Goal: Task Accomplishment & Management: Use online tool/utility

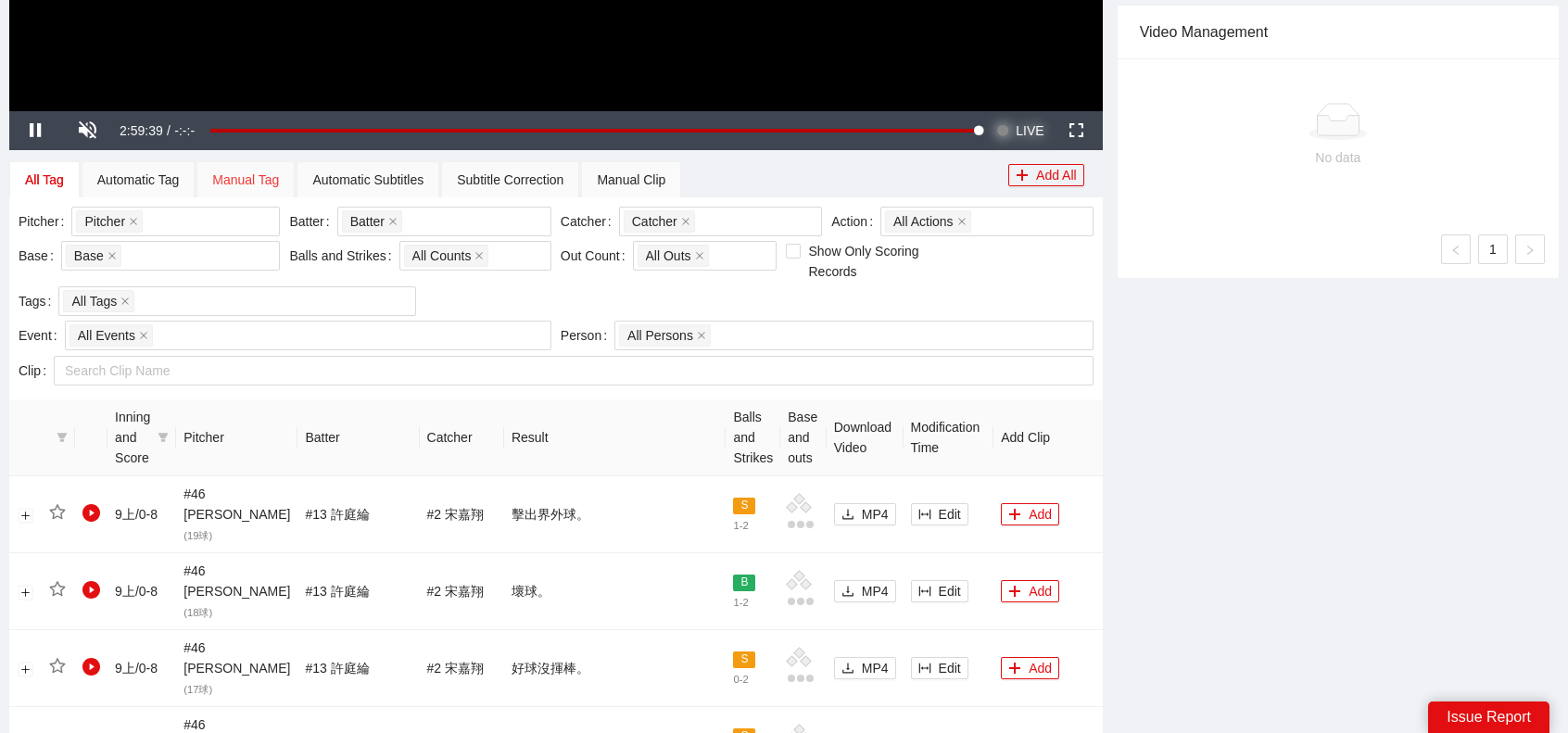
scroll to position [649, 0]
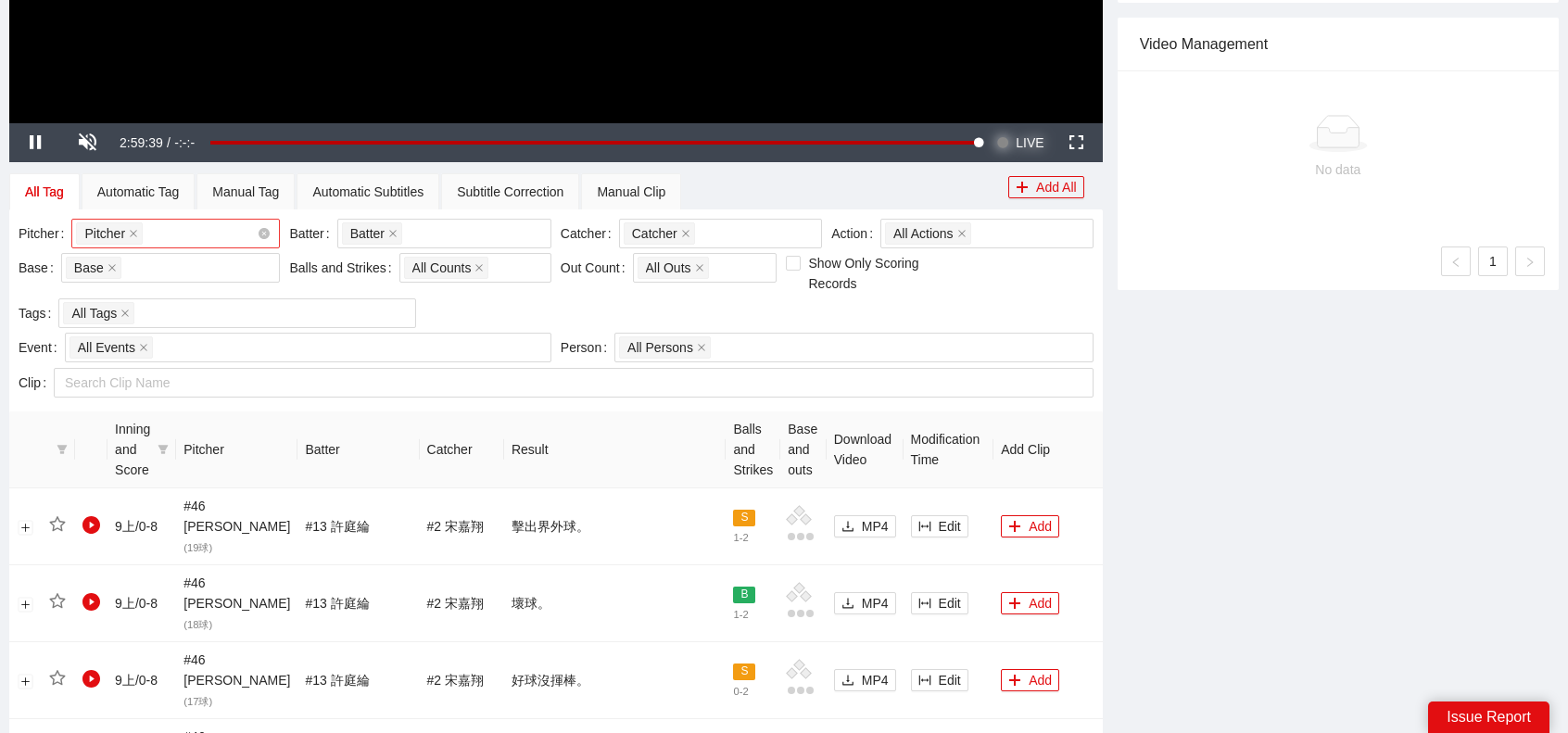
click at [189, 237] on div "Pitcher + 0 ..." at bounding box center [166, 233] width 181 height 26
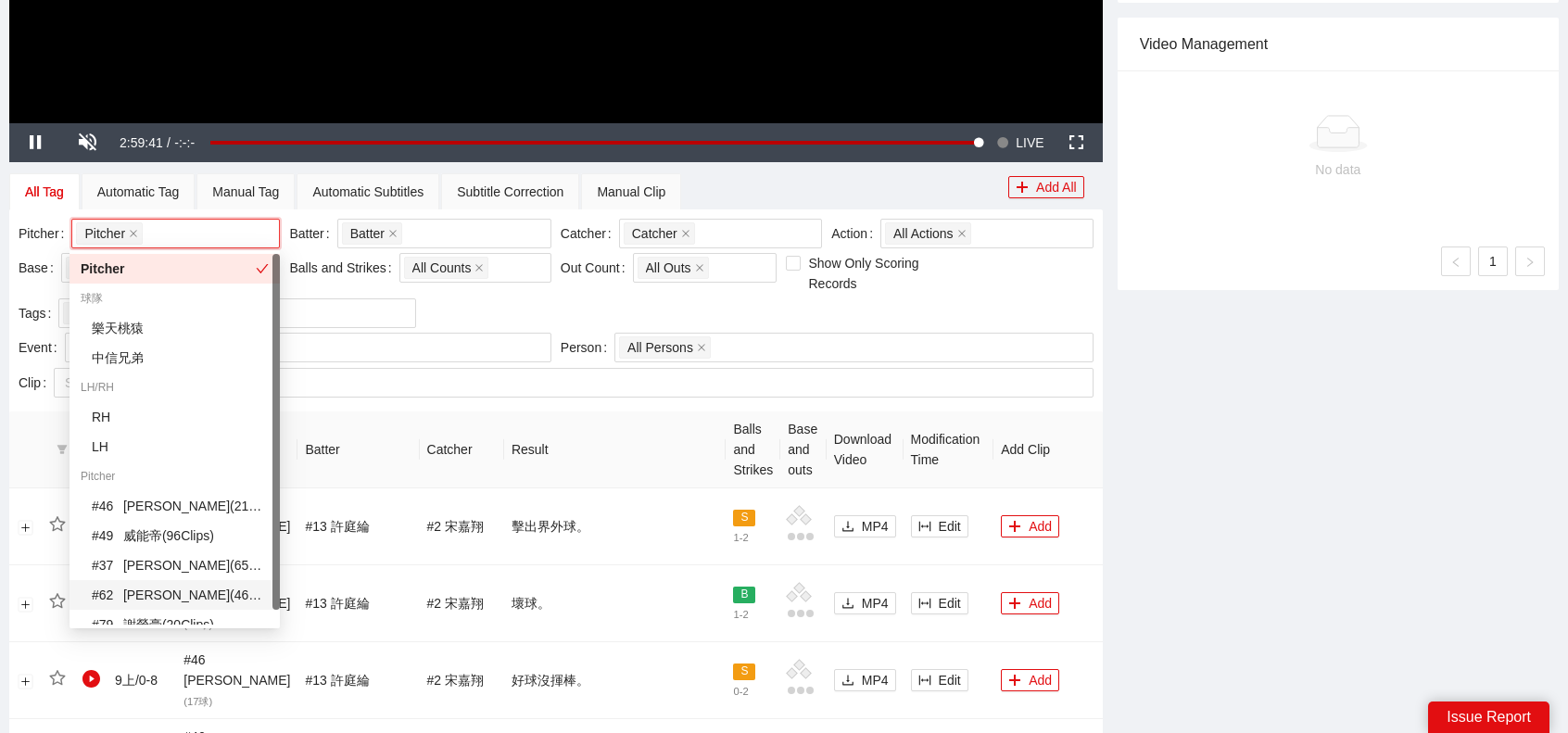
click at [162, 585] on div "# 62 [PERSON_NAME] ( 46 Clips )" at bounding box center [180, 594] width 177 height 20
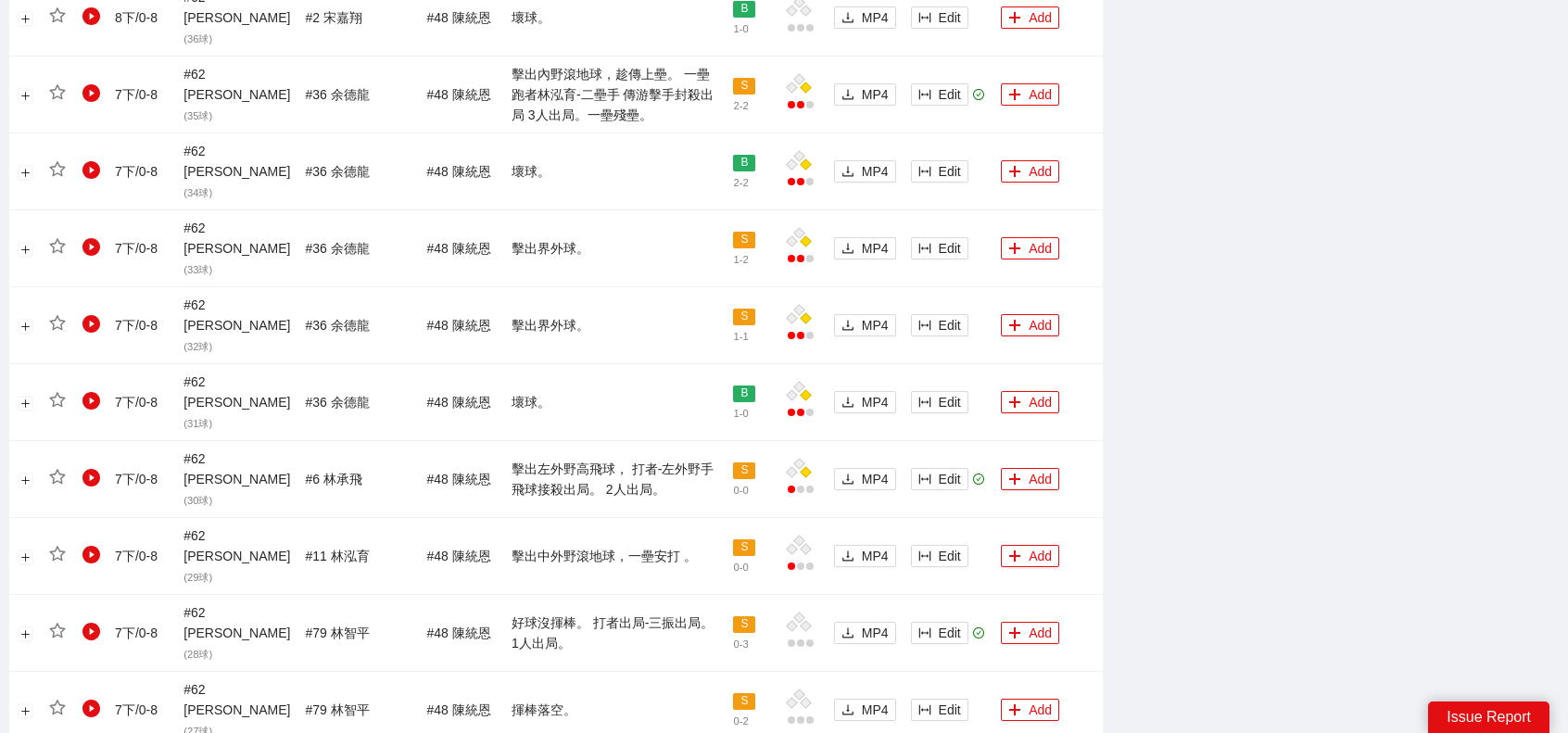
scroll to position [1757, 0]
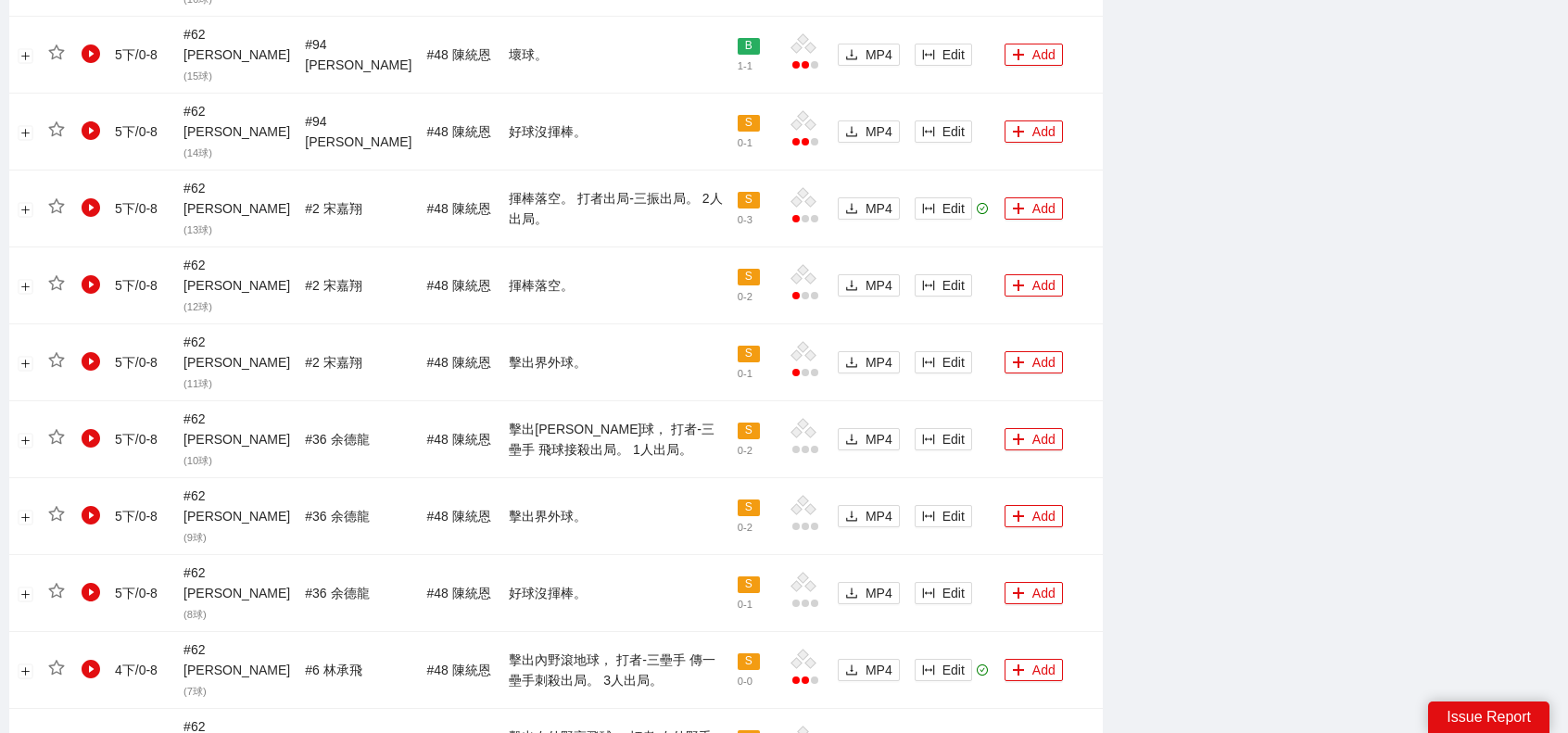
scroll to position [1737, 0]
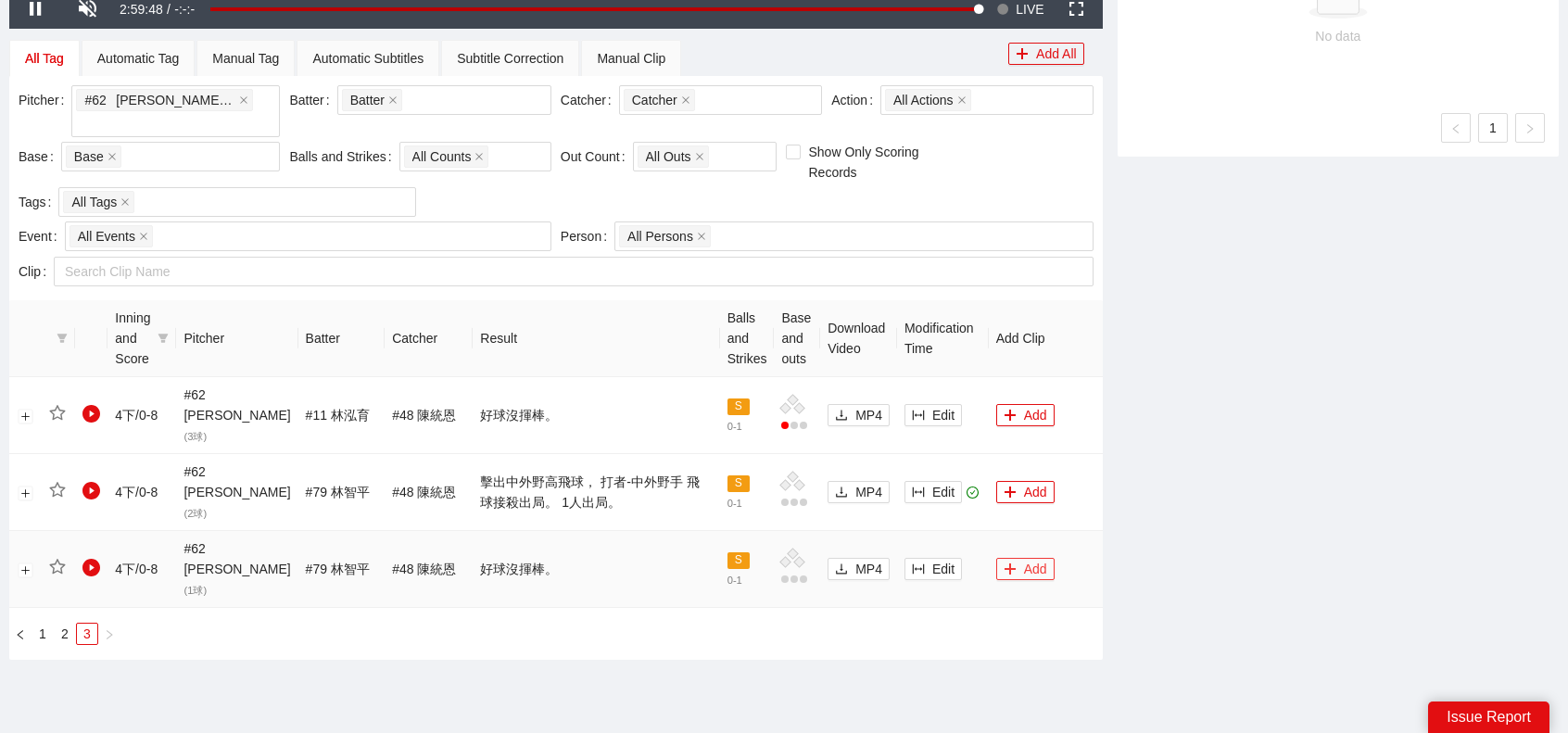
click at [1040, 558] on button "Add" at bounding box center [1025, 568] width 58 height 22
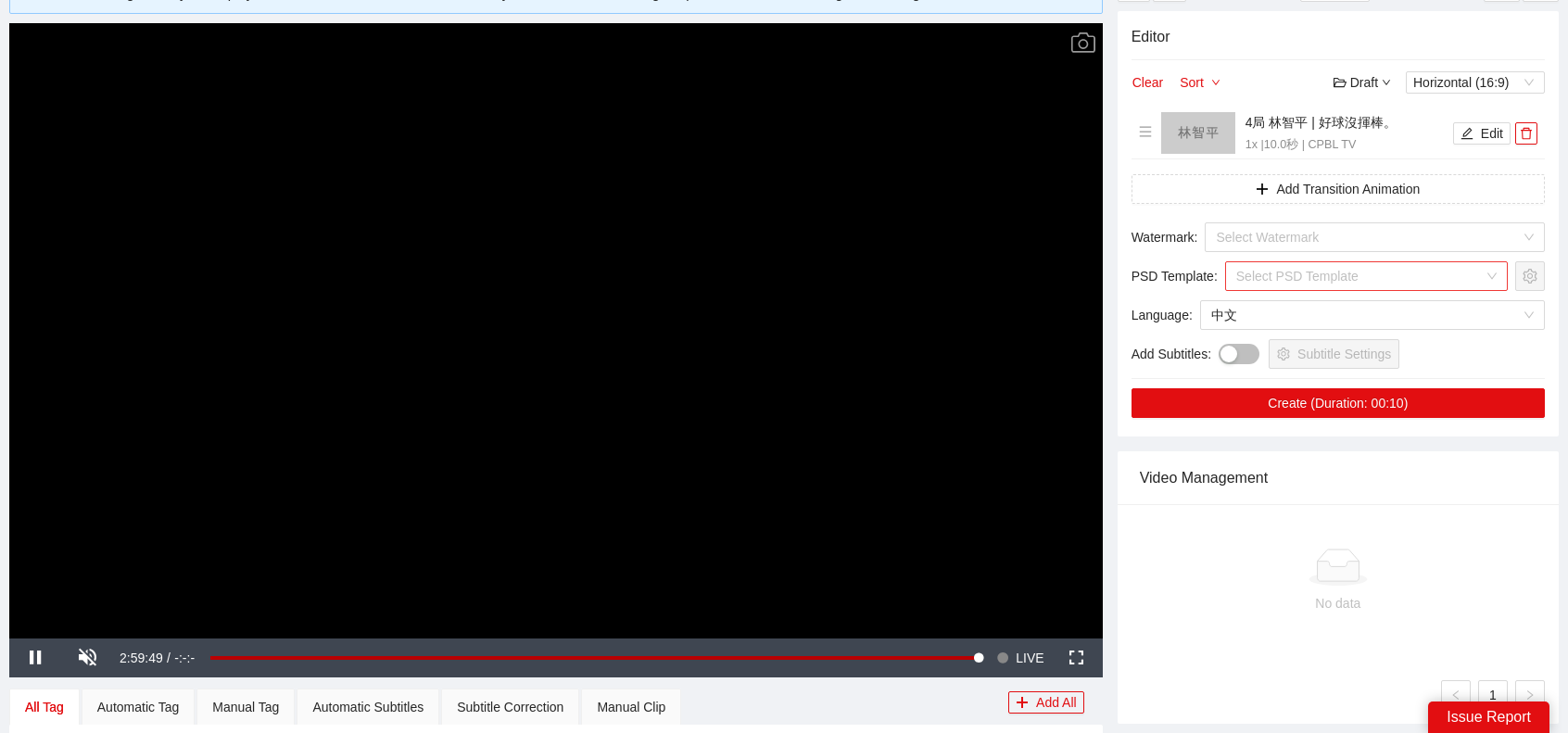
scroll to position [0, 0]
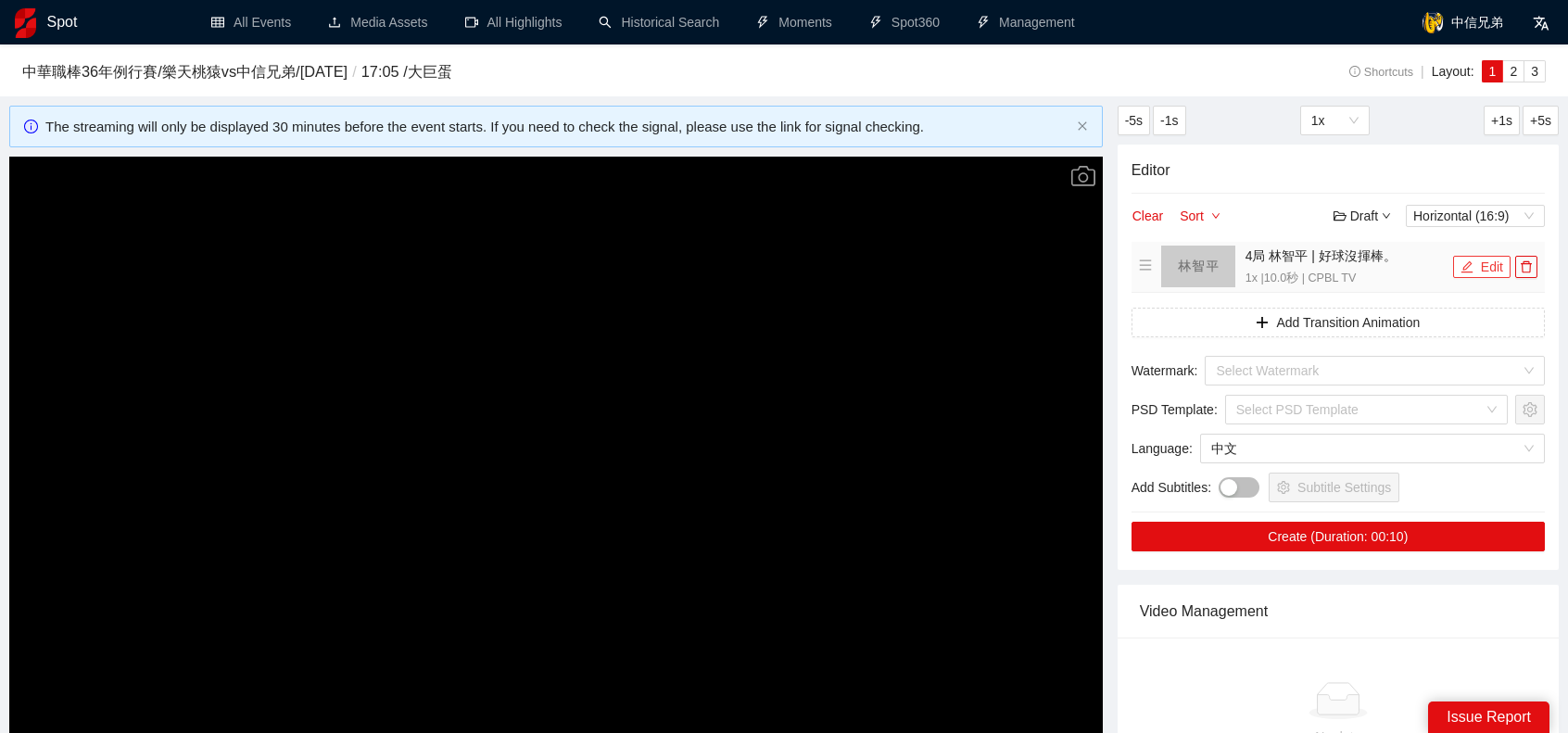
click at [1487, 274] on button "Edit" at bounding box center [1482, 266] width 58 height 22
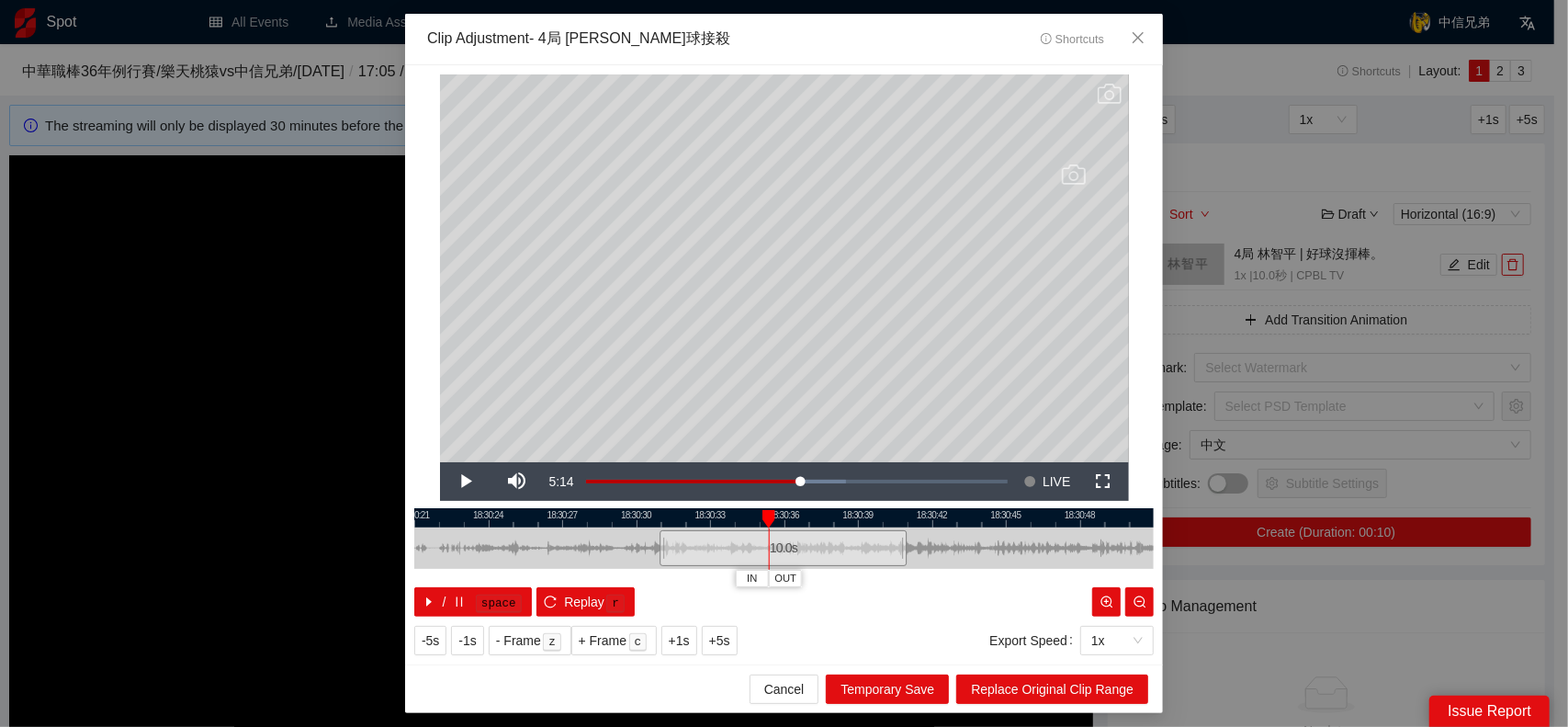
drag, startPoint x: 661, startPoint y: 544, endPoint x: 526, endPoint y: 546, distance: 135.0
click at [657, 548] on div at bounding box center [662, 548] width 11 height 42
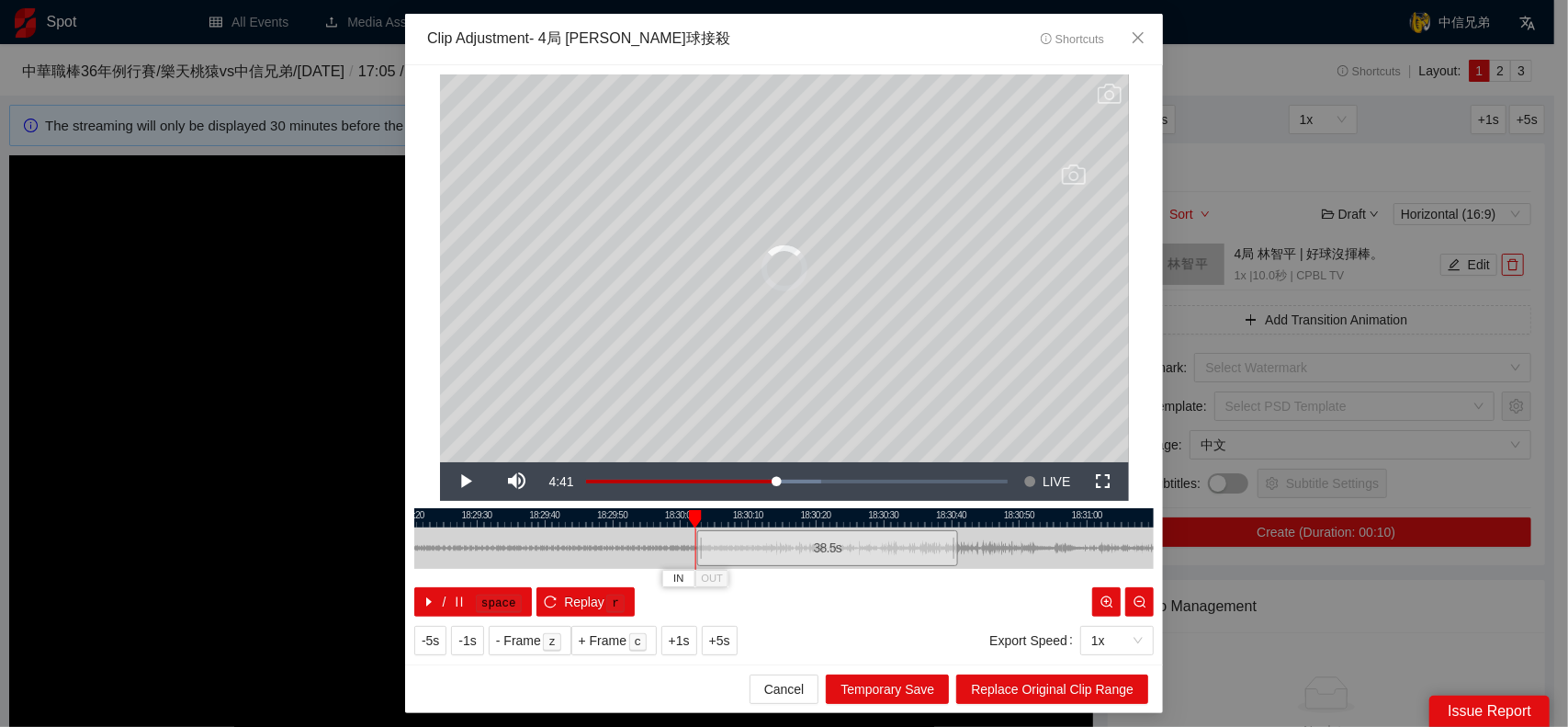
drag, startPoint x: 852, startPoint y: 550, endPoint x: 737, endPoint y: 546, distance: 115.1
click at [706, 551] on div at bounding box center [700, 548] width 11 height 42
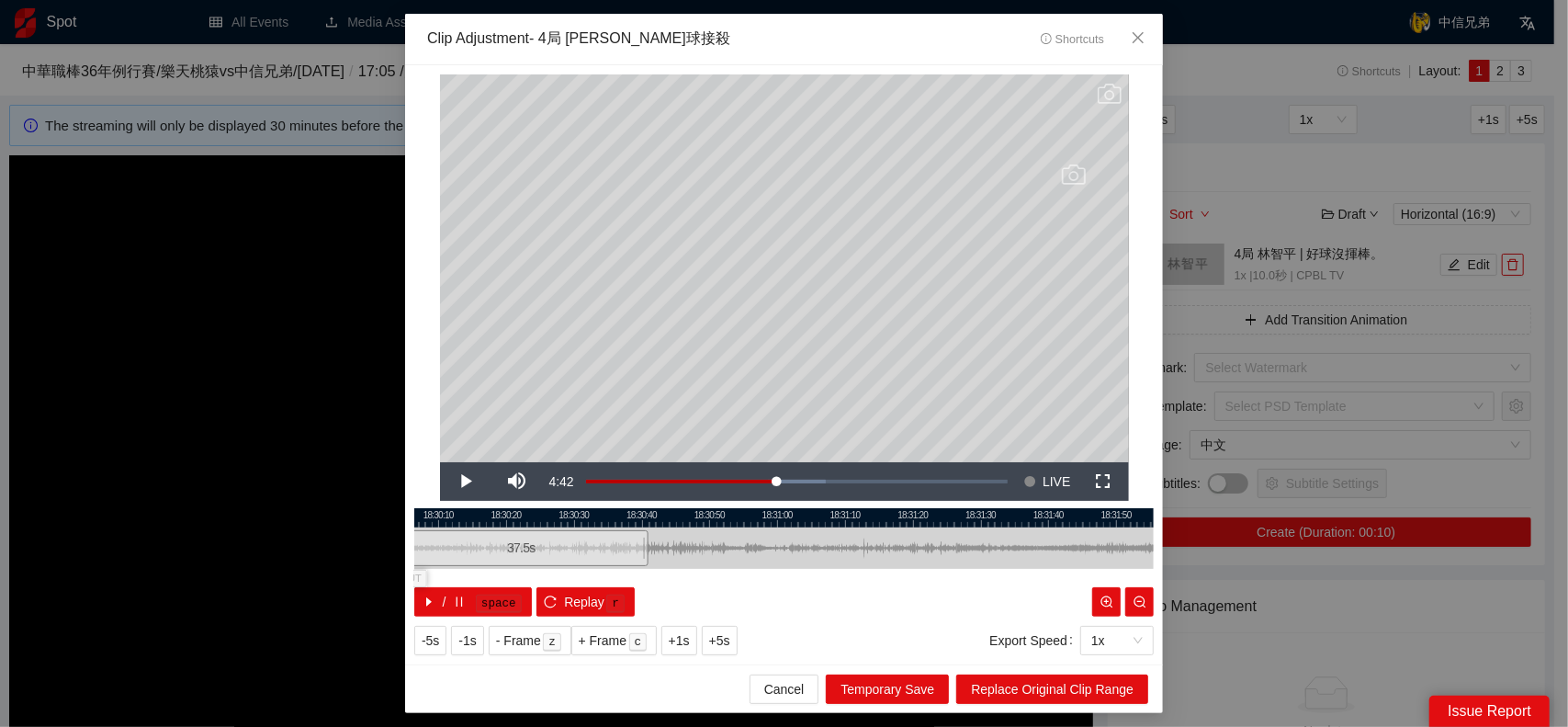
drag, startPoint x: 982, startPoint y: 556, endPoint x: 781, endPoint y: 567, distance: 201.3
click at [781, 567] on div at bounding box center [474, 548] width 739 height 42
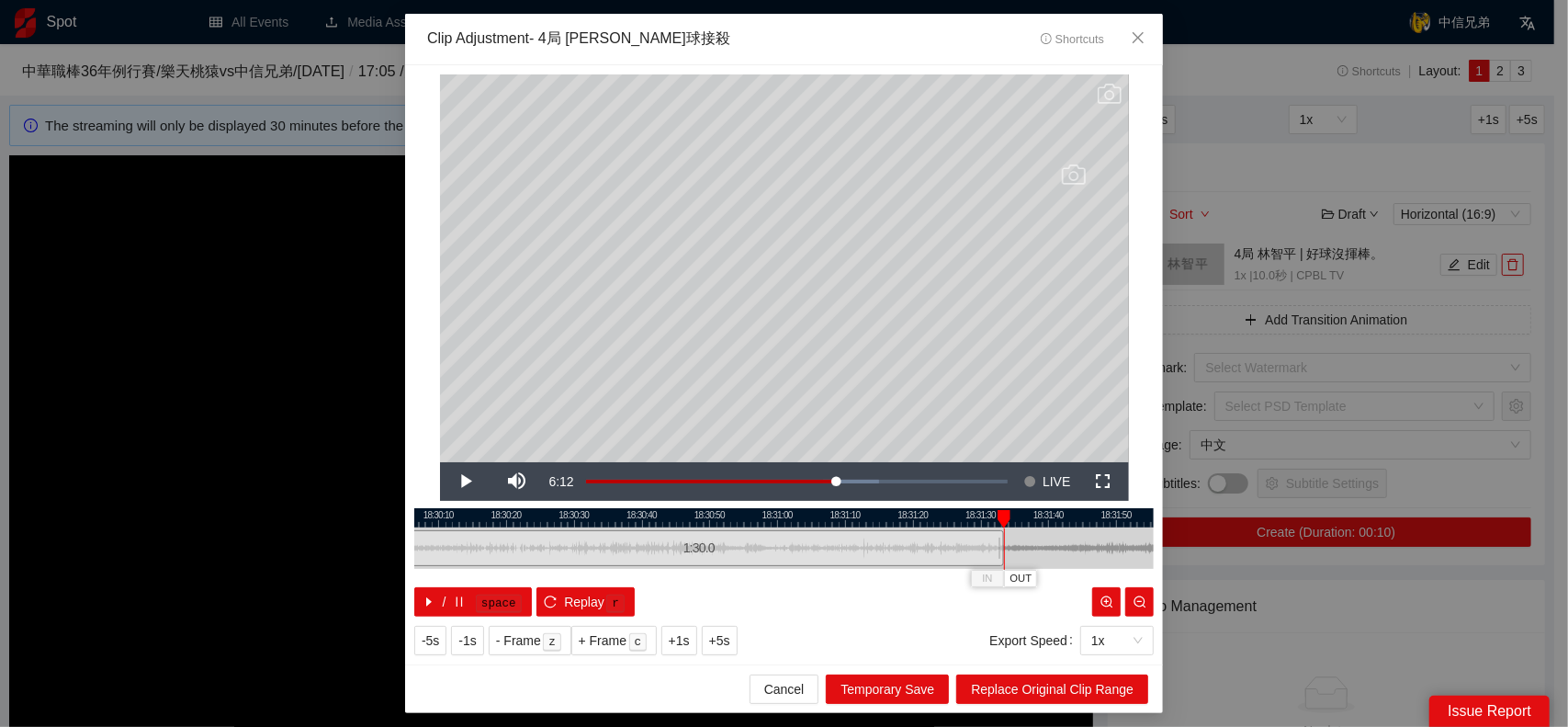
drag, startPoint x: 644, startPoint y: 545, endPoint x: 1084, endPoint y: 546, distance: 440.0
click at [1001, 547] on div at bounding box center [1002, 548] width 11 height 42
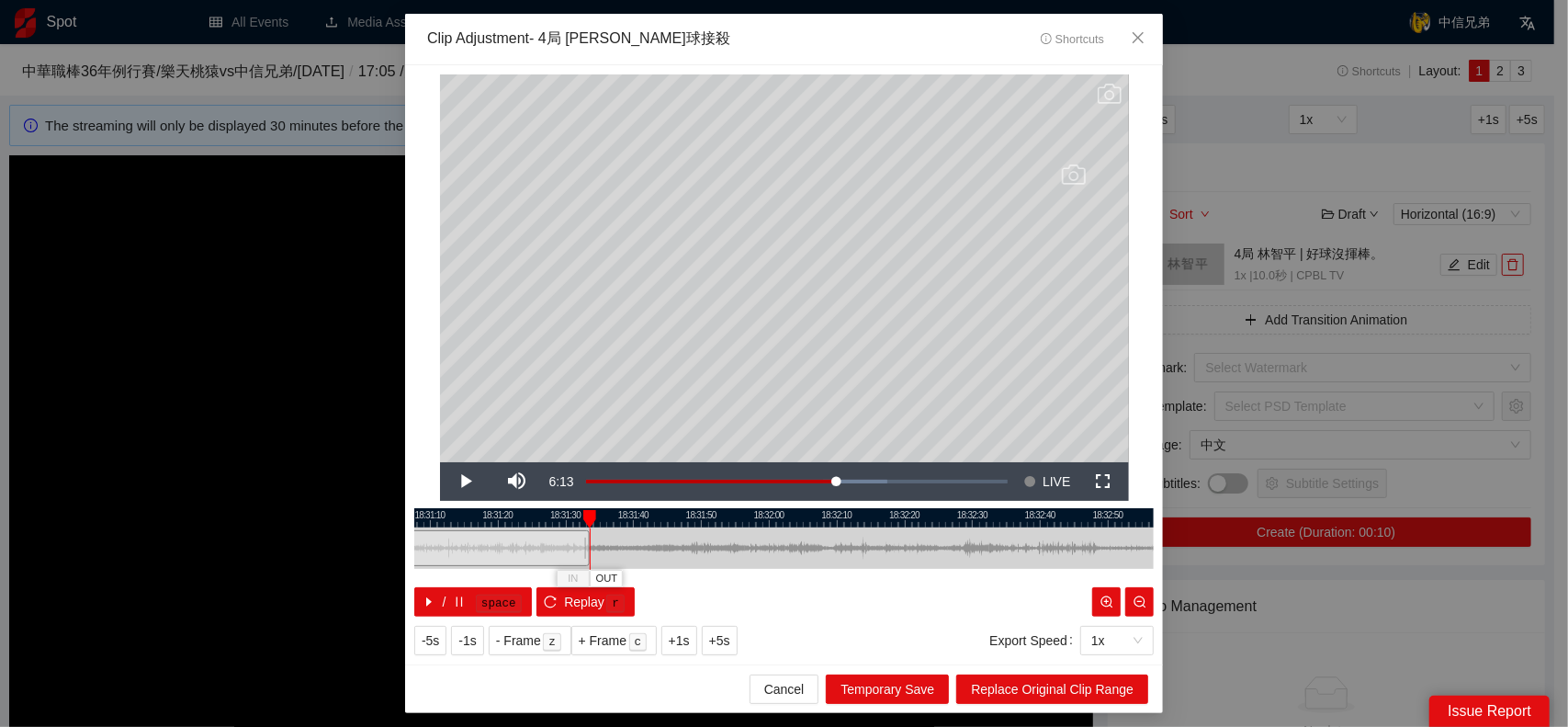
drag, startPoint x: 1084, startPoint y: 546, endPoint x: 675, endPoint y: 556, distance: 409.1
click at [667, 560] on div at bounding box center [369, 548] width 739 height 42
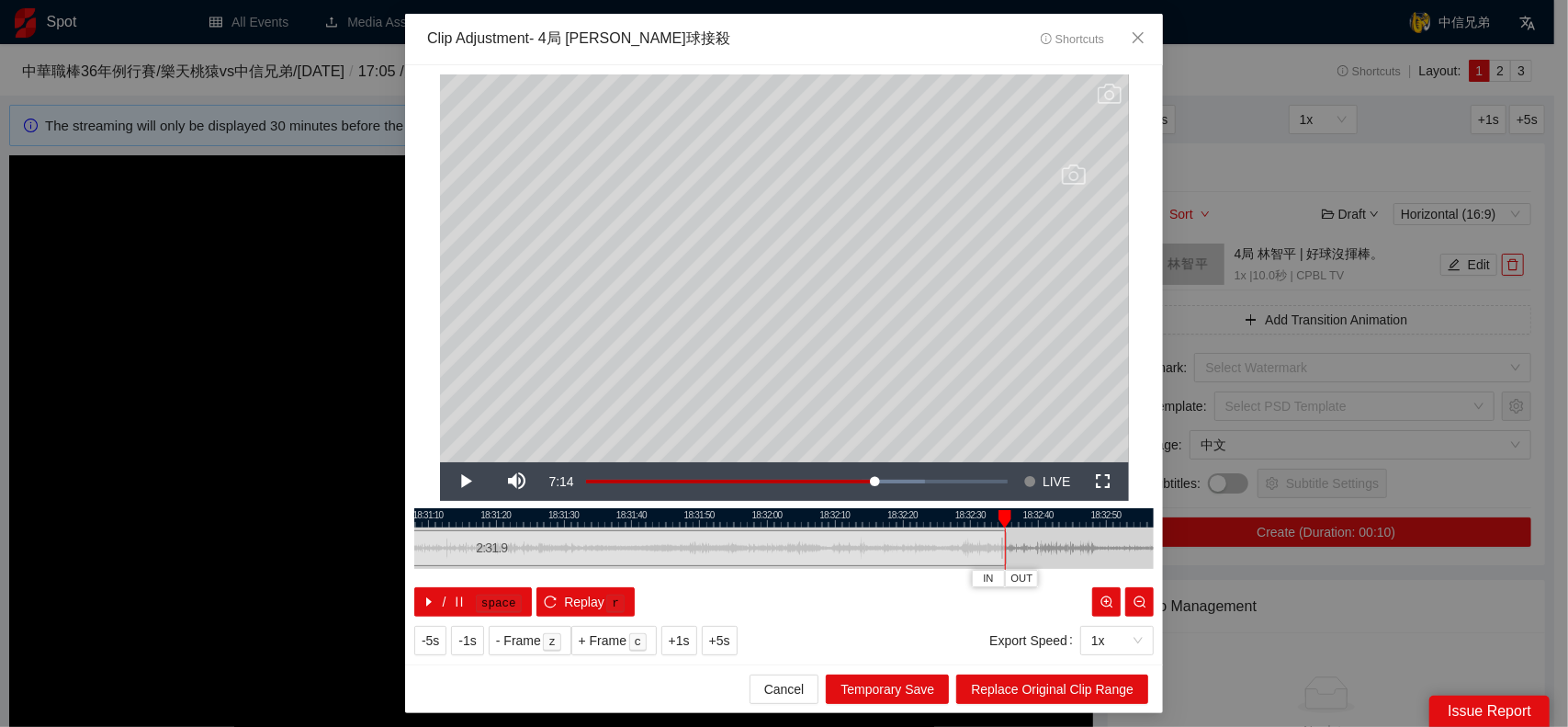
drag, startPoint x: 586, startPoint y: 542, endPoint x: 1005, endPoint y: 542, distance: 419.0
click at [1005, 542] on div at bounding box center [1004, 548] width 11 height 42
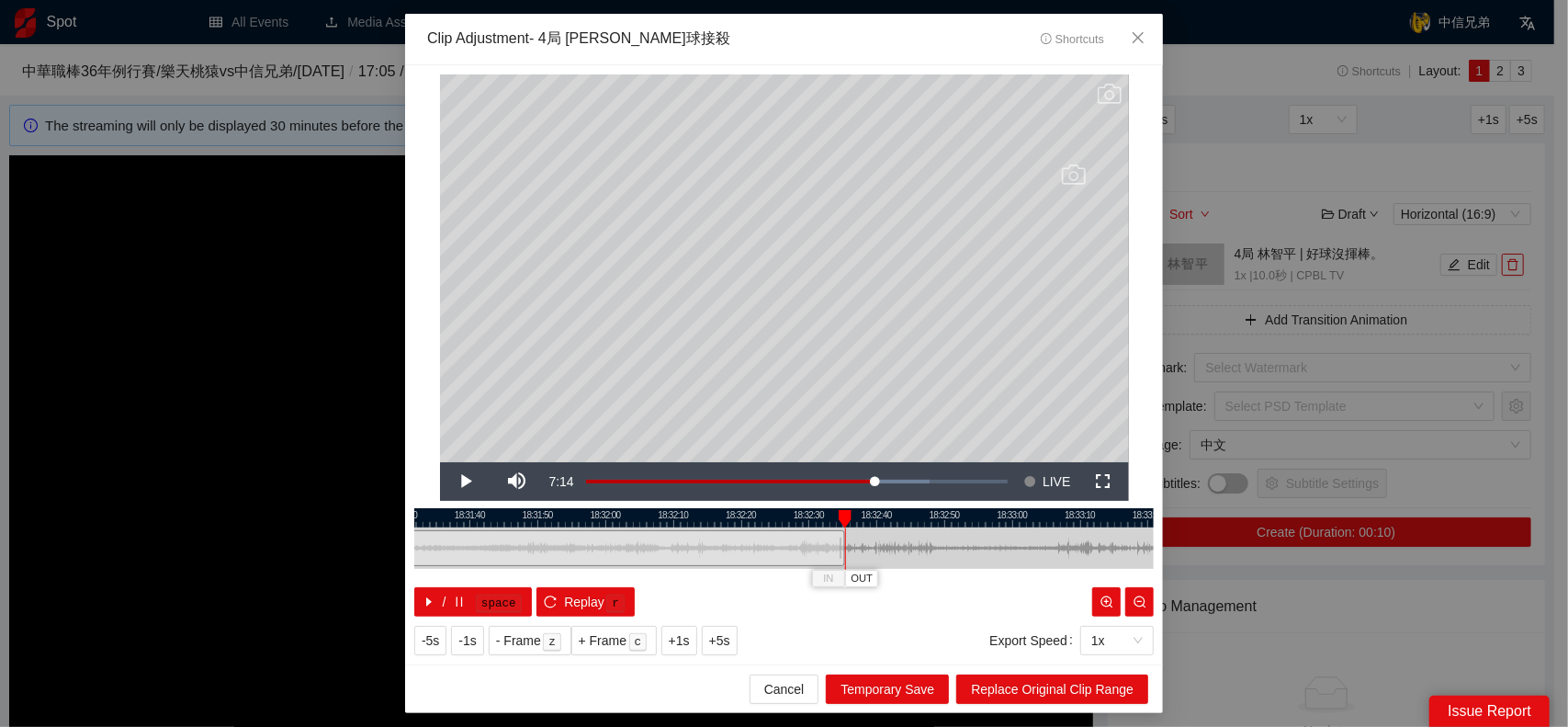
drag, startPoint x: 1090, startPoint y: 548, endPoint x: 948, endPoint y: 44, distance: 523.6
click at [928, 555] on div at bounding box center [622, 548] width 739 height 42
drag, startPoint x: 975, startPoint y: 554, endPoint x: 880, endPoint y: 561, distance: 95.3
click at [896, 562] on div at bounding box center [774, 548] width 739 height 42
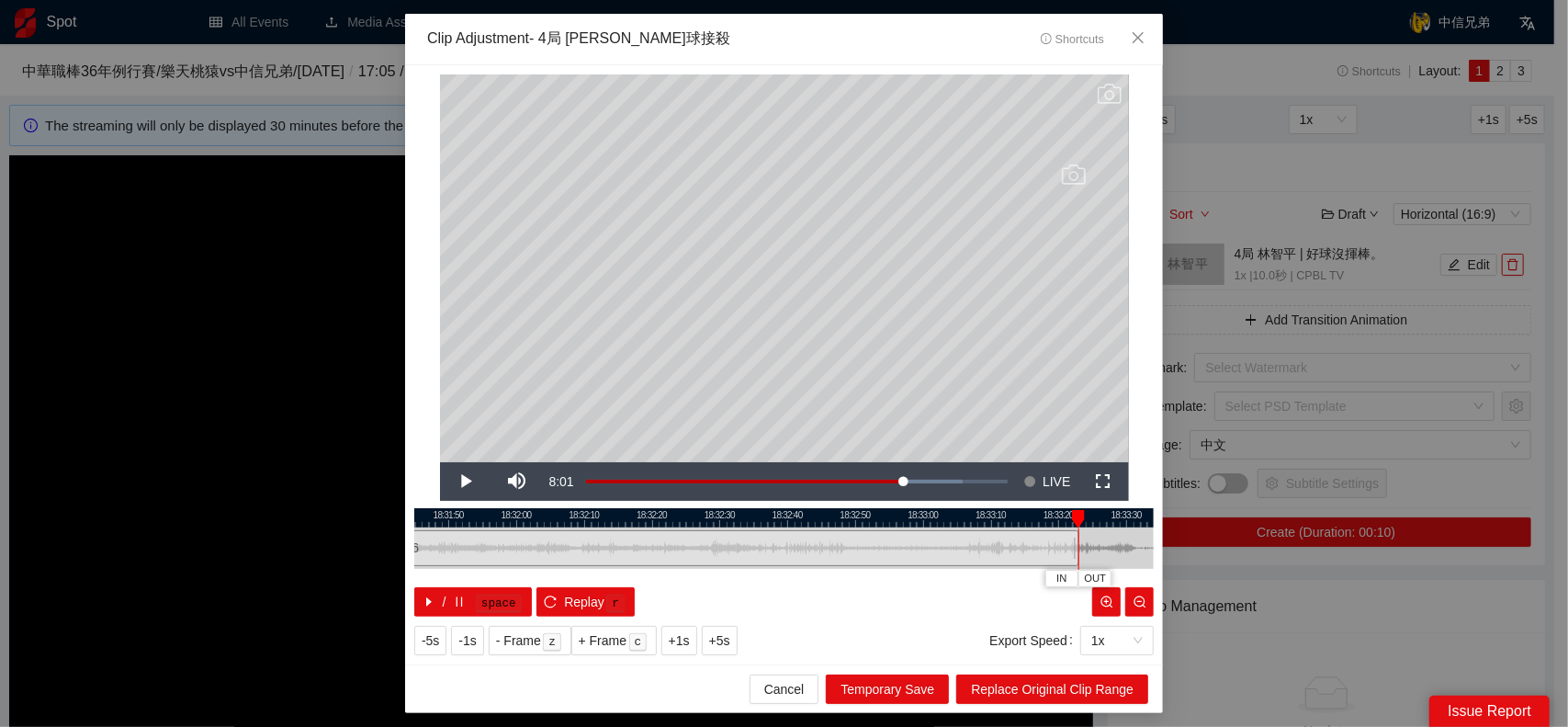
drag, startPoint x: 752, startPoint y: 545, endPoint x: 1075, endPoint y: 542, distance: 323.0
click at [1075, 542] on div at bounding box center [1077, 548] width 11 height 42
click at [1072, 689] on span "Replace Original Clip Range" at bounding box center [1052, 689] width 163 height 20
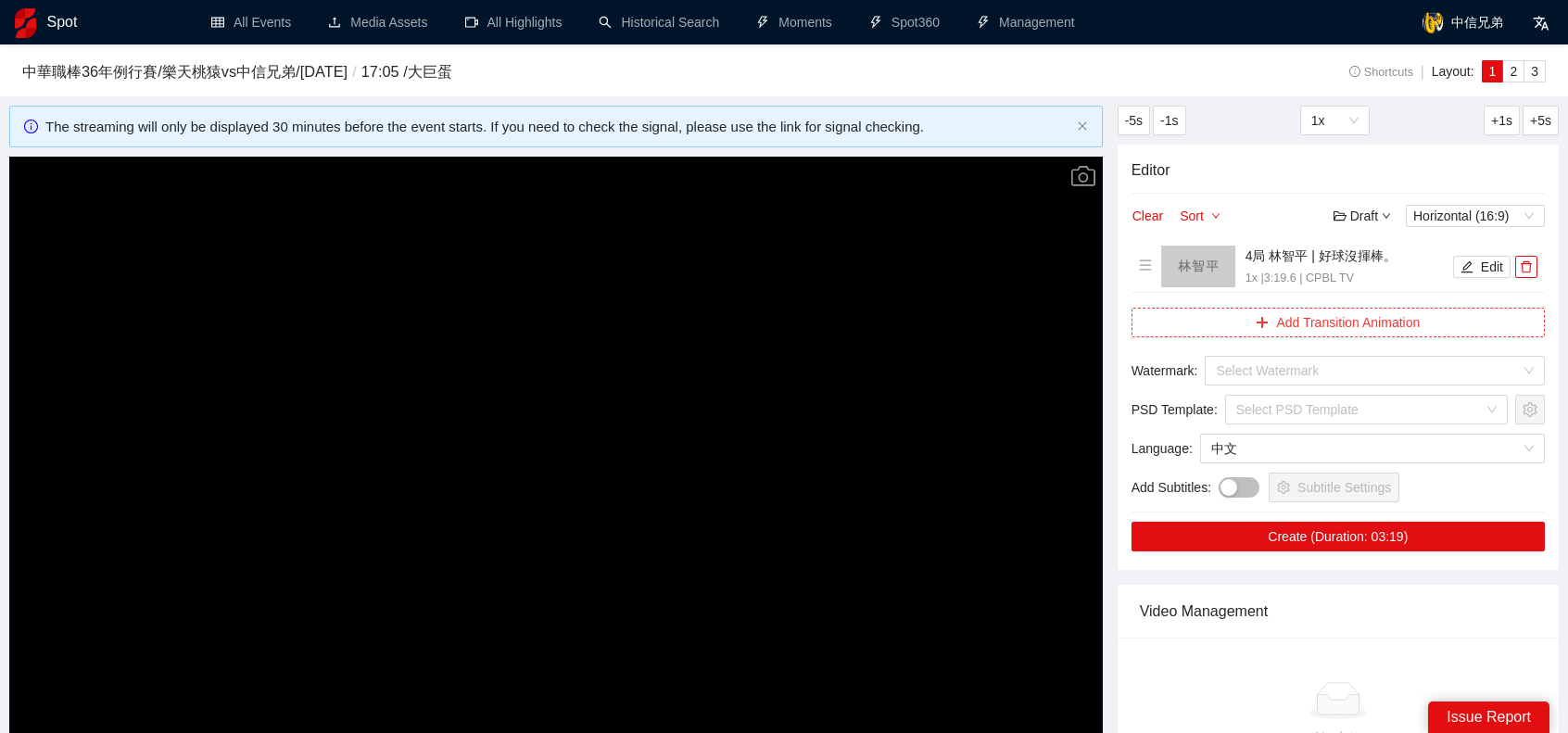
click at [1374, 322] on button "Add Transition Animation" at bounding box center [1338, 322] width 413 height 30
click at [1058, 57] on div "中華職棒36年例行賽 / 樂天桃猿 vs 中信兄弟 / [DATE] / 17:05 / 大巨蛋 Shortcuts | Layout: 1 2 3" at bounding box center [784, 70] width 1524 height 42
click at [1306, 368] on input "search" at bounding box center [1369, 370] width 305 height 28
click at [1329, 366] on input "search" at bounding box center [1369, 370] width 305 height 28
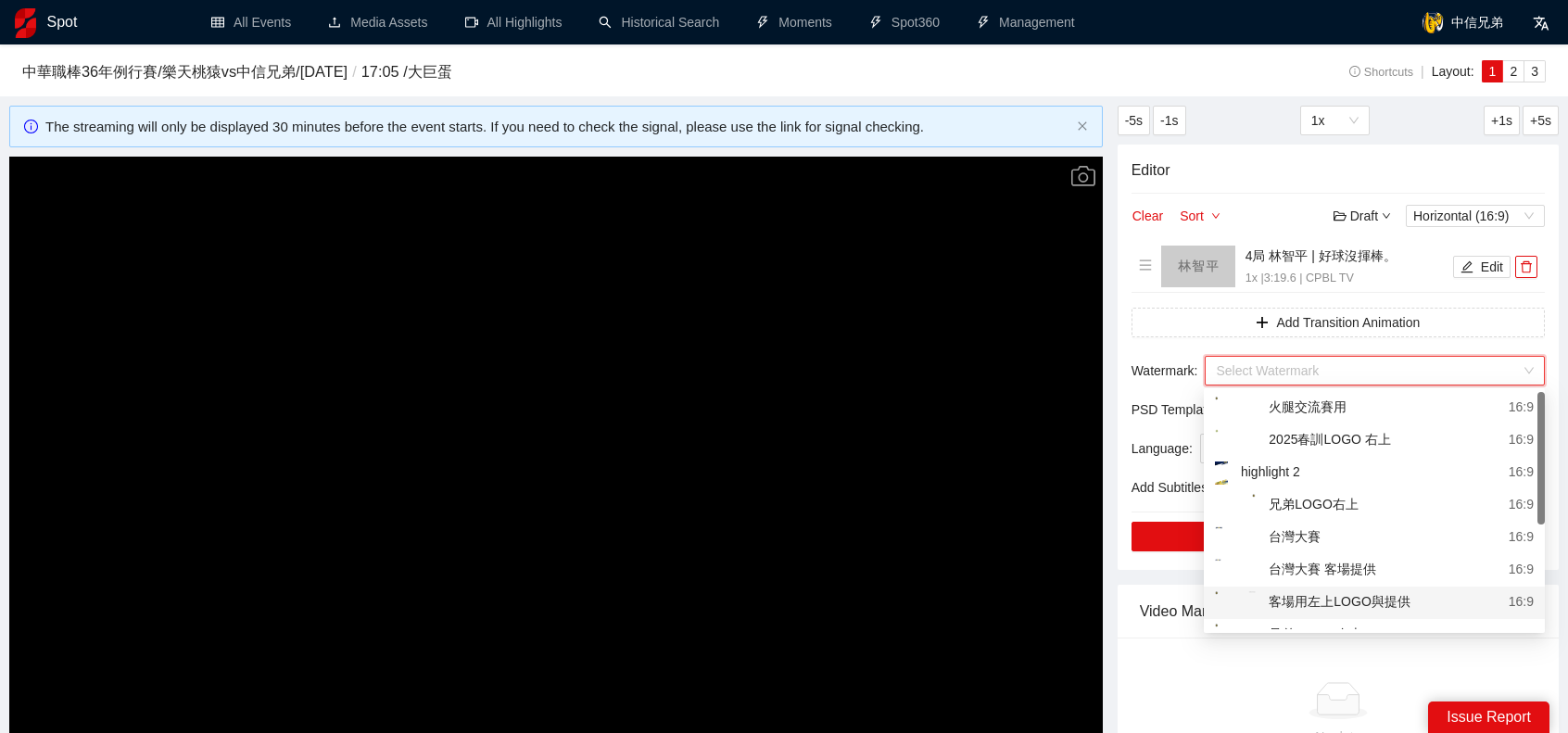
click at [1365, 595] on div "客場用左上LOGO與提供" at bounding box center [1313, 603] width 196 height 23
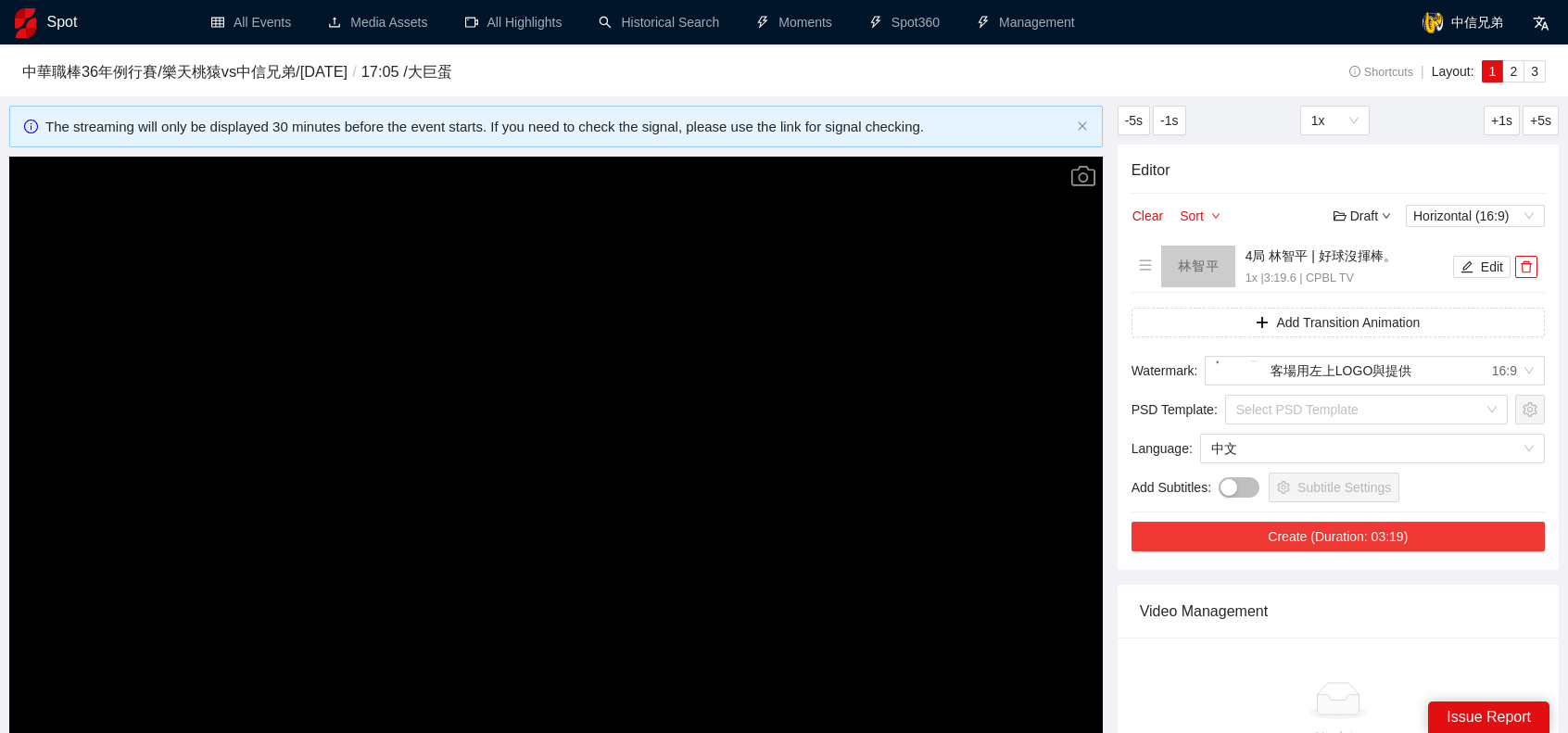
click at [1358, 523] on button "Create (Duration: 03:19)" at bounding box center [1338, 536] width 413 height 30
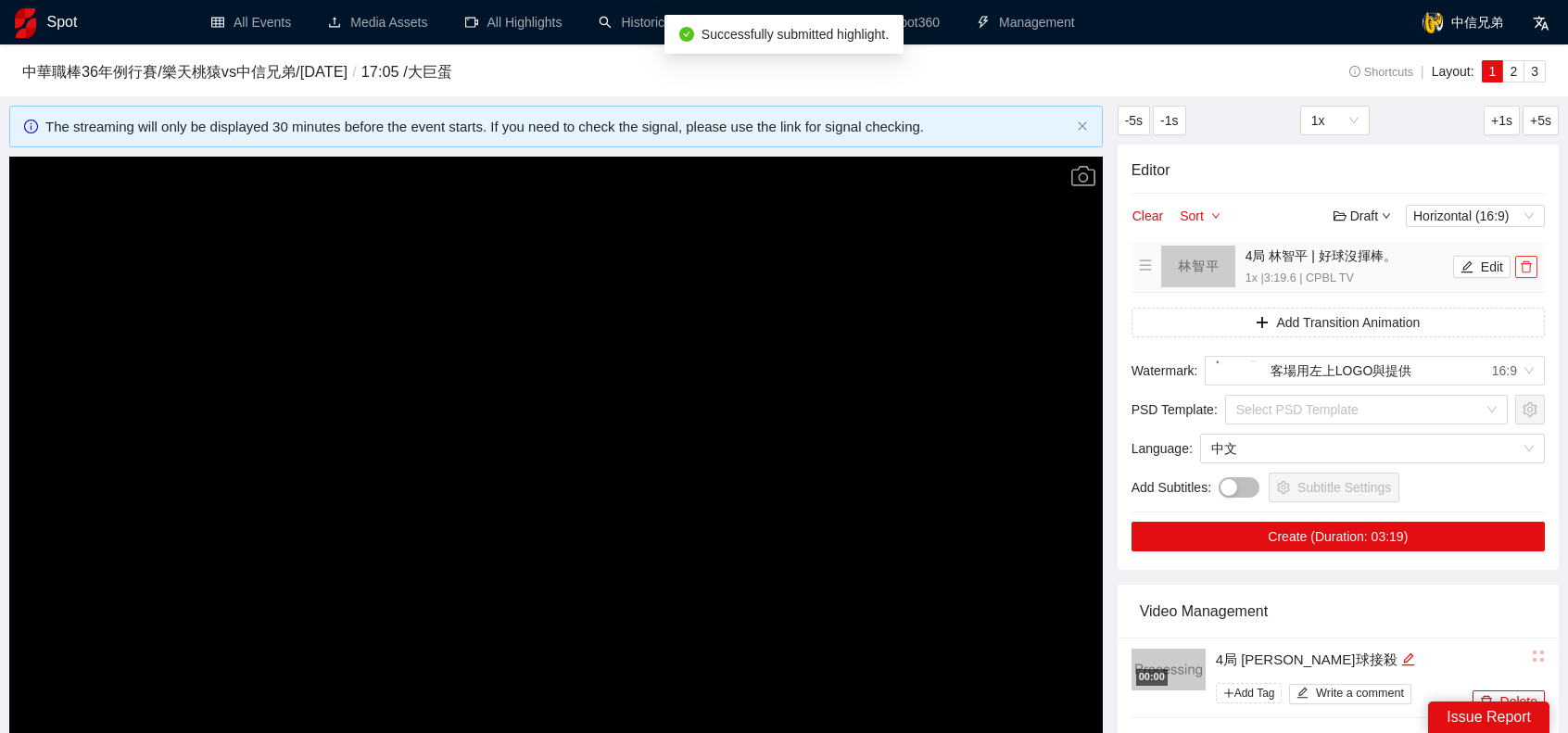
click at [1531, 269] on icon "delete" at bounding box center [1527, 267] width 13 height 13
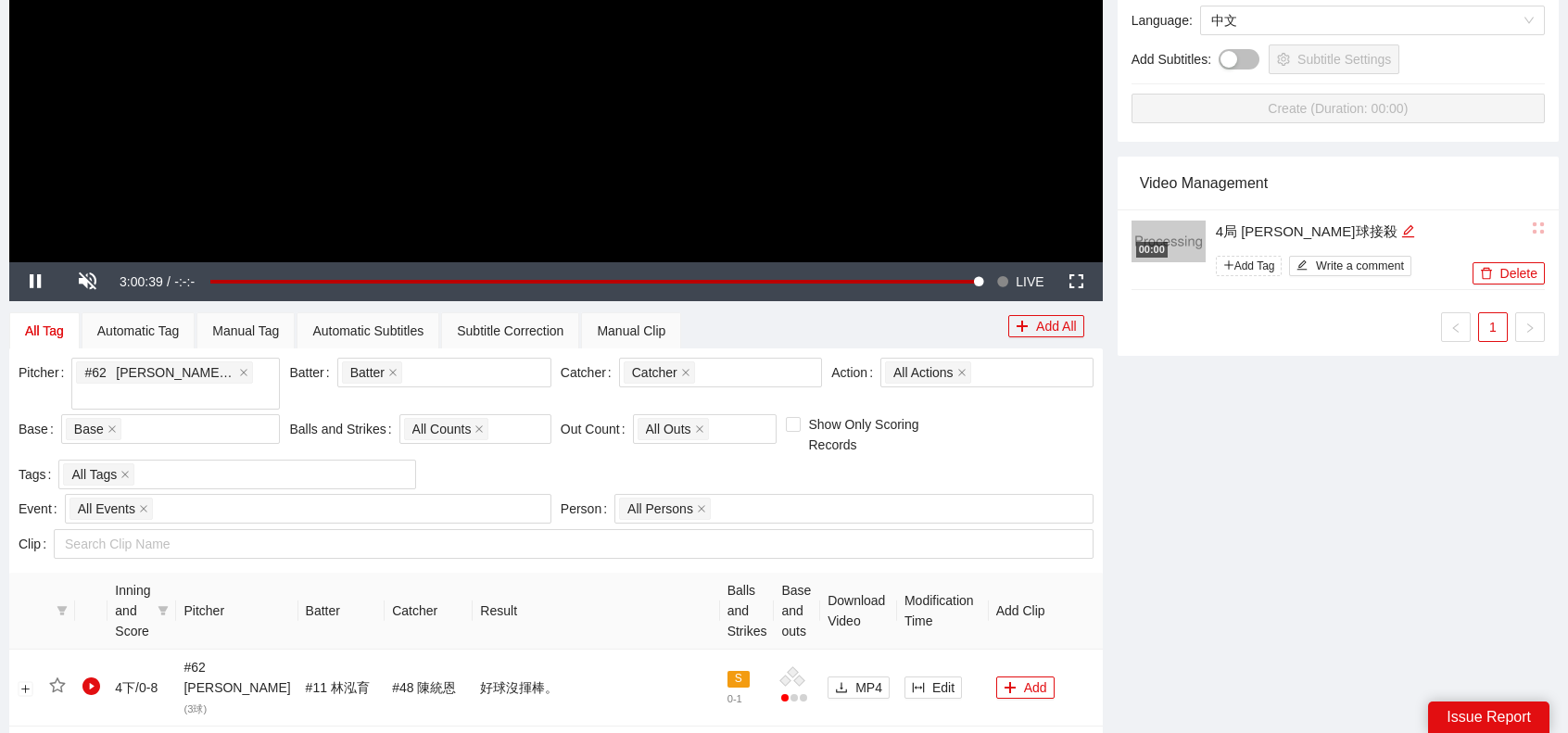
scroll to position [411, 0]
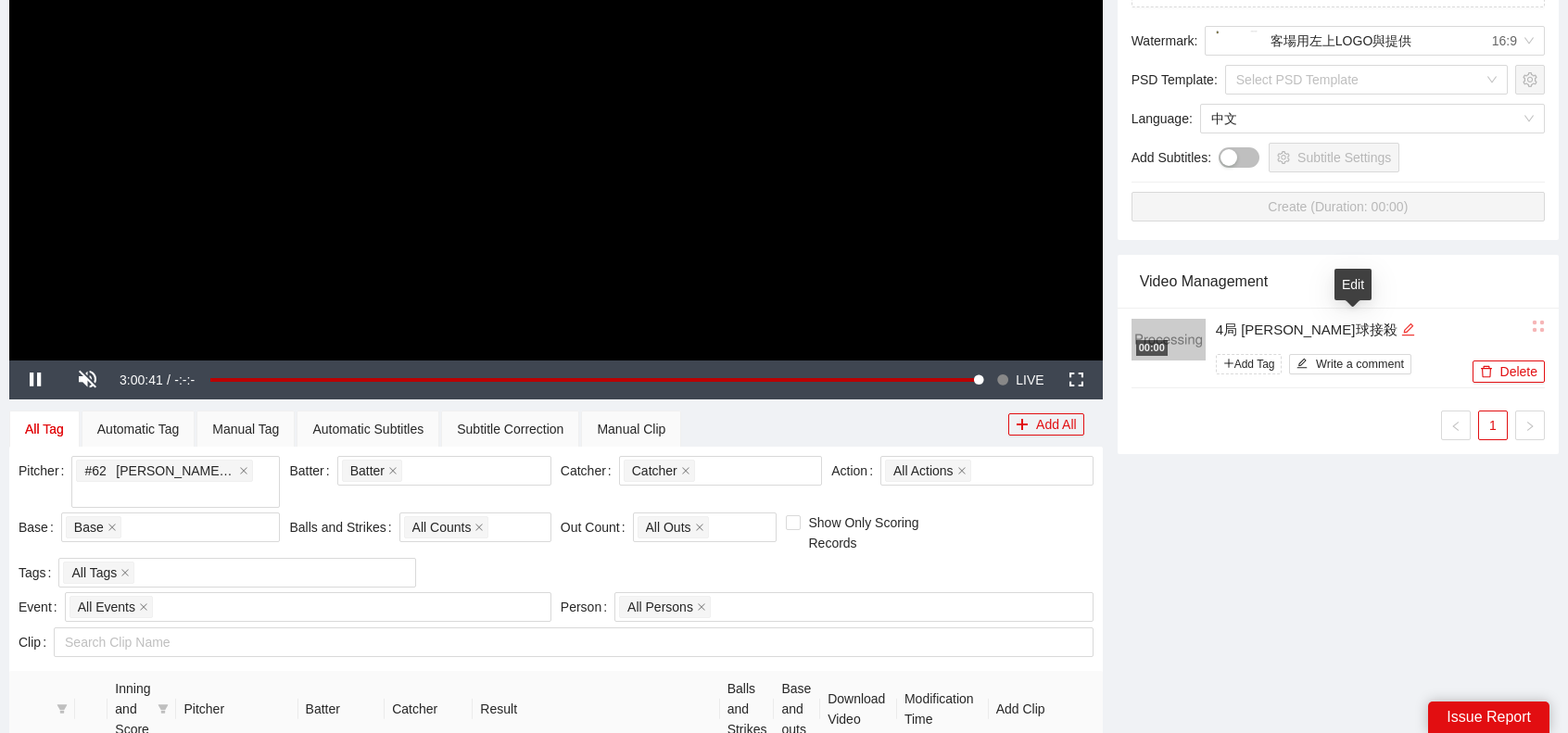
click at [1401, 325] on icon "edit" at bounding box center [1407, 329] width 12 height 12
type textarea "*"
type textarea "**"
type textarea "***"
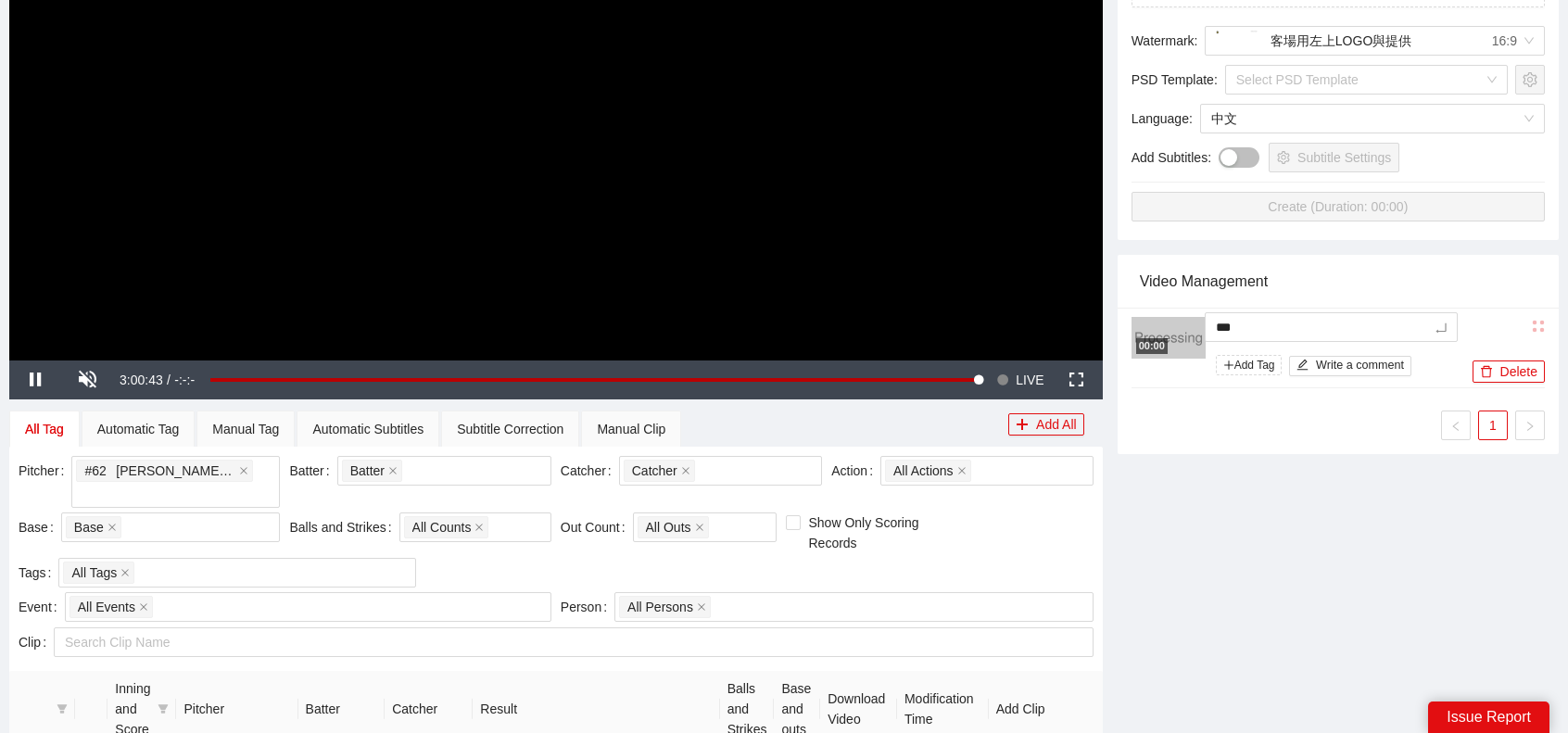
type textarea "****"
type textarea "***"
type textarea "**"
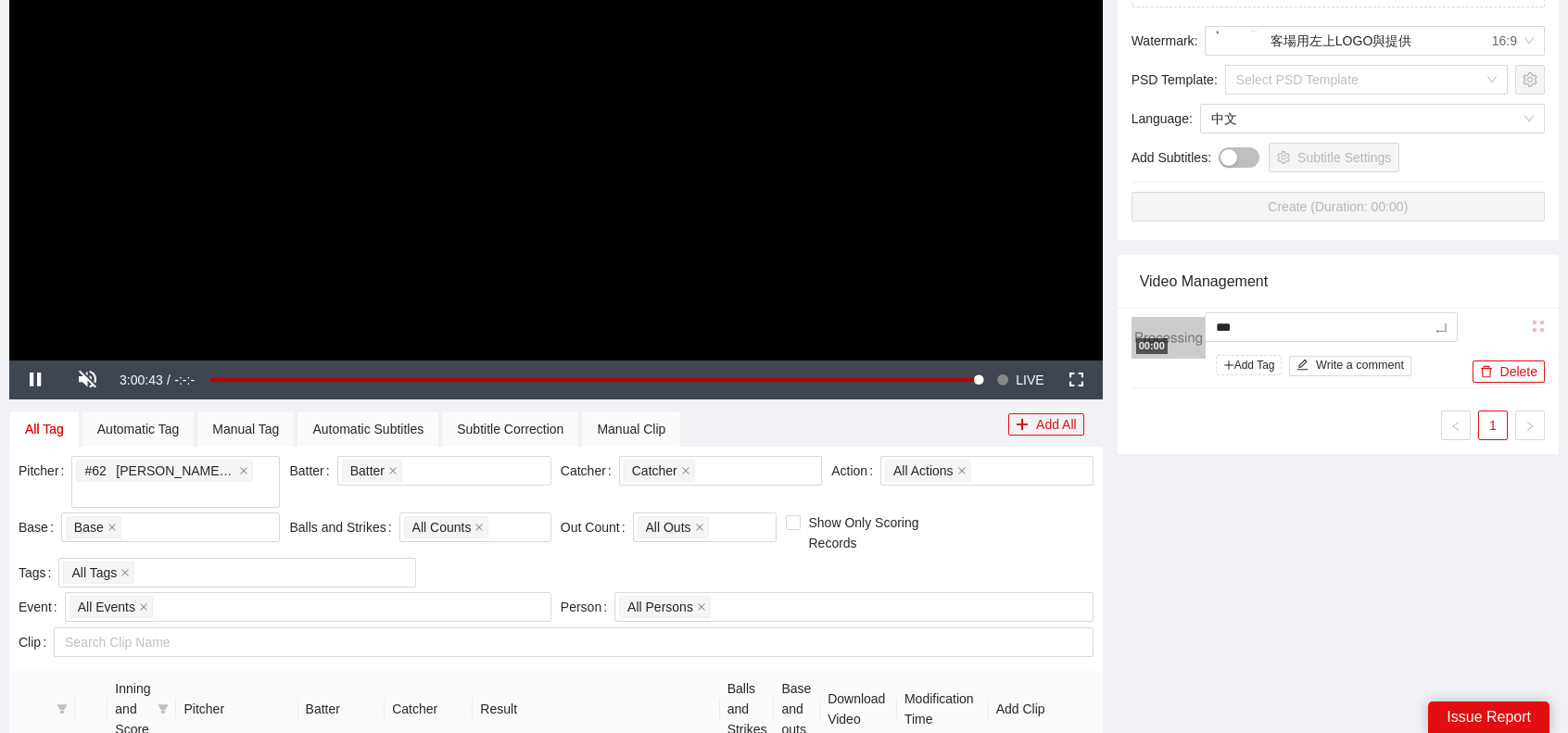
type textarea "**"
type textarea "*"
type textarea "**"
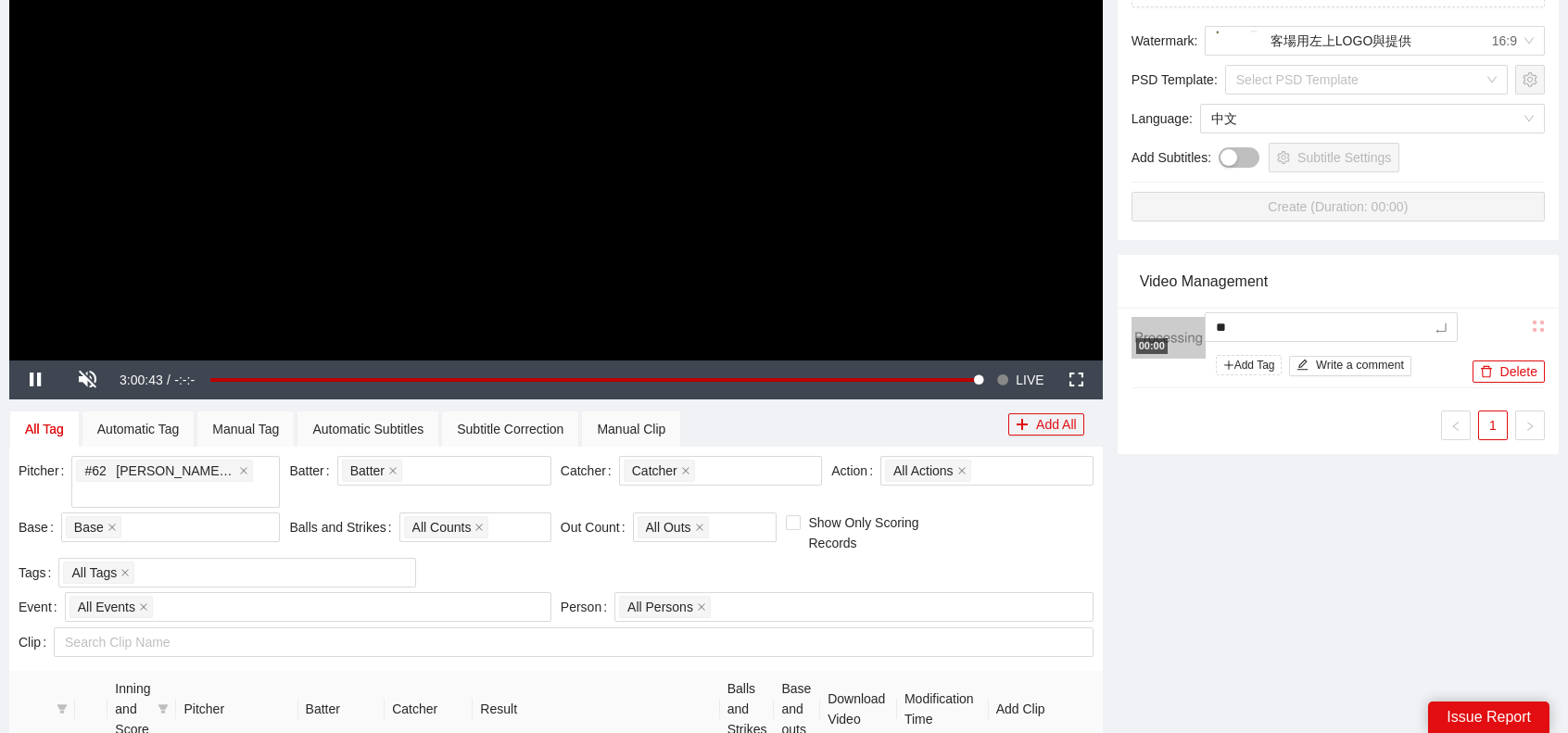
type textarea "***"
type textarea "**"
click at [1280, 501] on div "-5s -1s 1x +1s +5s Editor Clear Sort Draft Horizontal (16:9) No data Add Transi…" at bounding box center [1338, 373] width 456 height 1358
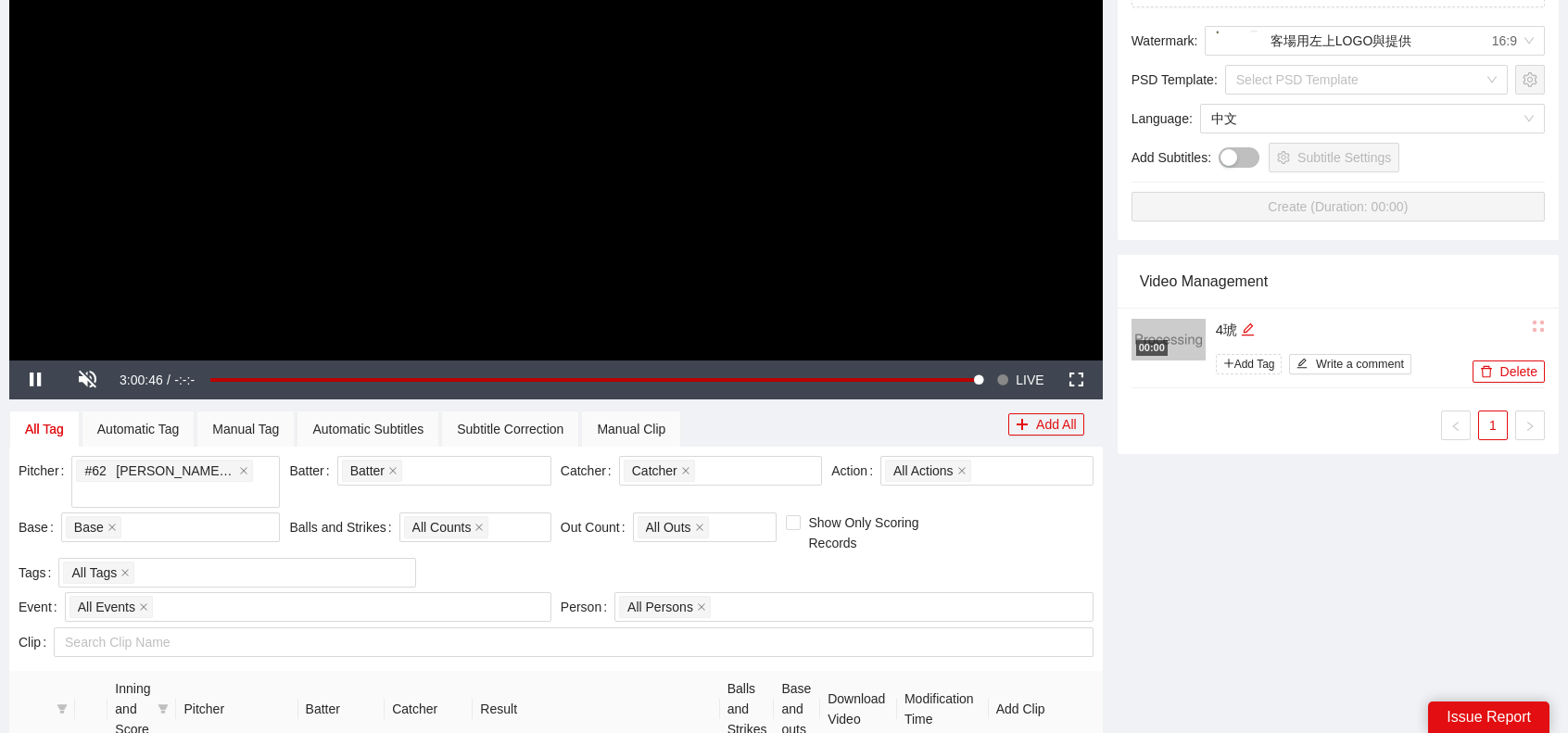
scroll to position [782, 0]
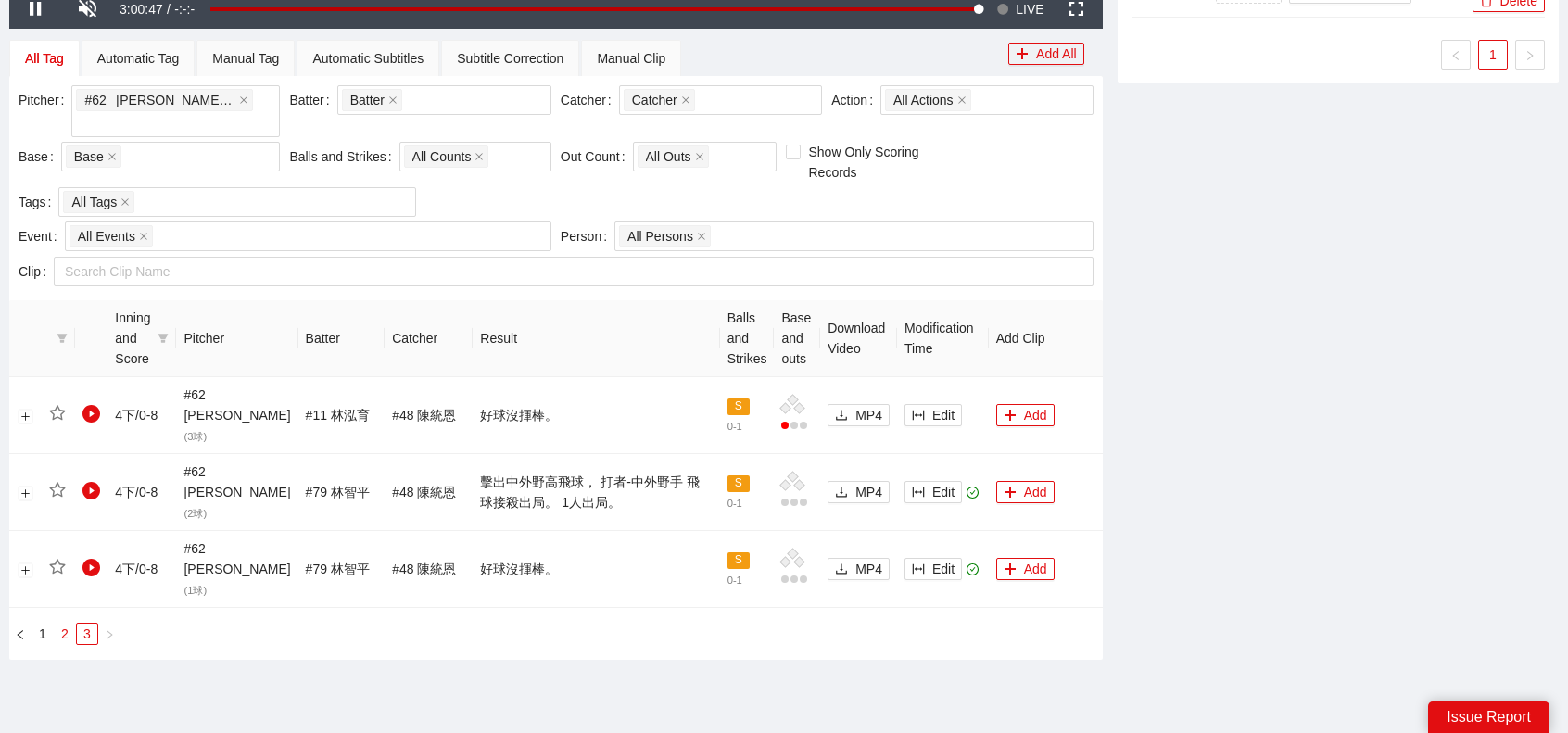
click at [70, 624] on link "2" at bounding box center [64, 633] width 20 height 20
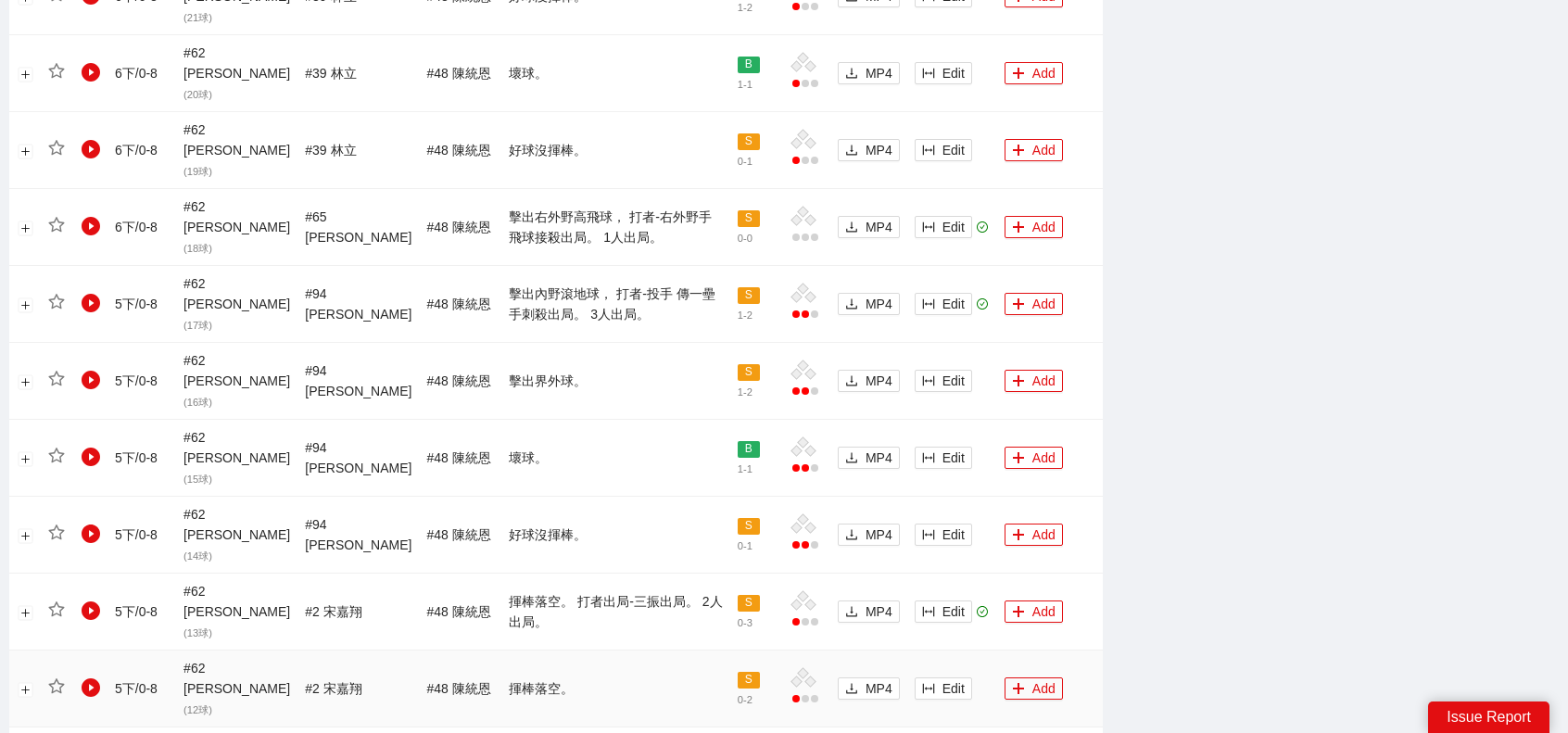
scroll to position [1737, 0]
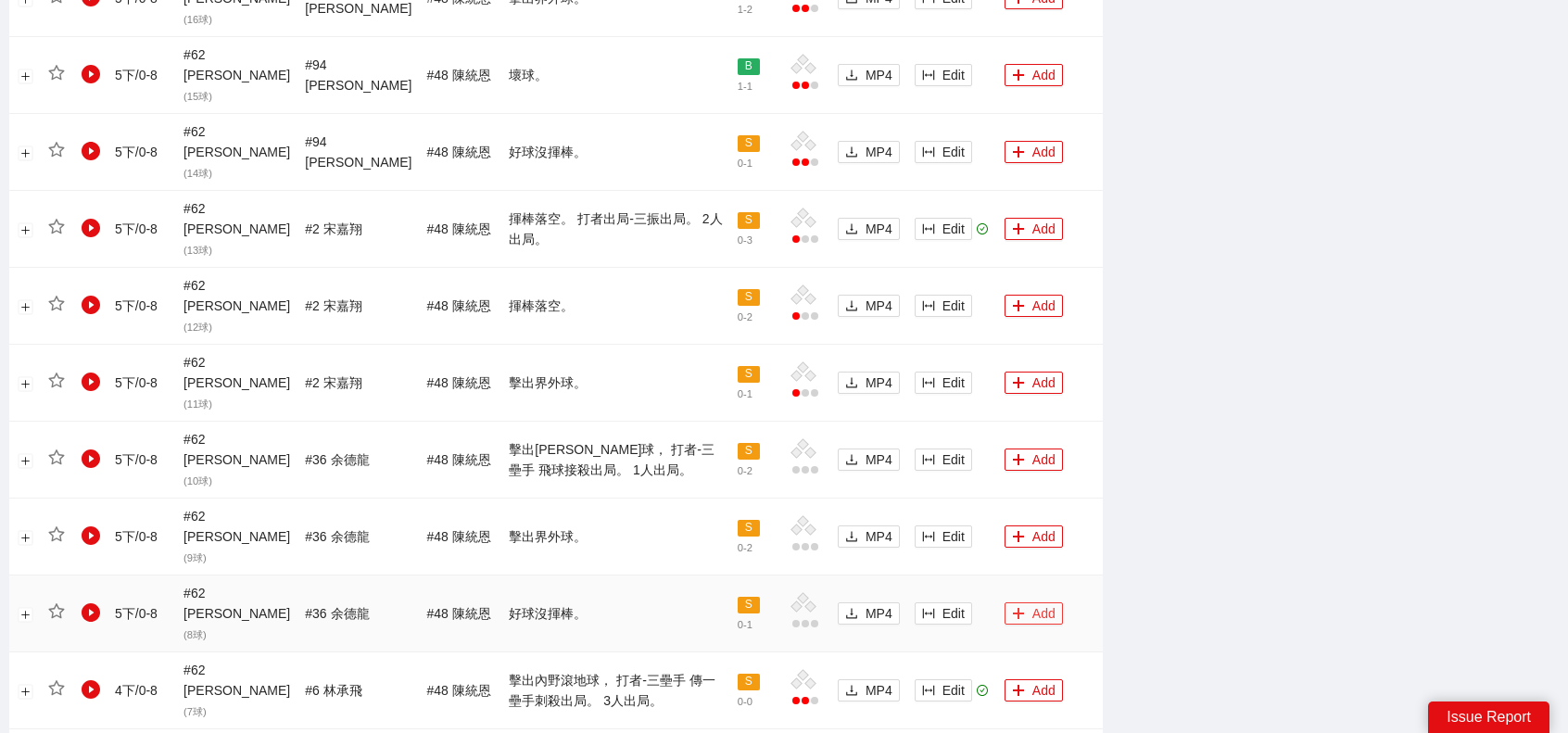
click at [1018, 602] on button "Add" at bounding box center [1033, 612] width 58 height 22
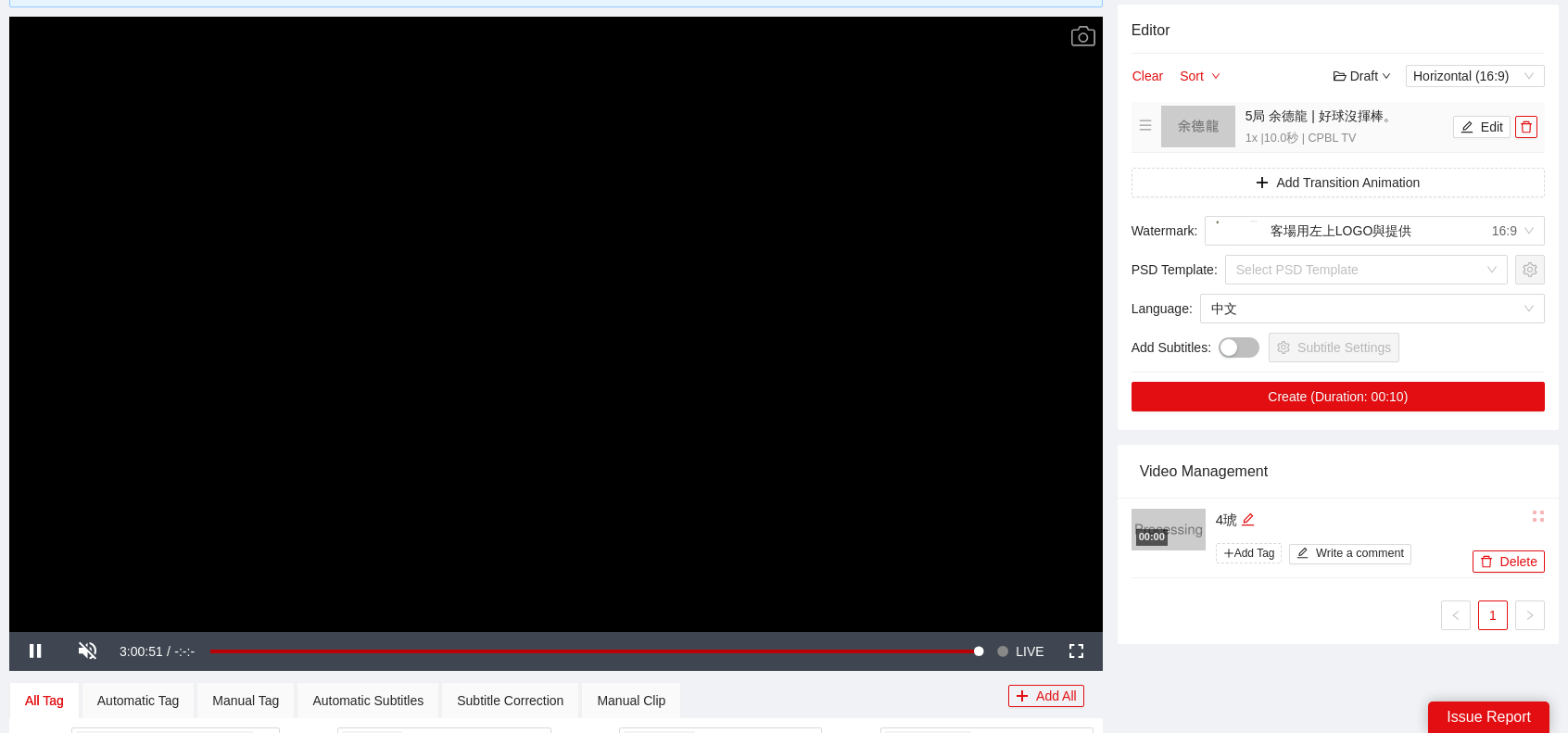
scroll to position [70, 0]
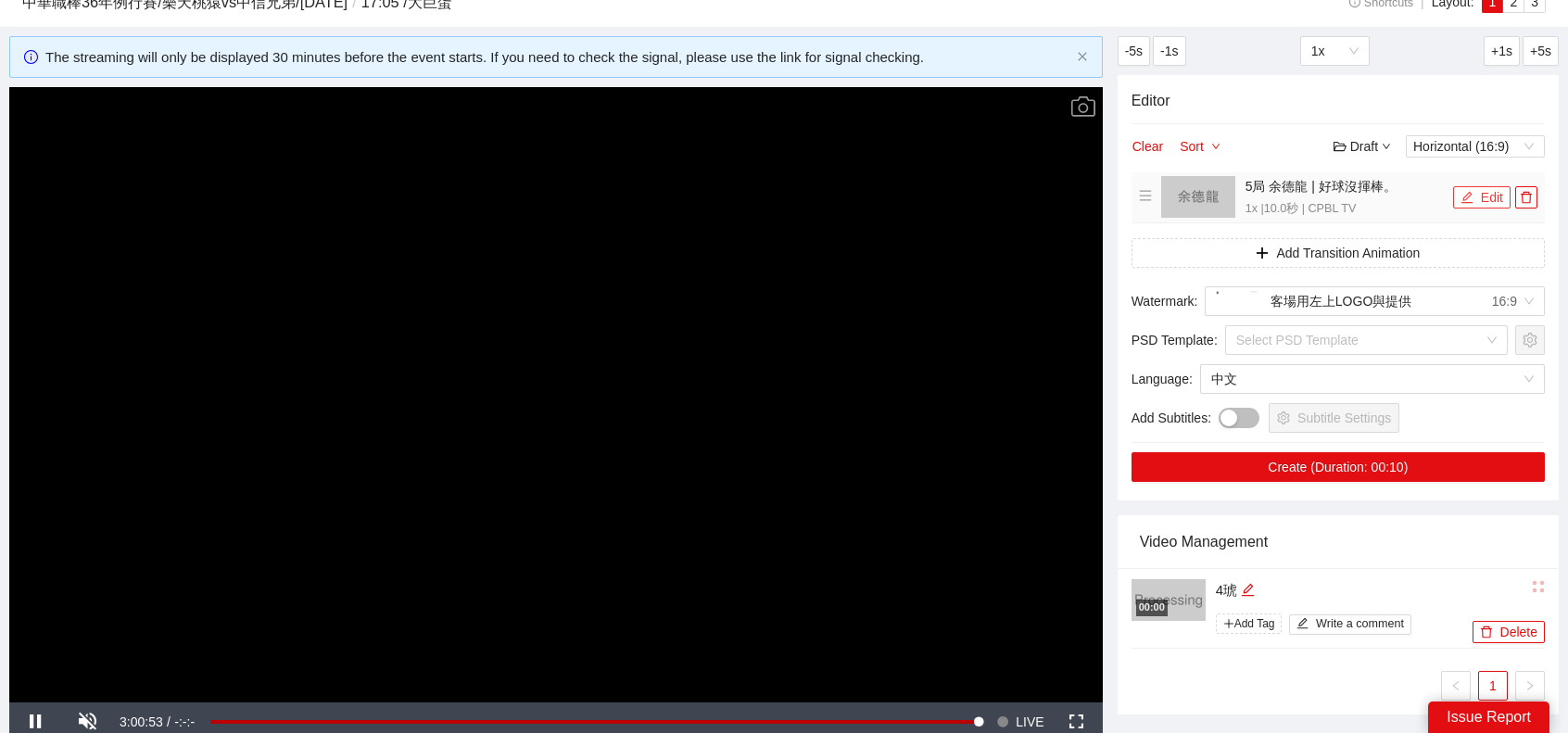
click at [1478, 207] on button "Edit" at bounding box center [1482, 196] width 58 height 22
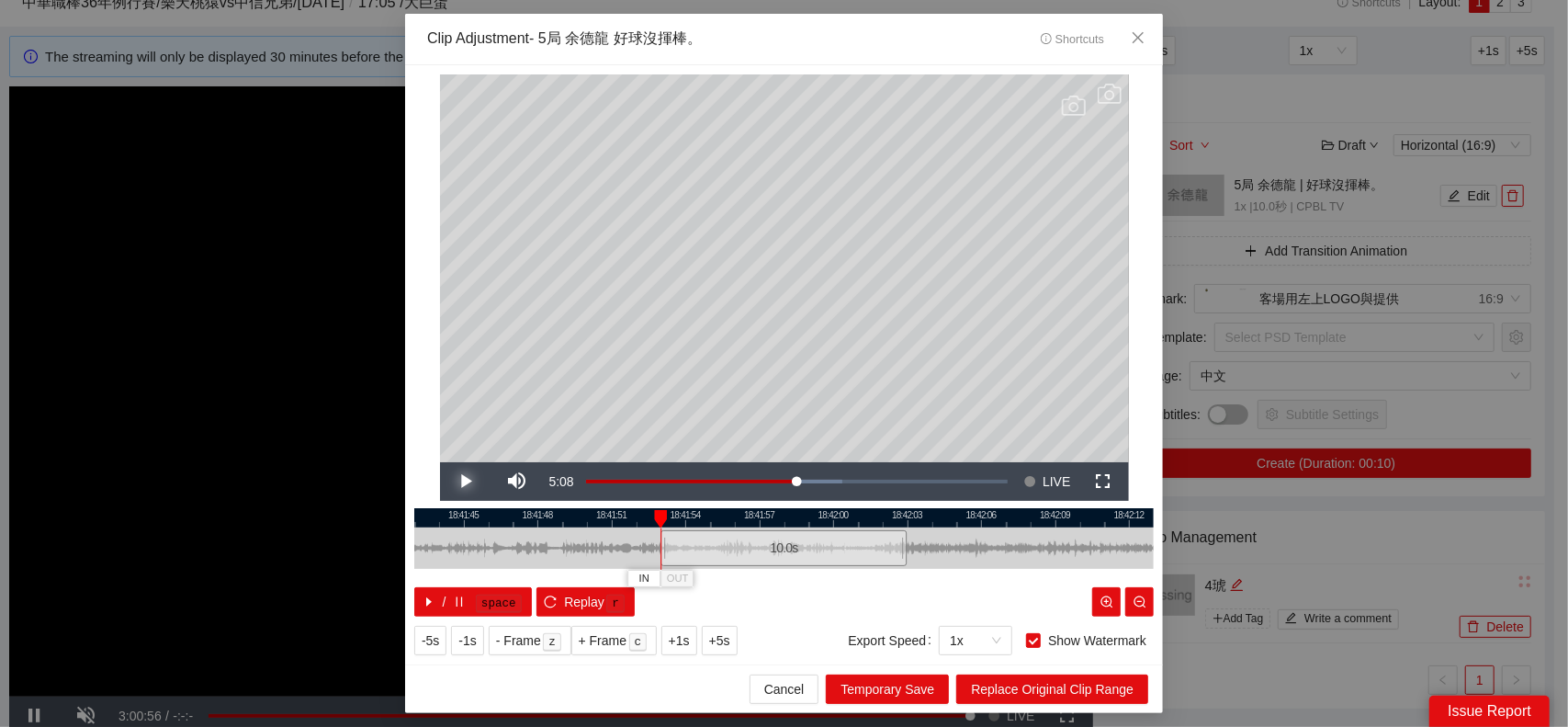
drag, startPoint x: 473, startPoint y: 484, endPoint x: 626, endPoint y: 502, distance: 154.1
click at [472, 482] on span "Video Player" at bounding box center [466, 482] width 51 height 0
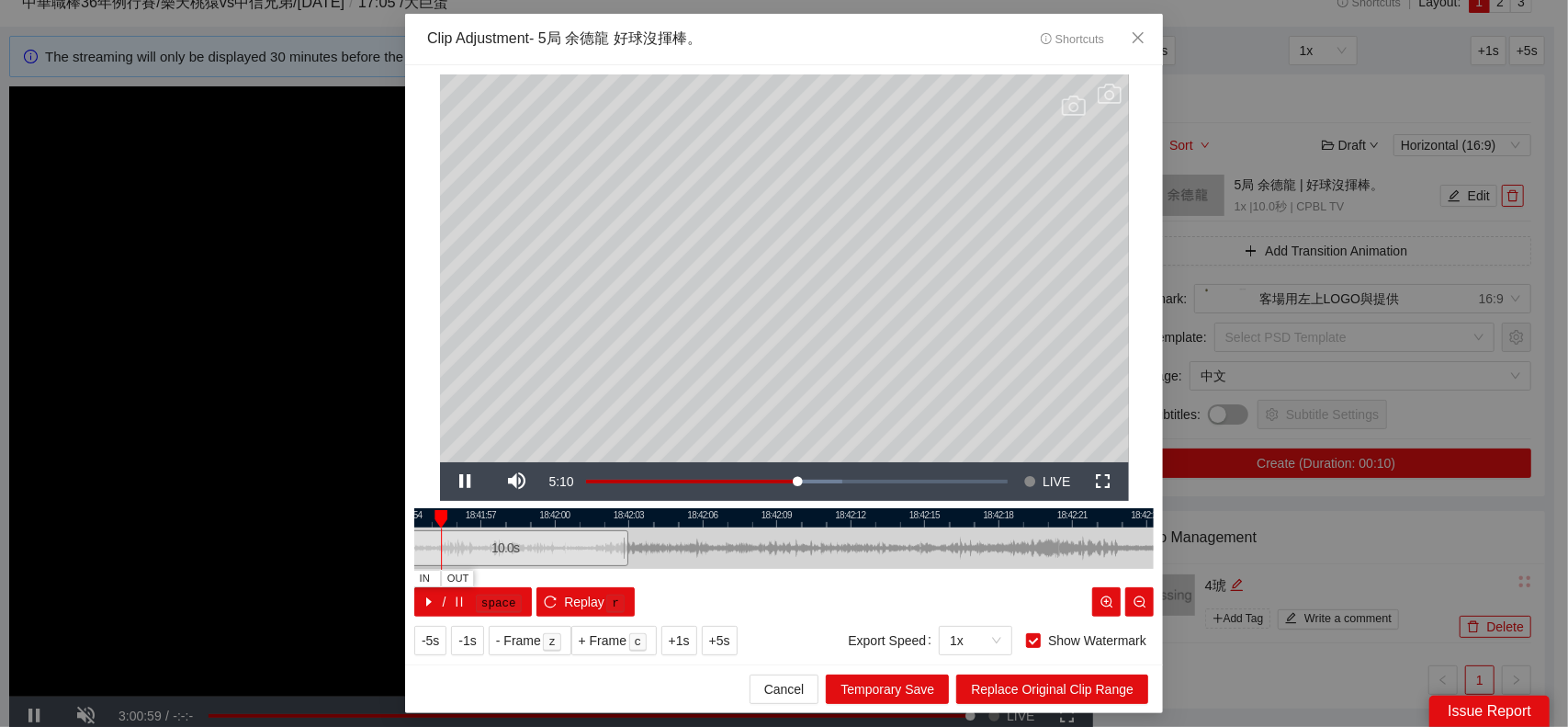
drag, startPoint x: 1009, startPoint y: 543, endPoint x: 727, endPoint y: 564, distance: 282.8
click at [748, 565] on div at bounding box center [506, 548] width 739 height 42
drag, startPoint x: 623, startPoint y: 548, endPoint x: 998, endPoint y: 542, distance: 375.0
click at [711, 545] on div at bounding box center [706, 548] width 11 height 42
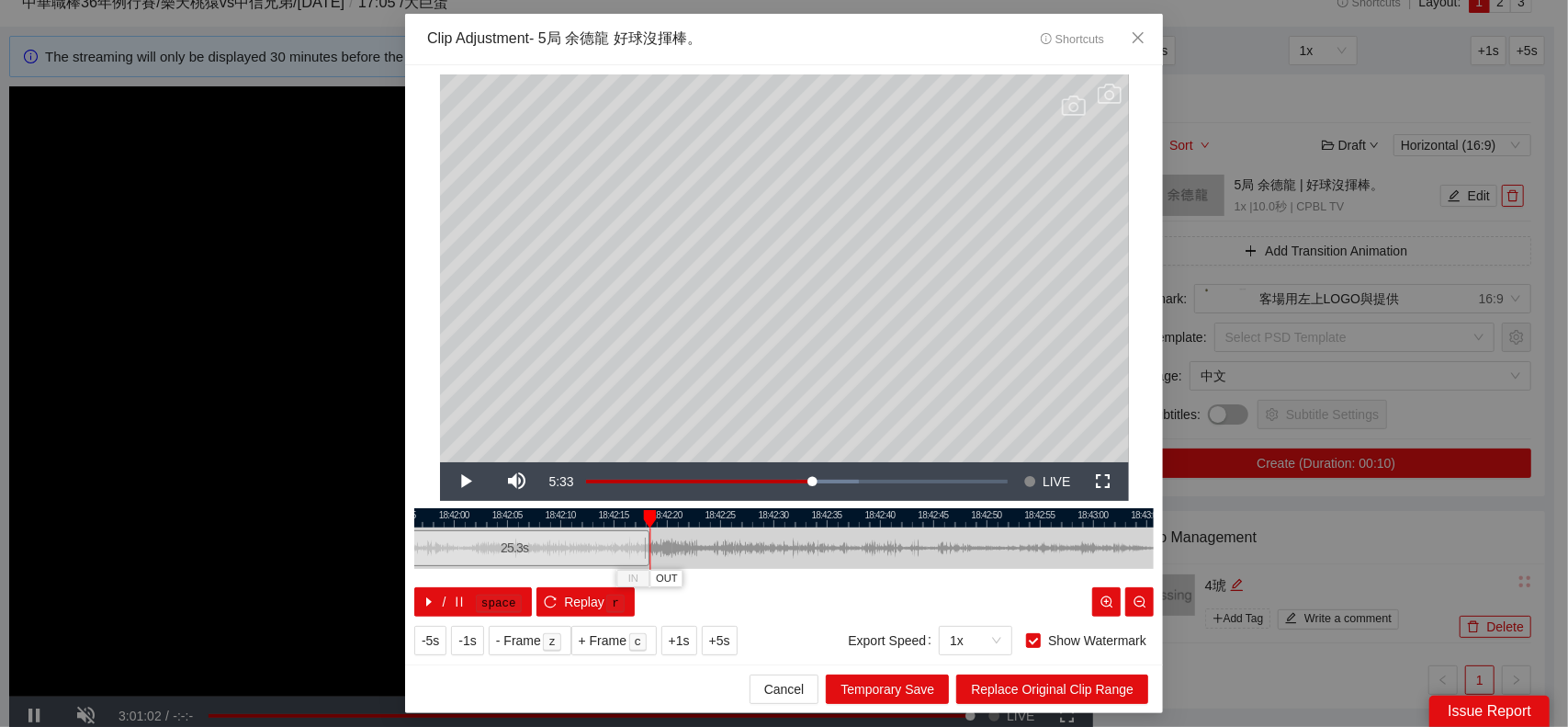
drag, startPoint x: 1053, startPoint y: 554, endPoint x: 718, endPoint y: 565, distance: 335.2
click at [718, 565] on div at bounding box center [433, 548] width 739 height 42
drag, startPoint x: 651, startPoint y: 546, endPoint x: 777, endPoint y: 546, distance: 126.0
click at [777, 546] on div at bounding box center [776, 549] width 1 height 42
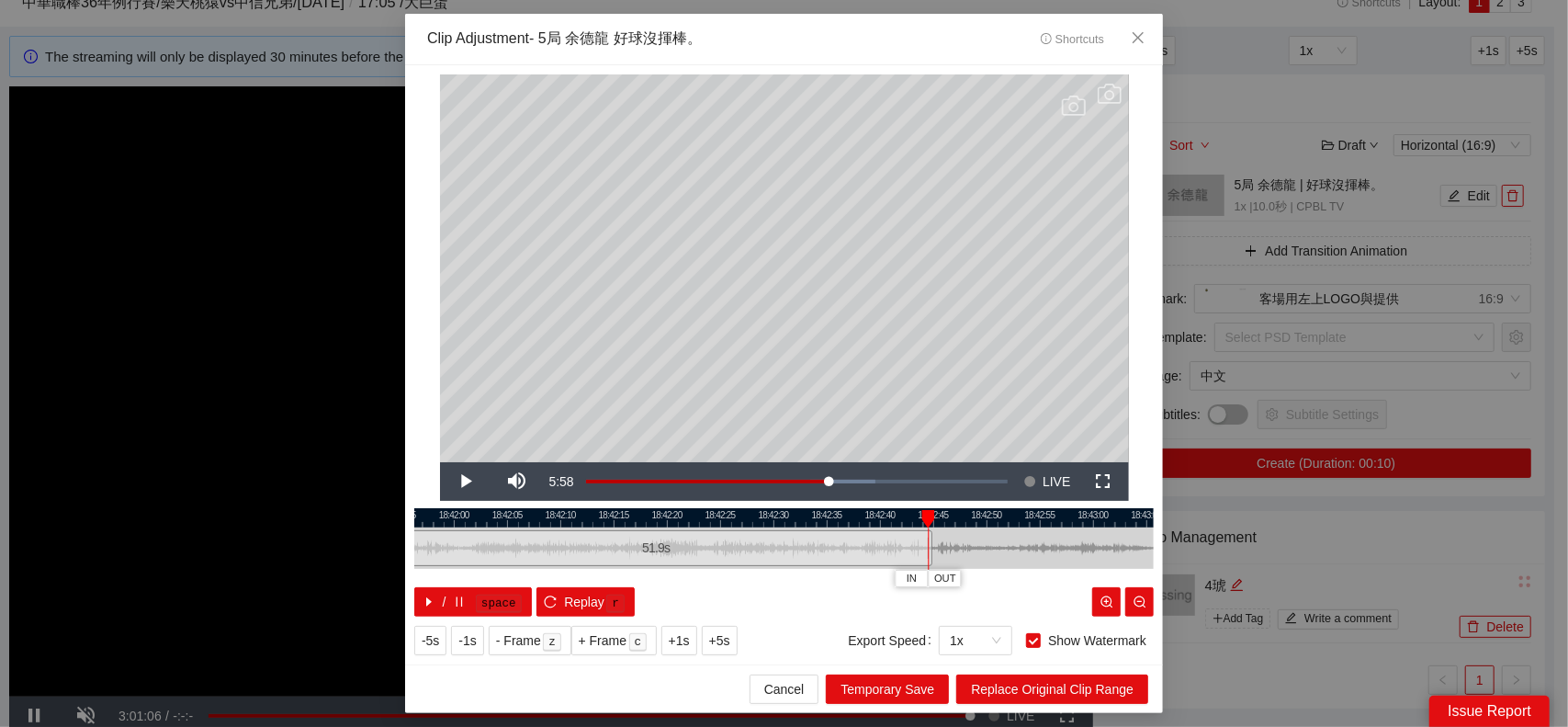
drag, startPoint x: 649, startPoint y: 548, endPoint x: 1042, endPoint y: 537, distance: 393.2
click at [934, 548] on div at bounding box center [930, 548] width 11 height 42
drag, startPoint x: 1042, startPoint y: 537, endPoint x: 616, endPoint y: 553, distance: 426.3
click at [616, 553] on div at bounding box center [357, 548] width 739 height 42
drag, startPoint x: 506, startPoint y: 541, endPoint x: 1025, endPoint y: 538, distance: 519.0
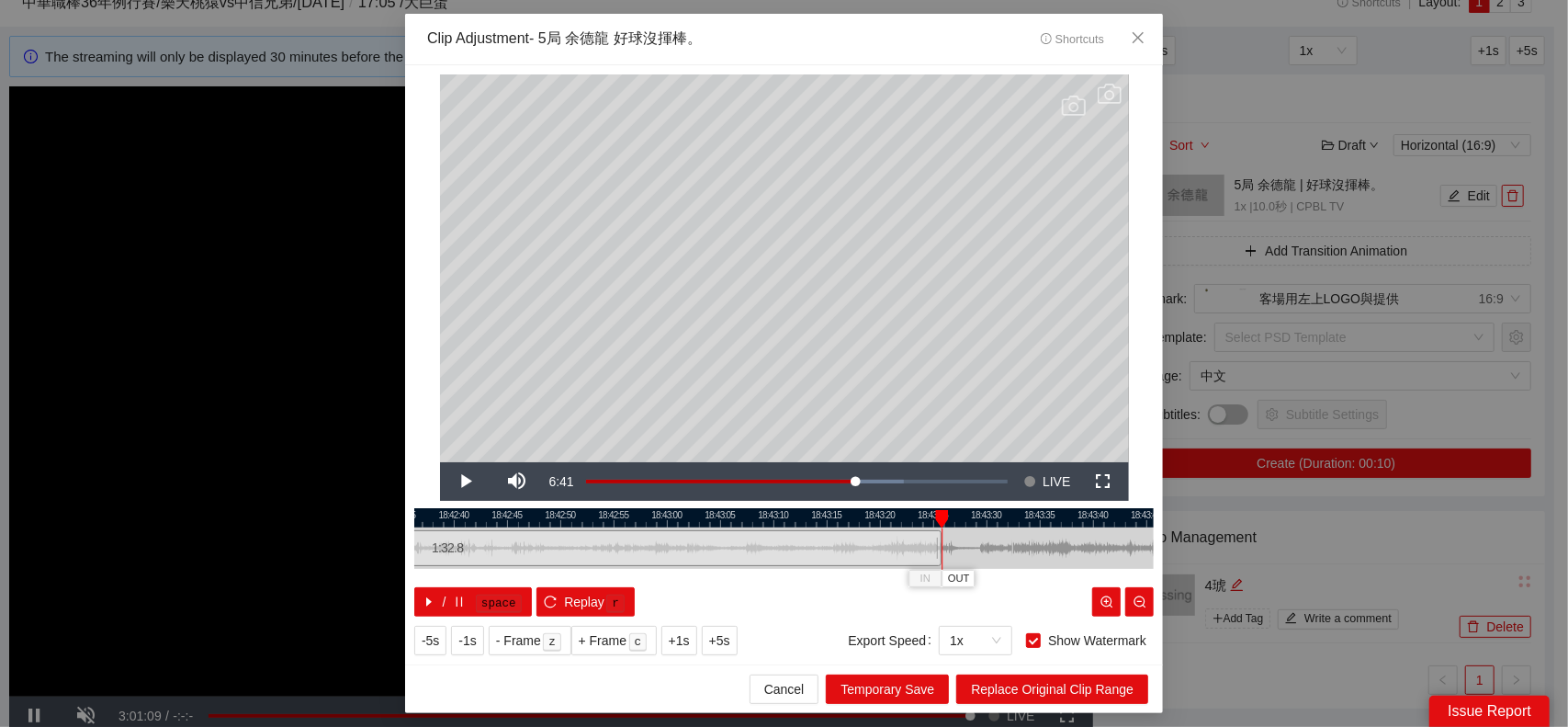
click at [939, 539] on div at bounding box center [939, 548] width 11 height 42
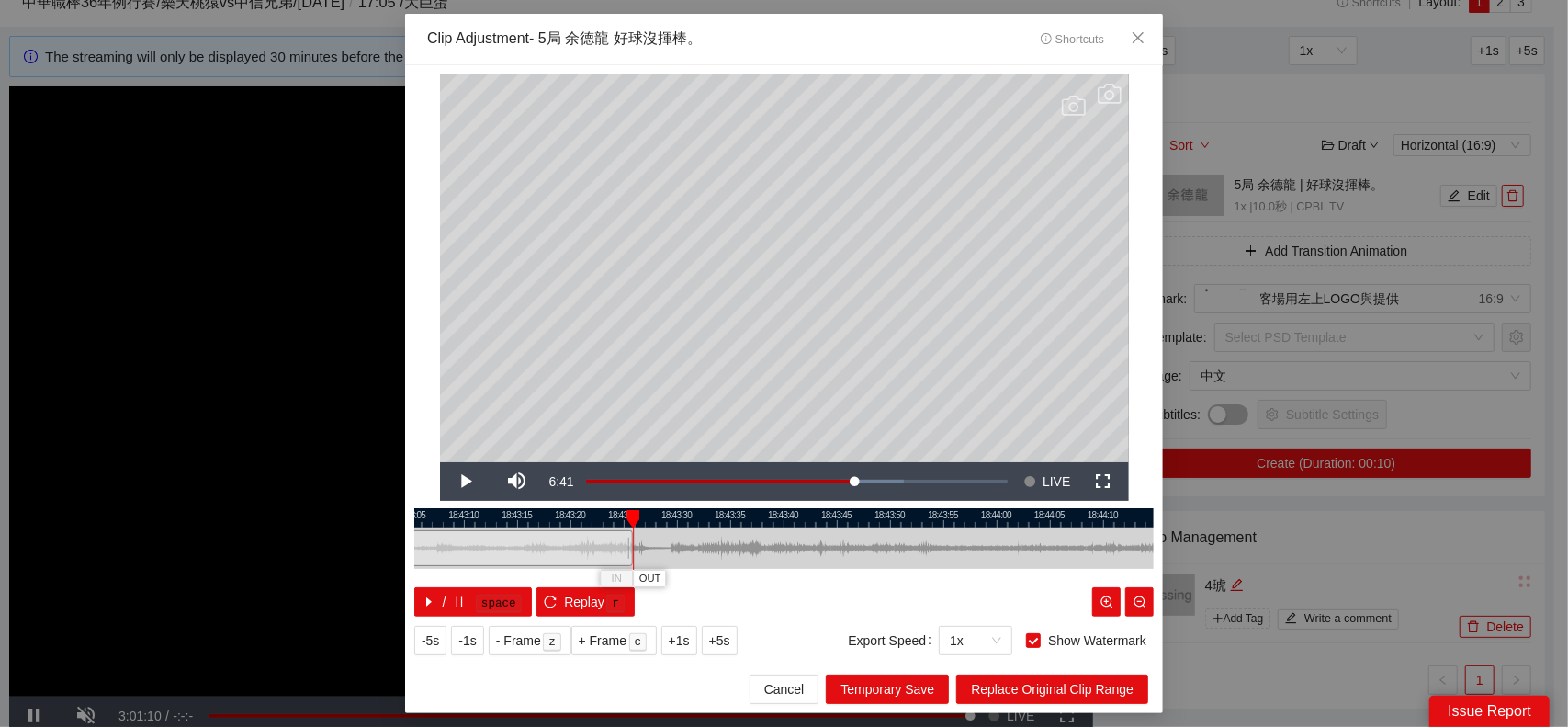
drag, startPoint x: 1011, startPoint y: 542, endPoint x: 717, endPoint y: 558, distance: 294.4
click at [717, 558] on div at bounding box center [474, 548] width 739 height 42
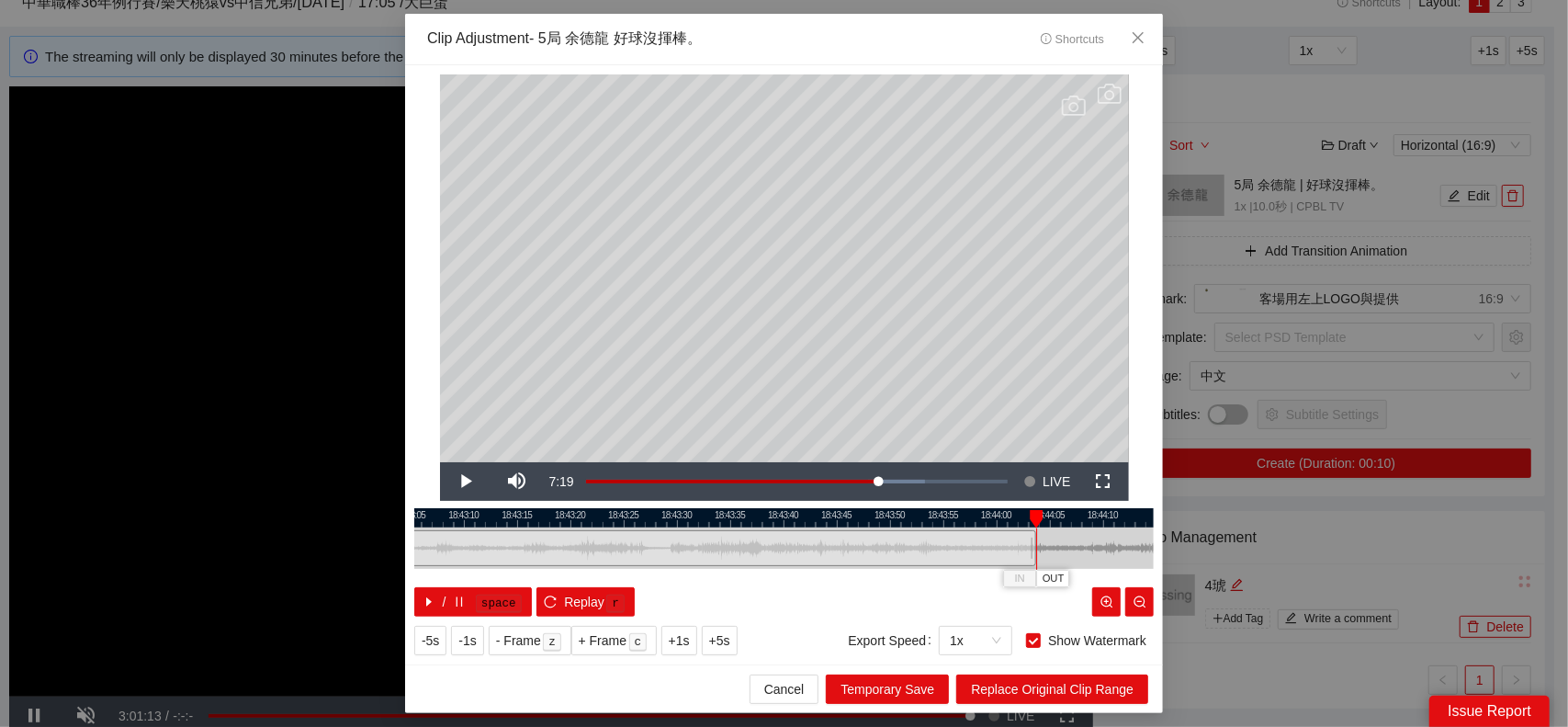
drag, startPoint x: 632, startPoint y: 545, endPoint x: 1116, endPoint y: 540, distance: 484.0
click at [1036, 549] on div "18:43:05 18:43:10 18:43:15 18:43:20 18:43:25 18:43:30 18:43:35 18:43:40 18:43:4…" at bounding box center [784, 563] width 739 height 108
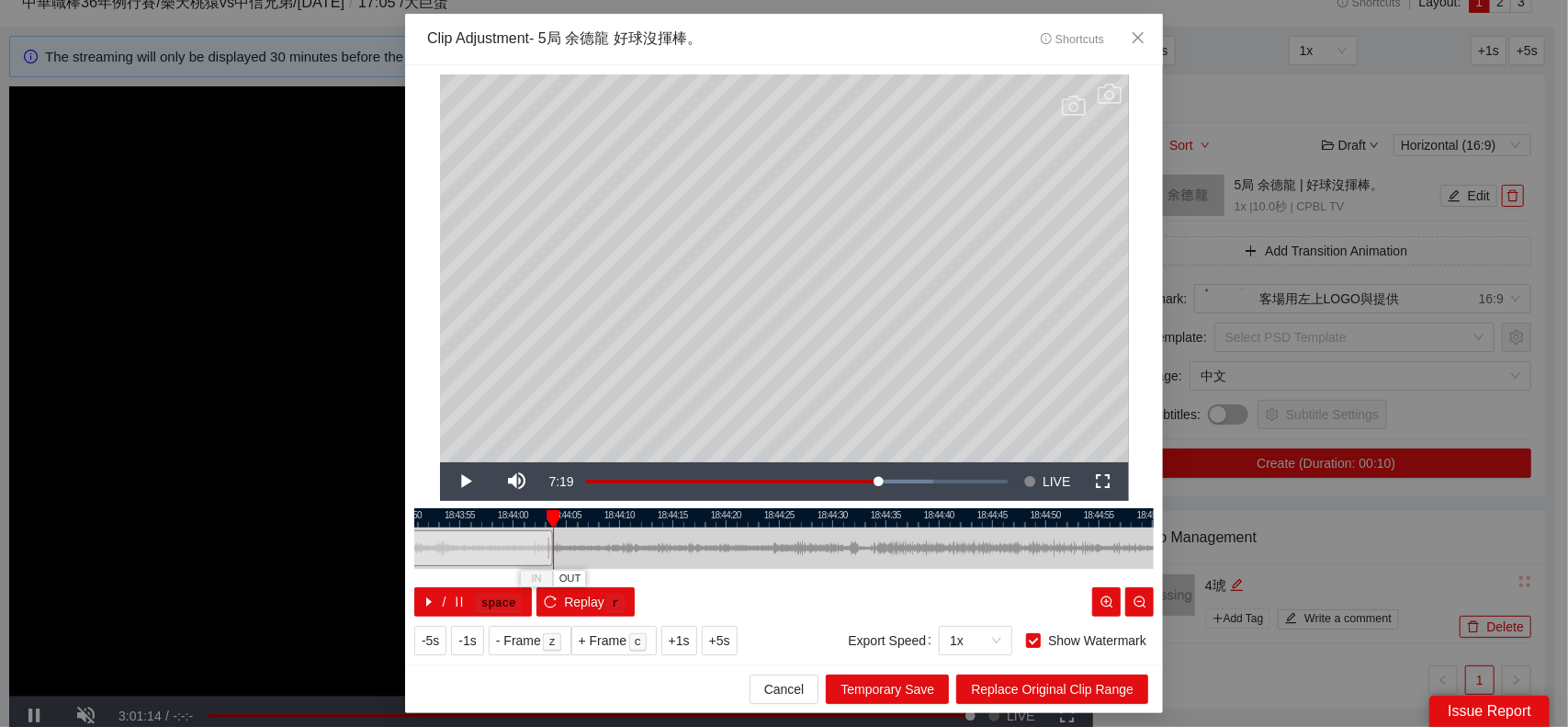
drag, startPoint x: 1116, startPoint y: 540, endPoint x: 632, endPoint y: 576, distance: 485.3
click at [632, 576] on div "18:43:50 18:43:55 18:44:00 18:44:05 18:44:10 18:44:15 18:44:20 18:44:25 18:44:3…" at bounding box center [784, 563] width 739 height 108
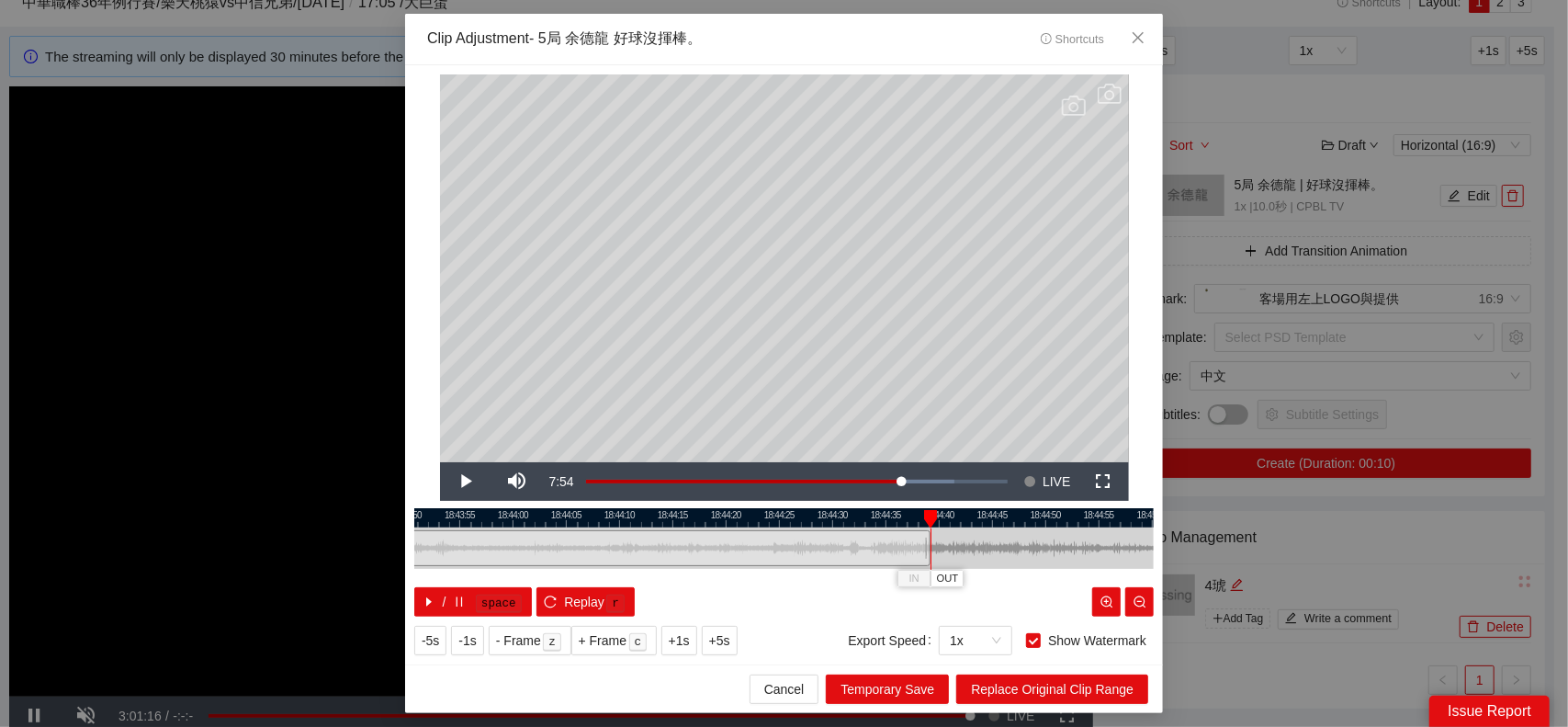
drag, startPoint x: 550, startPoint y: 550, endPoint x: 948, endPoint y: 554, distance: 398.0
click at [929, 556] on div at bounding box center [928, 548] width 11 height 42
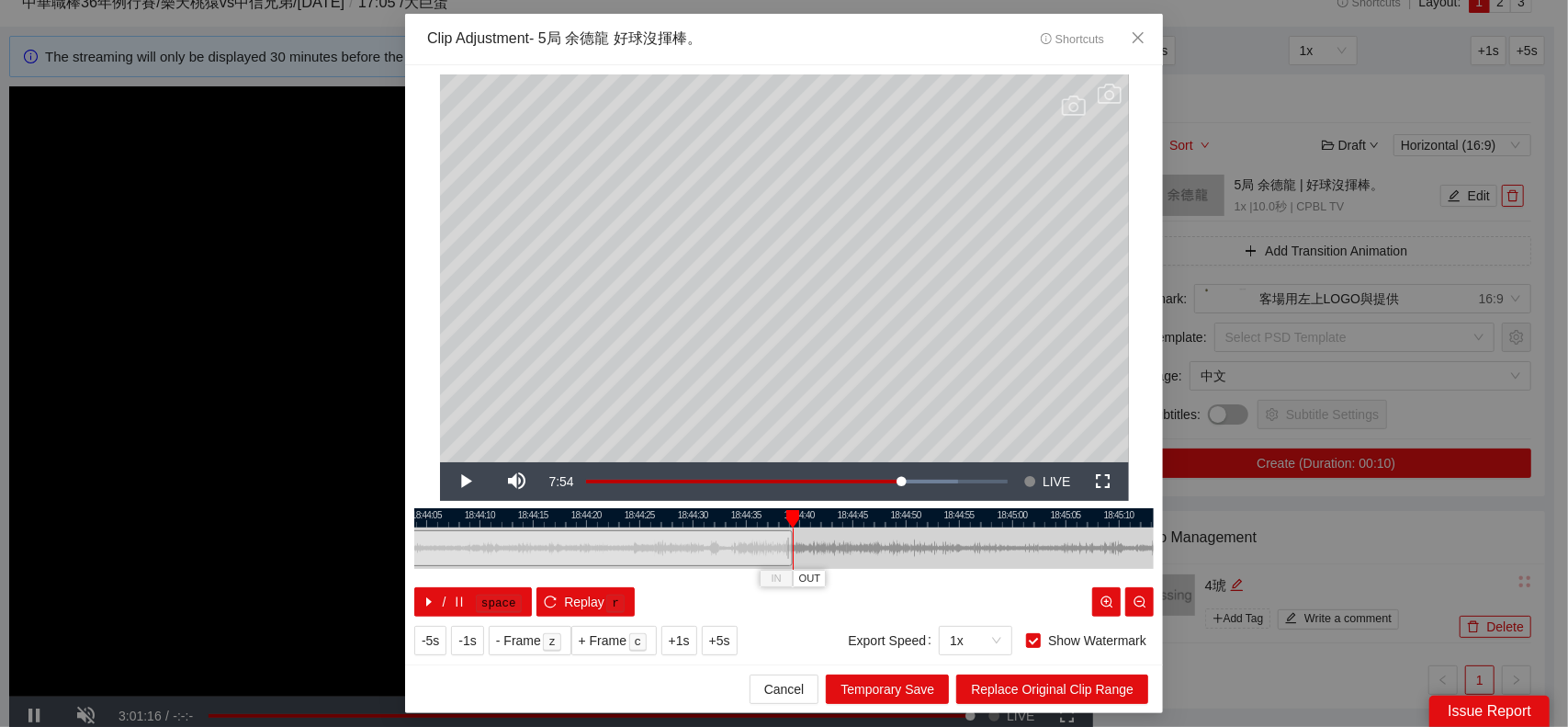
drag, startPoint x: 1004, startPoint y: 550, endPoint x: 683, endPoint y: 566, distance: 321.4
click at [683, 568] on div at bounding box center [644, 548] width 739 height 42
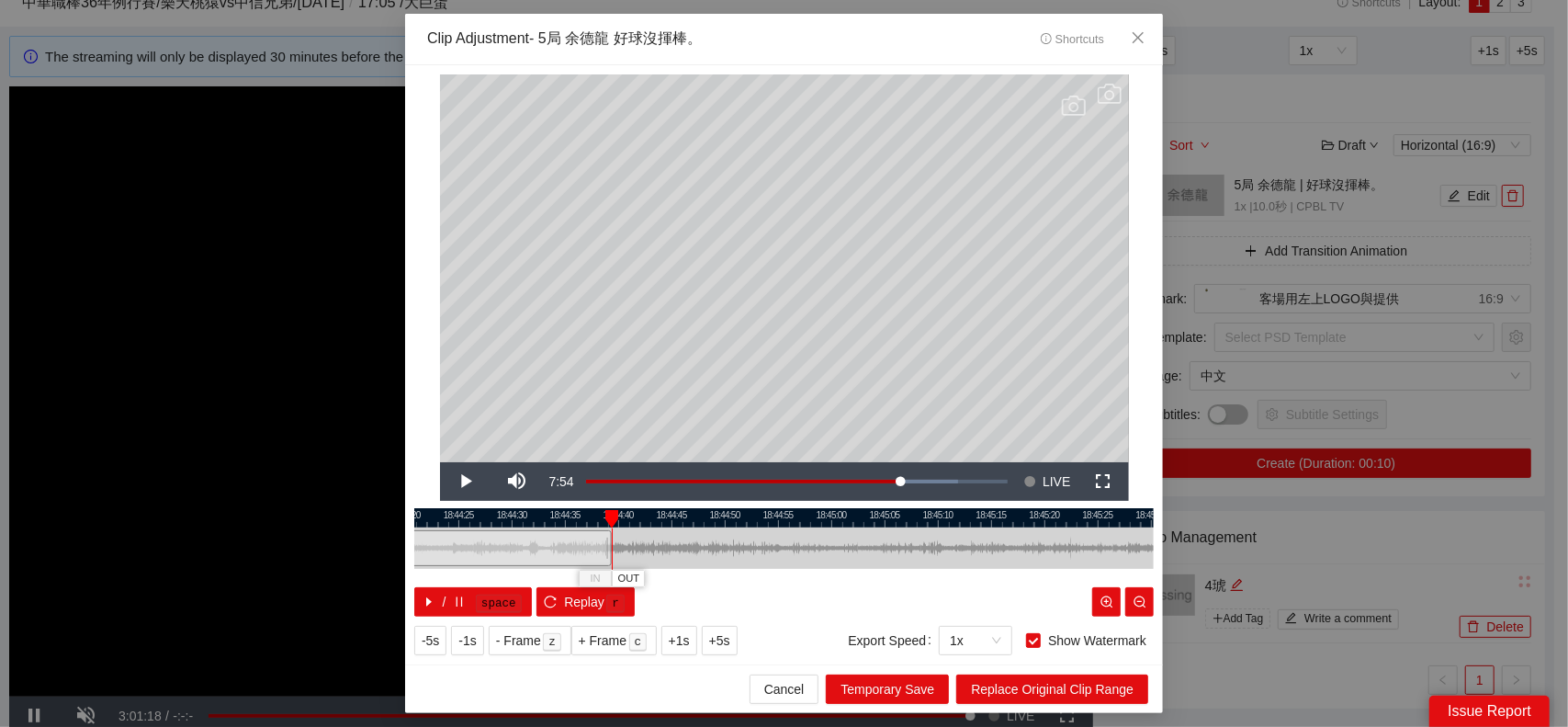
click at [612, 545] on div at bounding box center [612, 549] width 1 height 42
drag, startPoint x: 608, startPoint y: 545, endPoint x: 932, endPoint y: 538, distance: 324.1
click at [839, 546] on div at bounding box center [833, 548] width 11 height 42
drag, startPoint x: 1009, startPoint y: 521, endPoint x: 640, endPoint y: 552, distance: 370.3
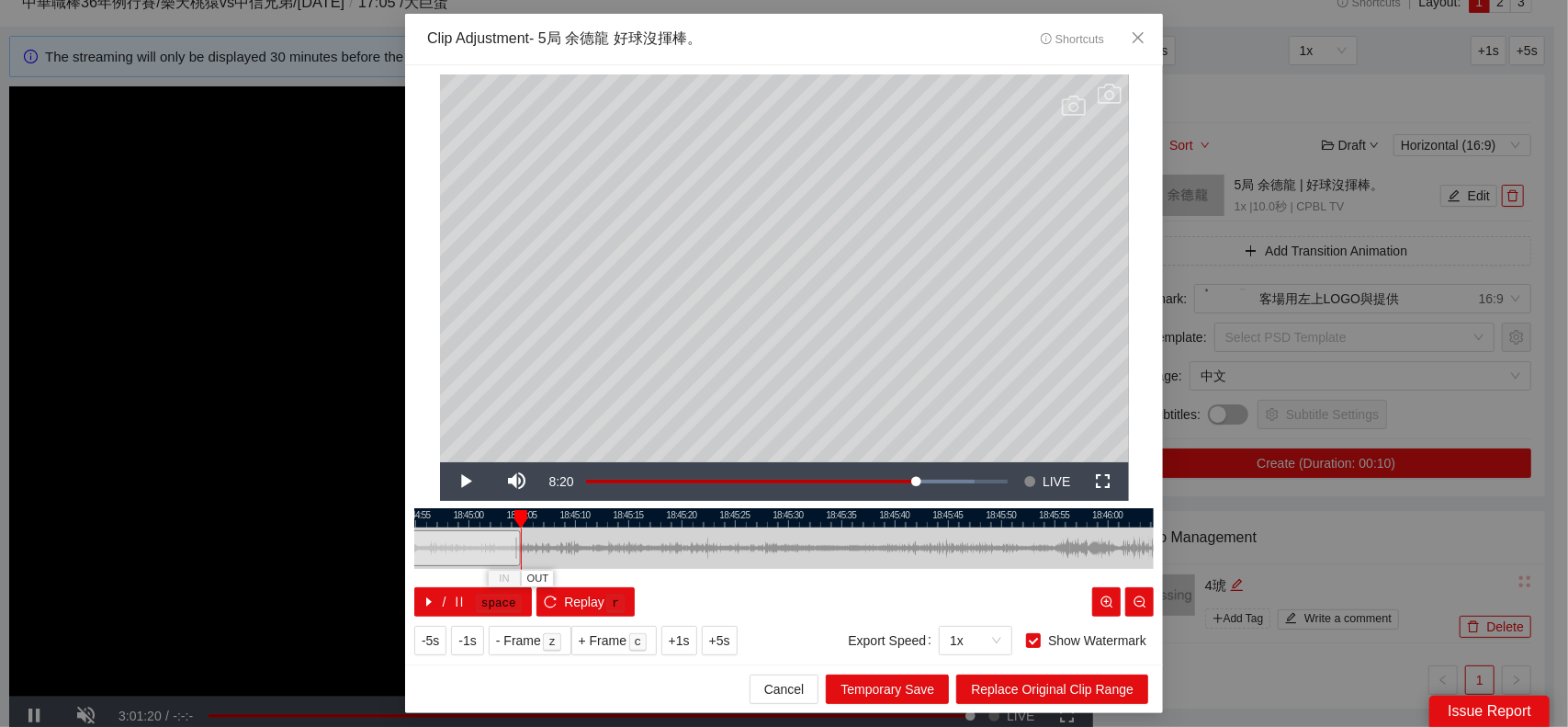
click at [643, 553] on div "18:44:50 18:44:55 18:45:00 18:45:05 18:45:10 18:45:15 18:45:20 18:45:25 18:45:3…" at bounding box center [784, 563] width 739 height 108
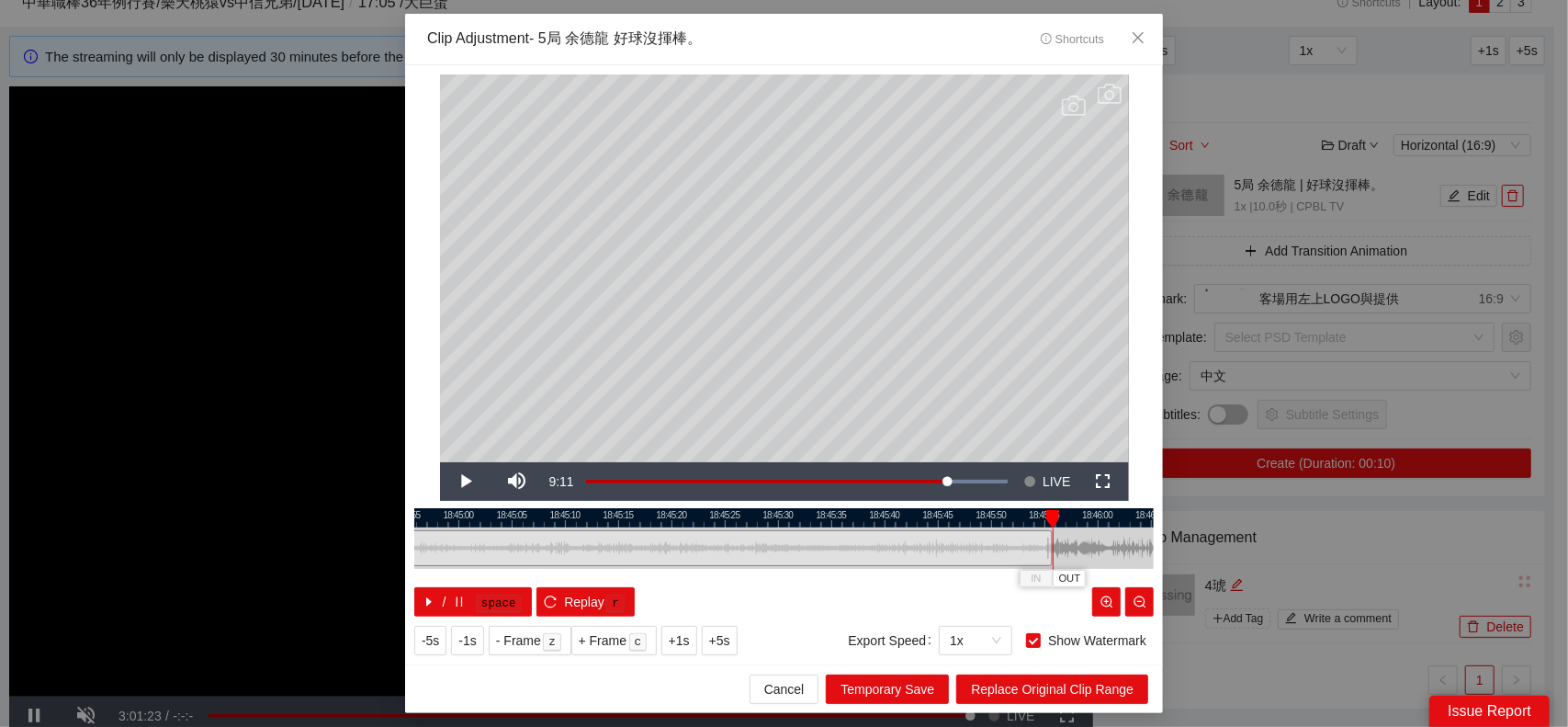
drag, startPoint x: 507, startPoint y: 542, endPoint x: 1049, endPoint y: 552, distance: 542.1
click at [1049, 552] on div at bounding box center [1050, 548] width 11 height 42
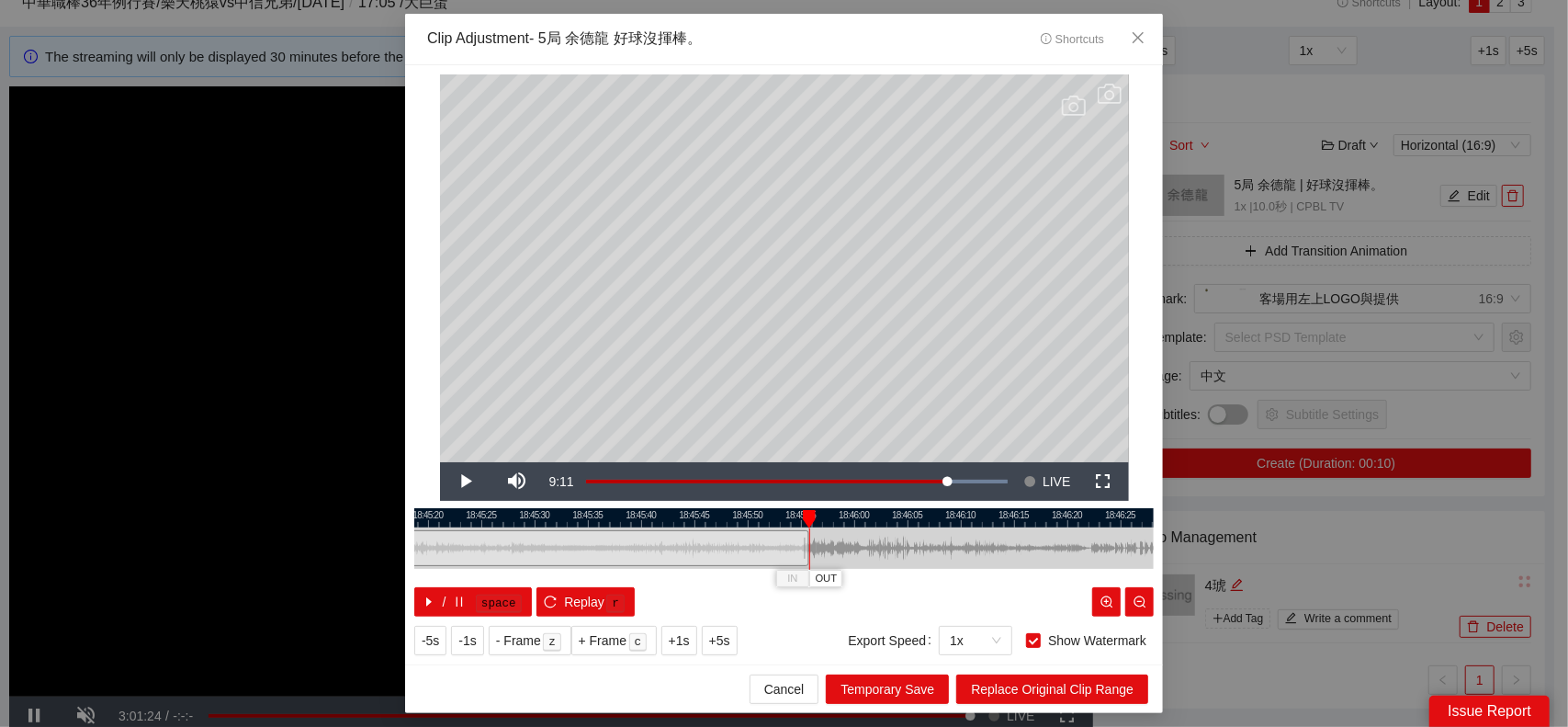
drag, startPoint x: 1090, startPoint y: 548, endPoint x: 700, endPoint y: 564, distance: 390.3
click at [702, 569] on div "18:45:15 18:45:20 18:45:25 18:45:30 18:45:35 18:45:40 18:45:45 18:45:50 18:45:5…" at bounding box center [784, 563] width 739 height 108
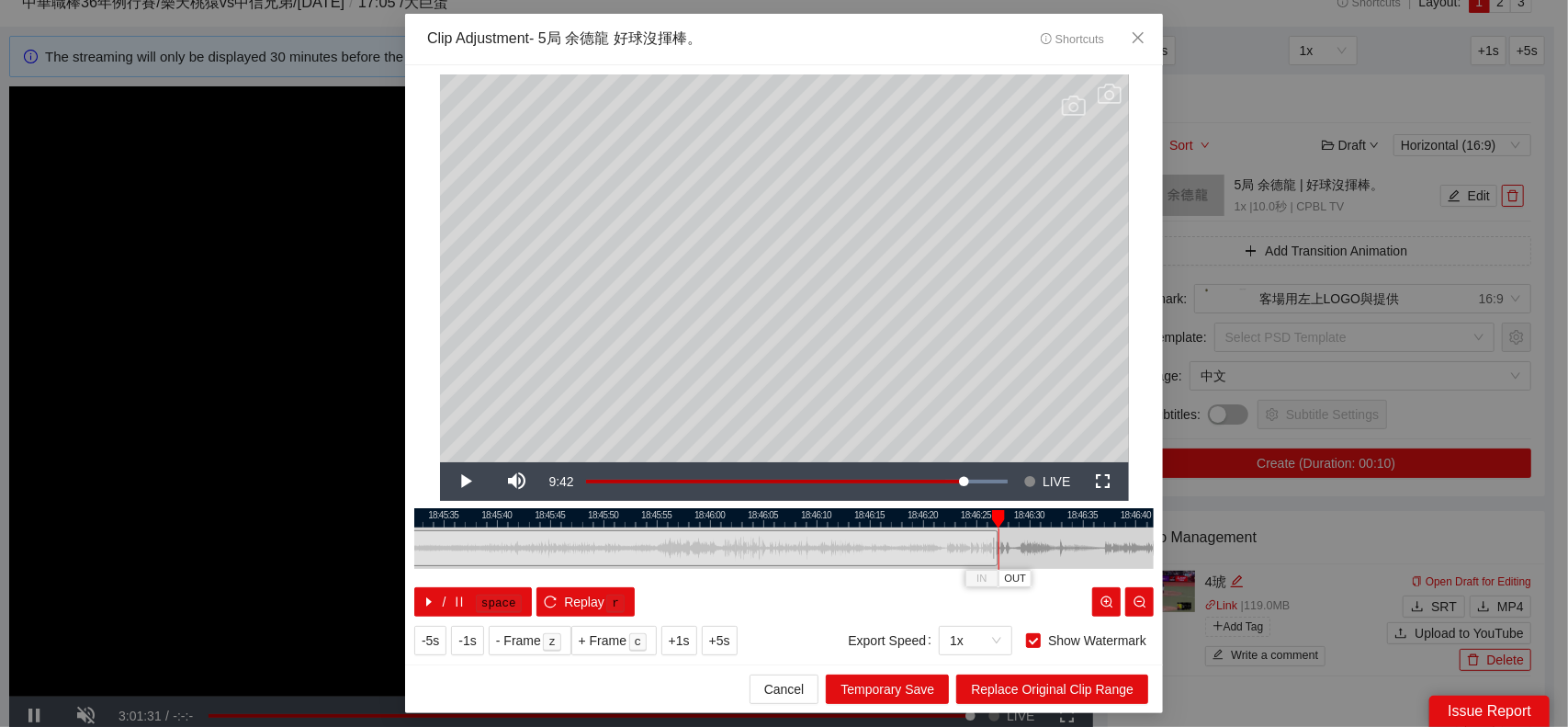
drag, startPoint x: 662, startPoint y: 546, endPoint x: 996, endPoint y: 556, distance: 334.1
click at [996, 556] on div at bounding box center [996, 548] width 11 height 42
click at [1083, 690] on span "Replace Original Clip Range" at bounding box center [1052, 689] width 163 height 20
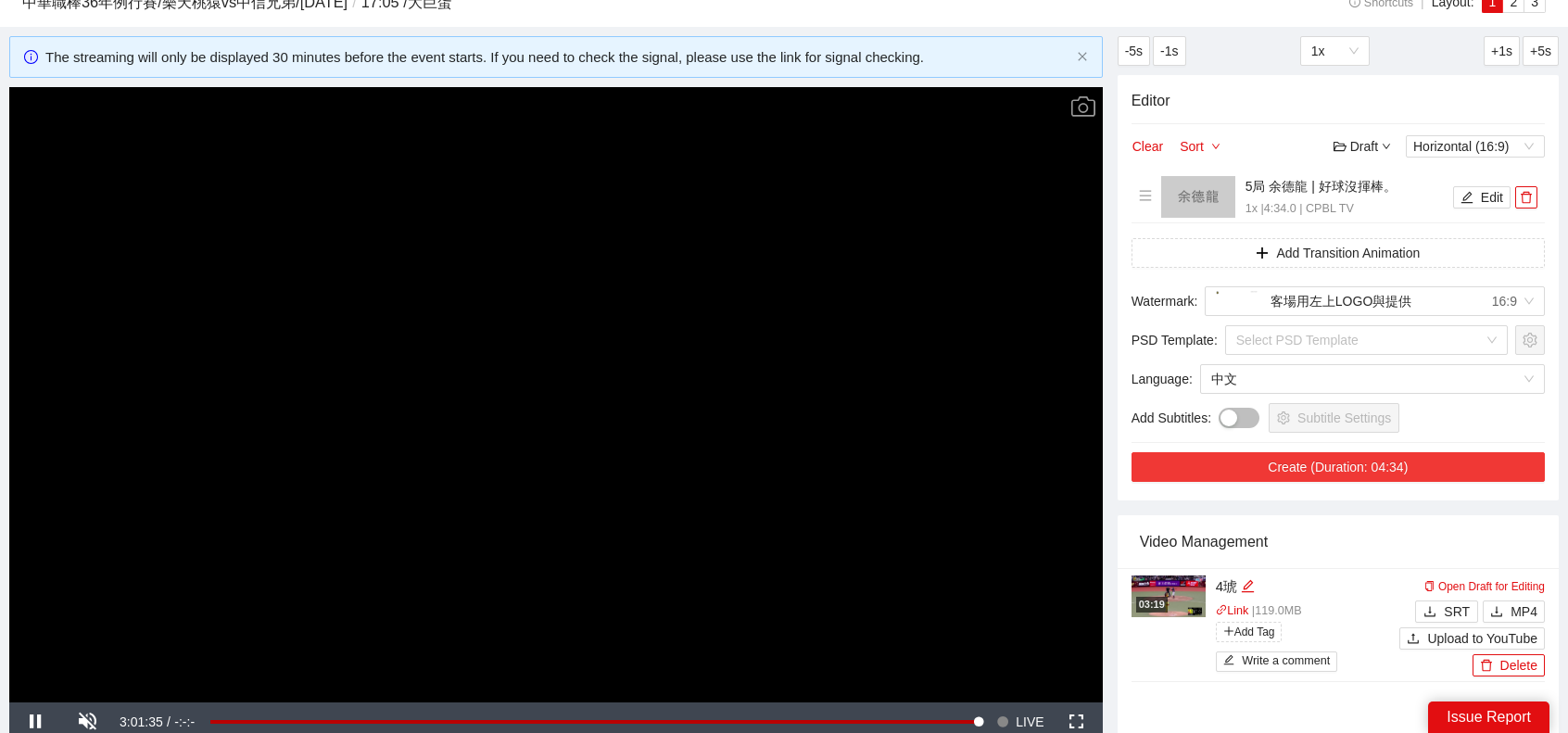
click at [1356, 468] on button "Create (Duration: 04:34)" at bounding box center [1338, 467] width 413 height 30
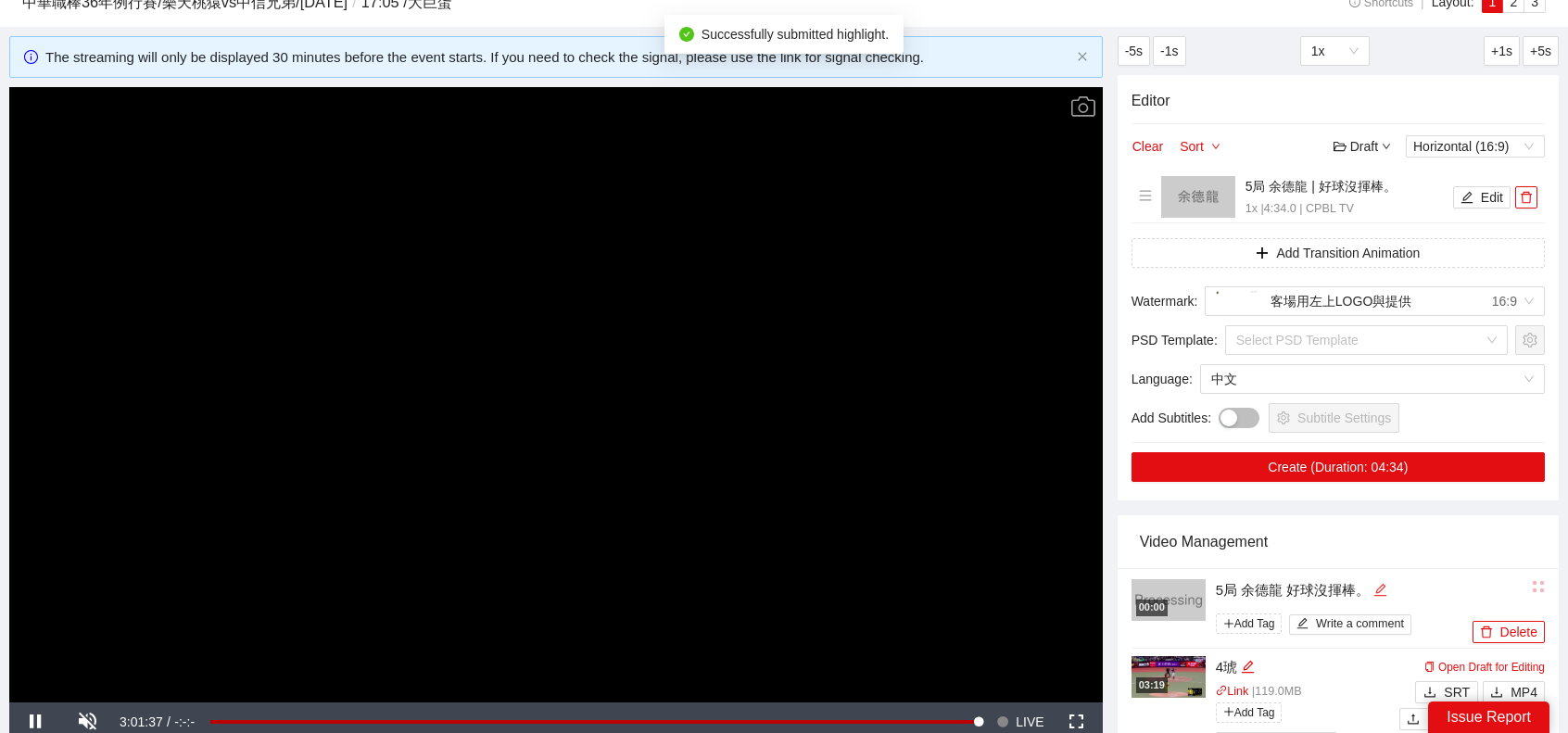
click at [1385, 588] on icon "edit" at bounding box center [1380, 589] width 14 height 14
type textarea "*"
type textarea "**"
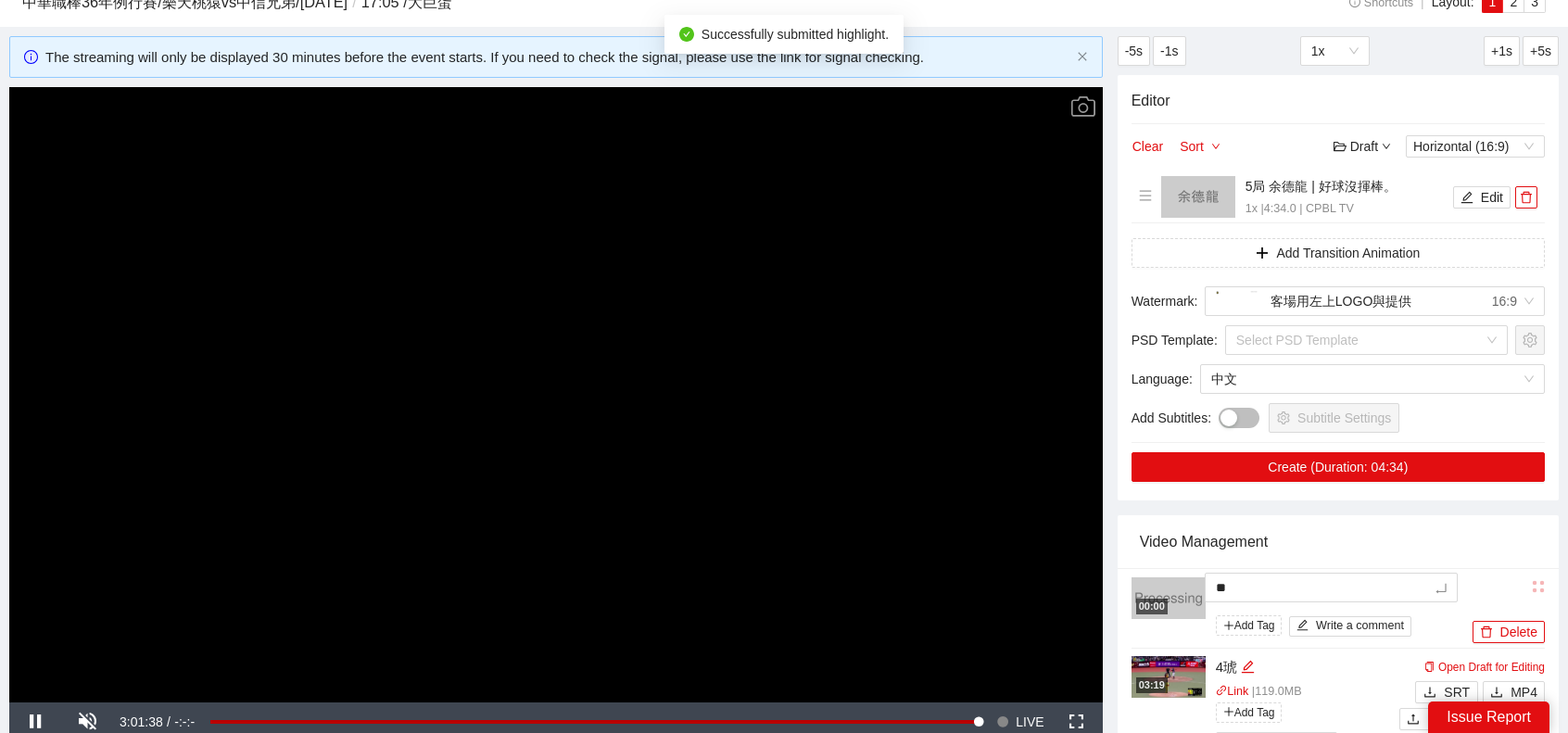
type textarea "***"
type textarea "**"
click at [1320, 523] on div "Video Management" at bounding box center [1338, 541] width 397 height 53
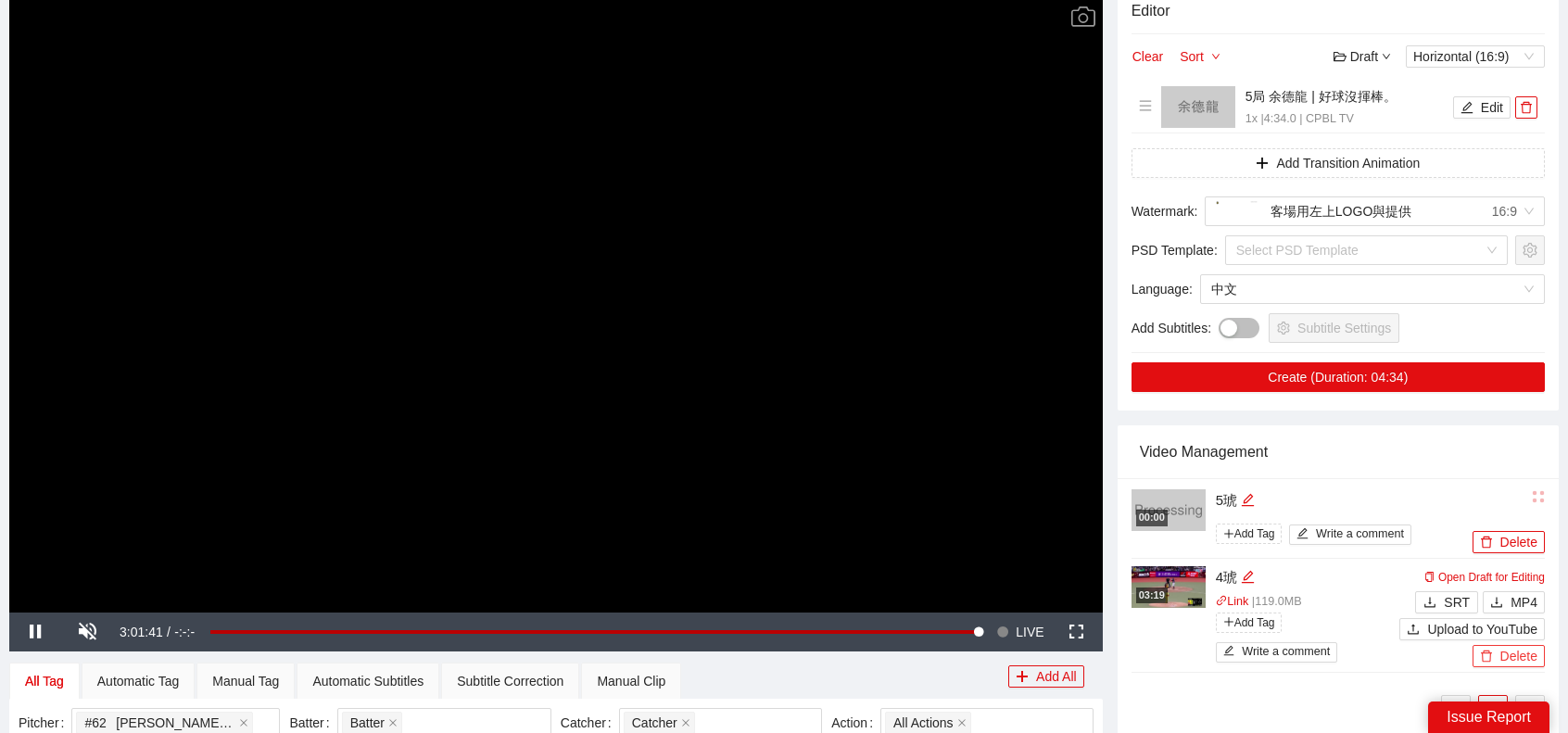
scroll to position [255, 0]
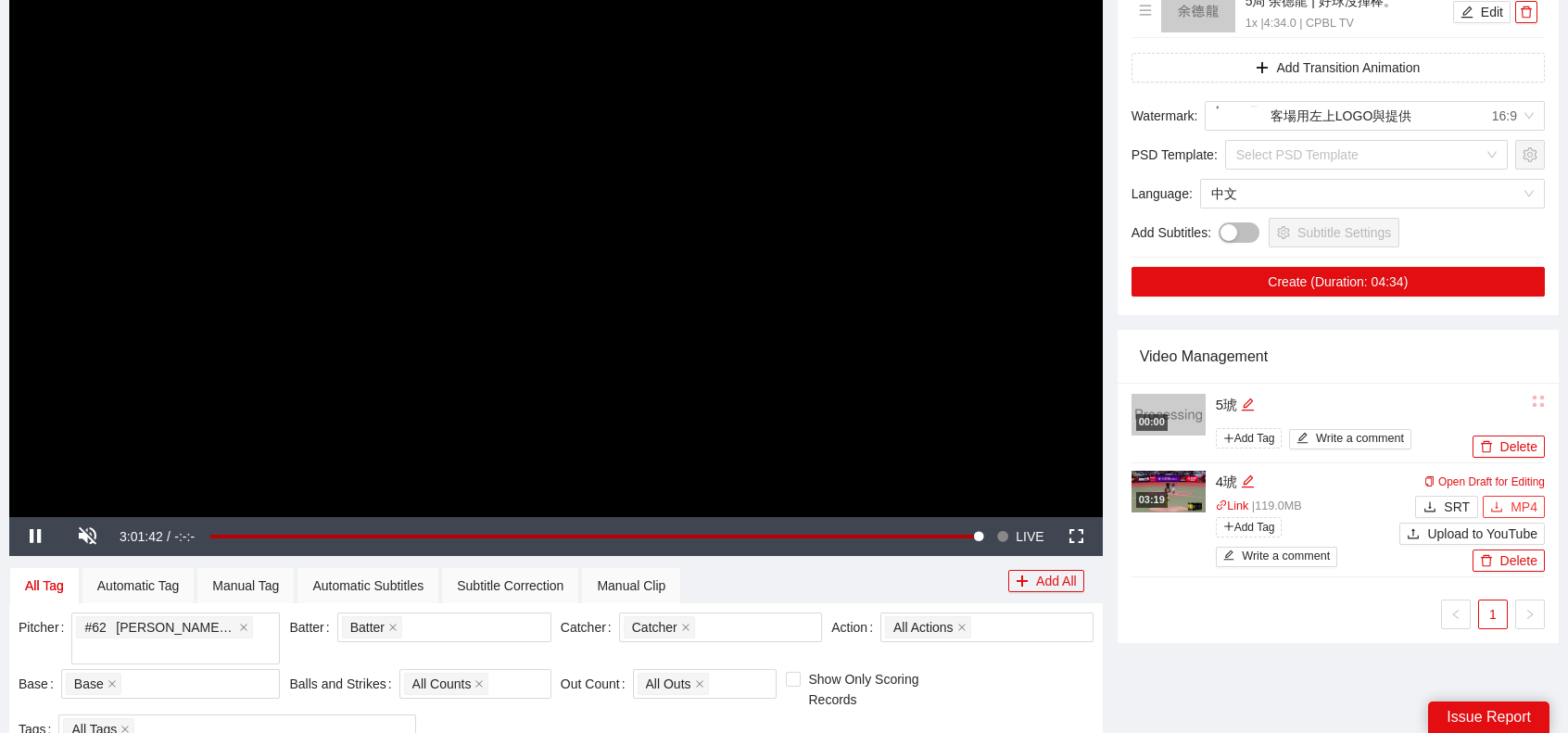
click at [1511, 496] on span "MP4" at bounding box center [1524, 506] width 27 height 20
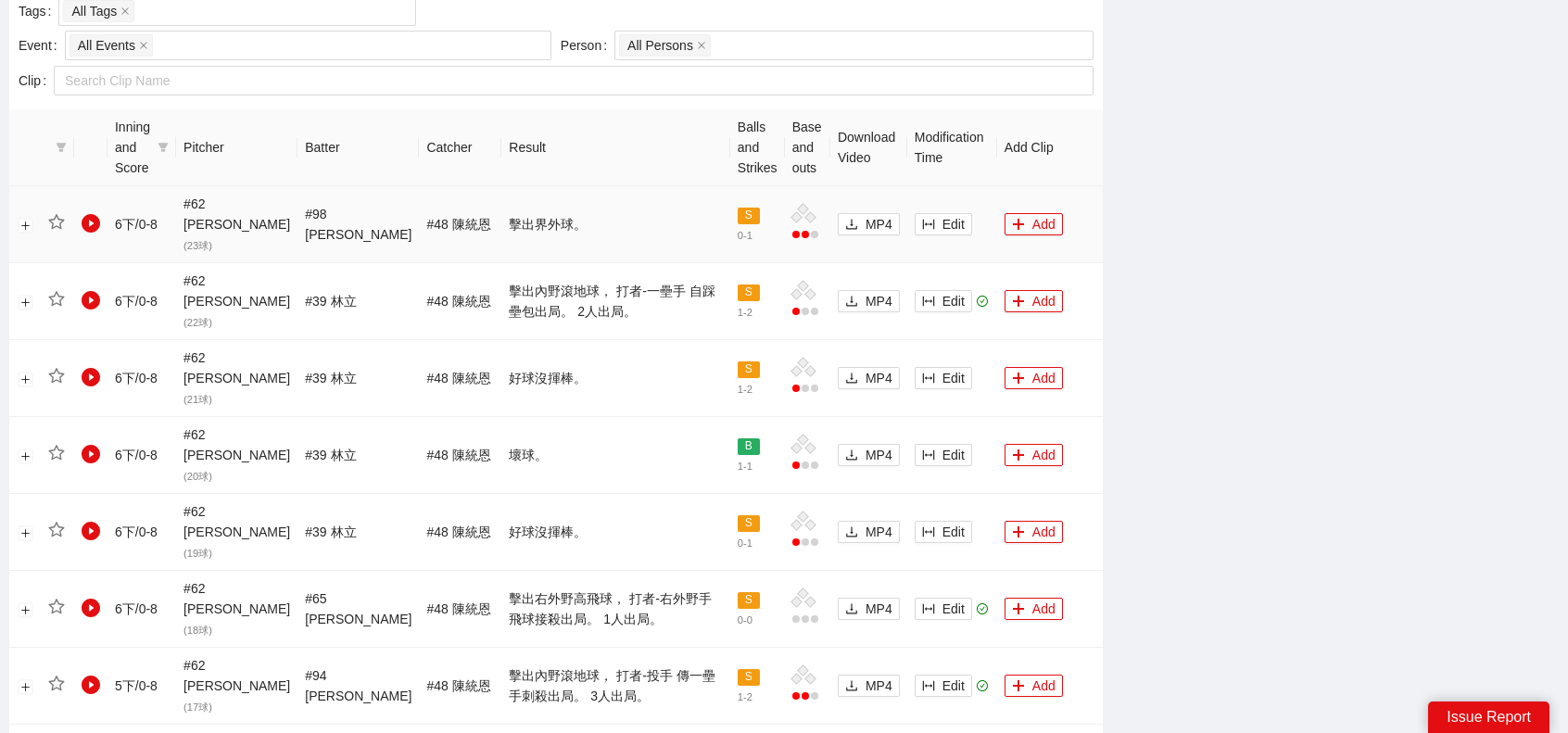
scroll to position [1088, 0]
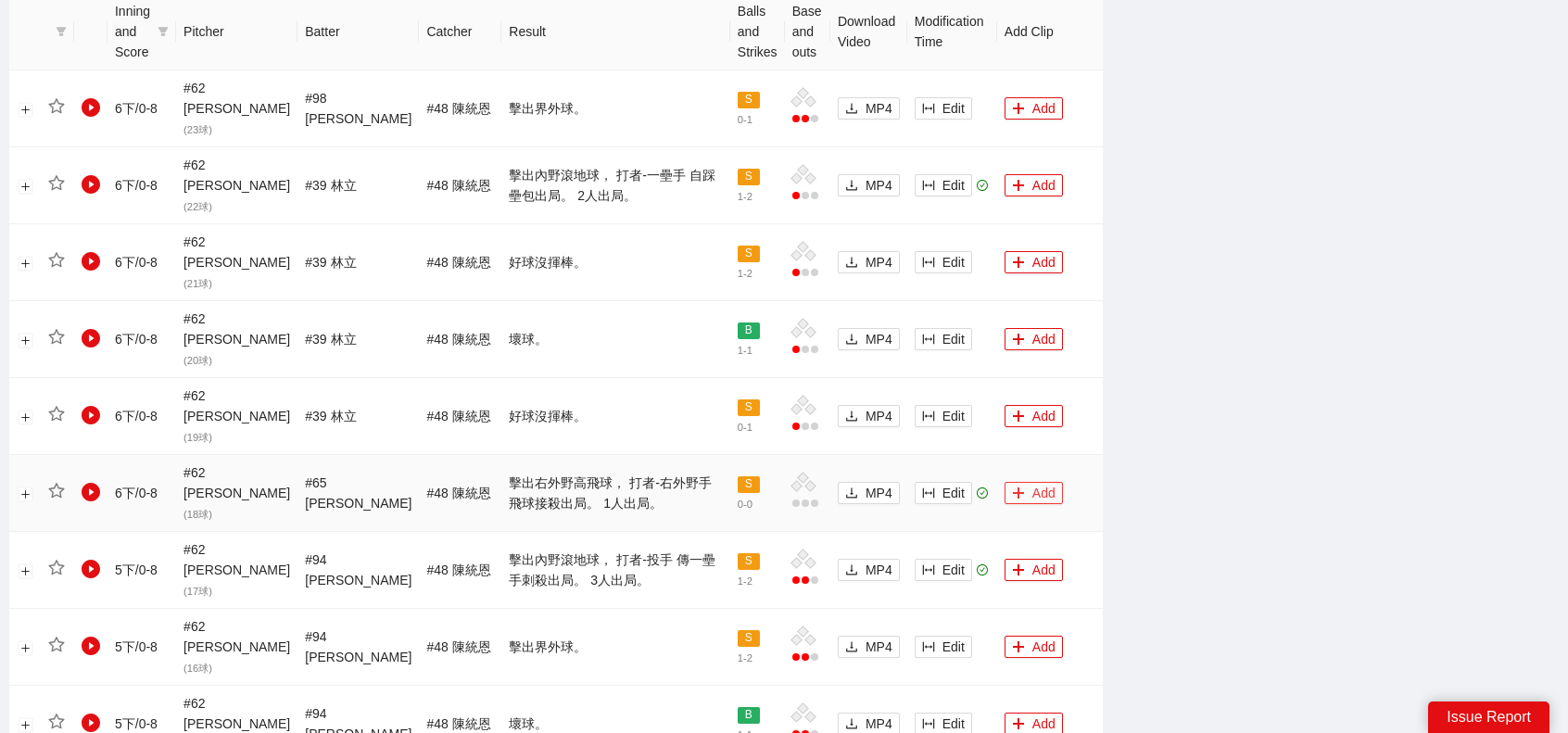
click at [1016, 482] on button "Add" at bounding box center [1033, 492] width 58 height 22
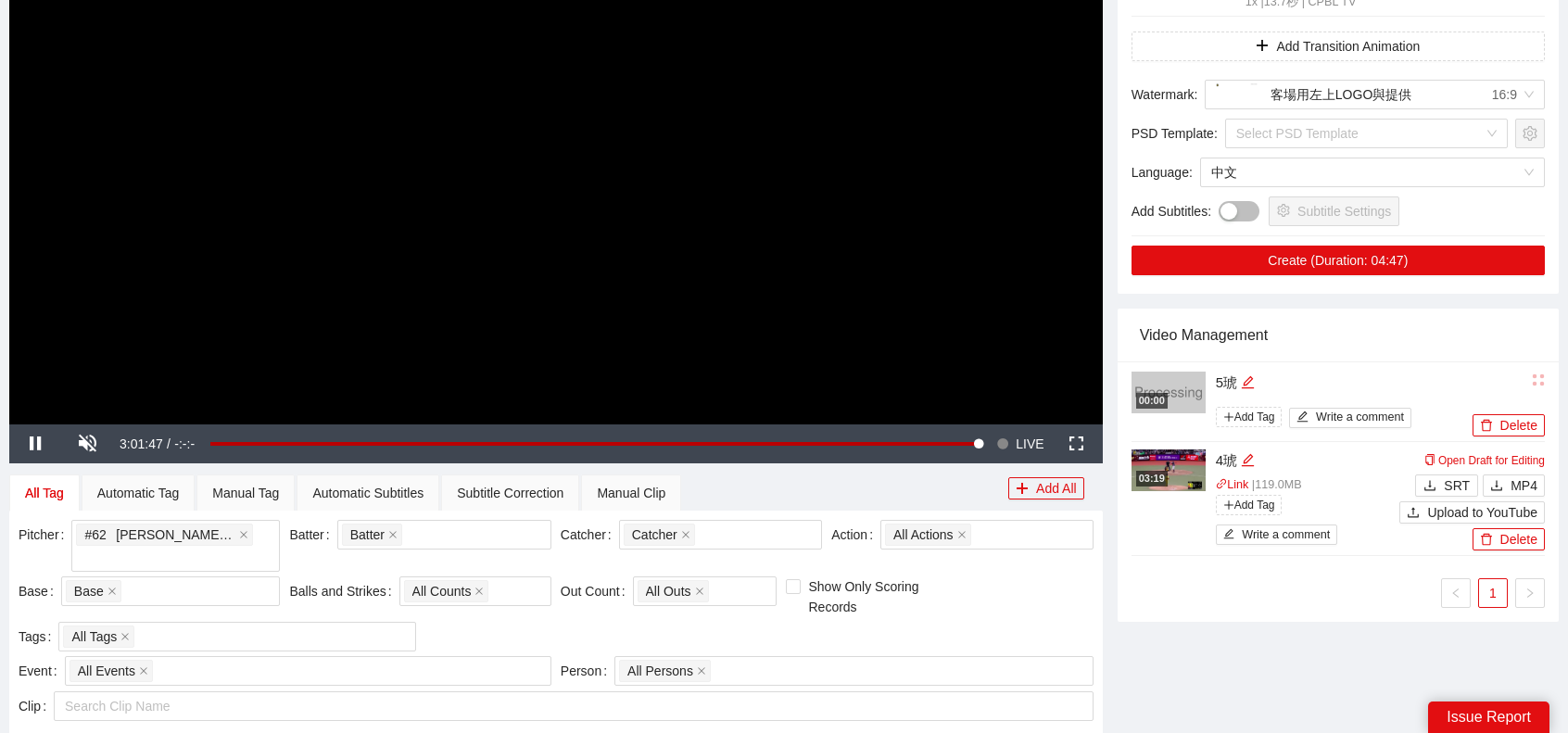
scroll to position [0, 0]
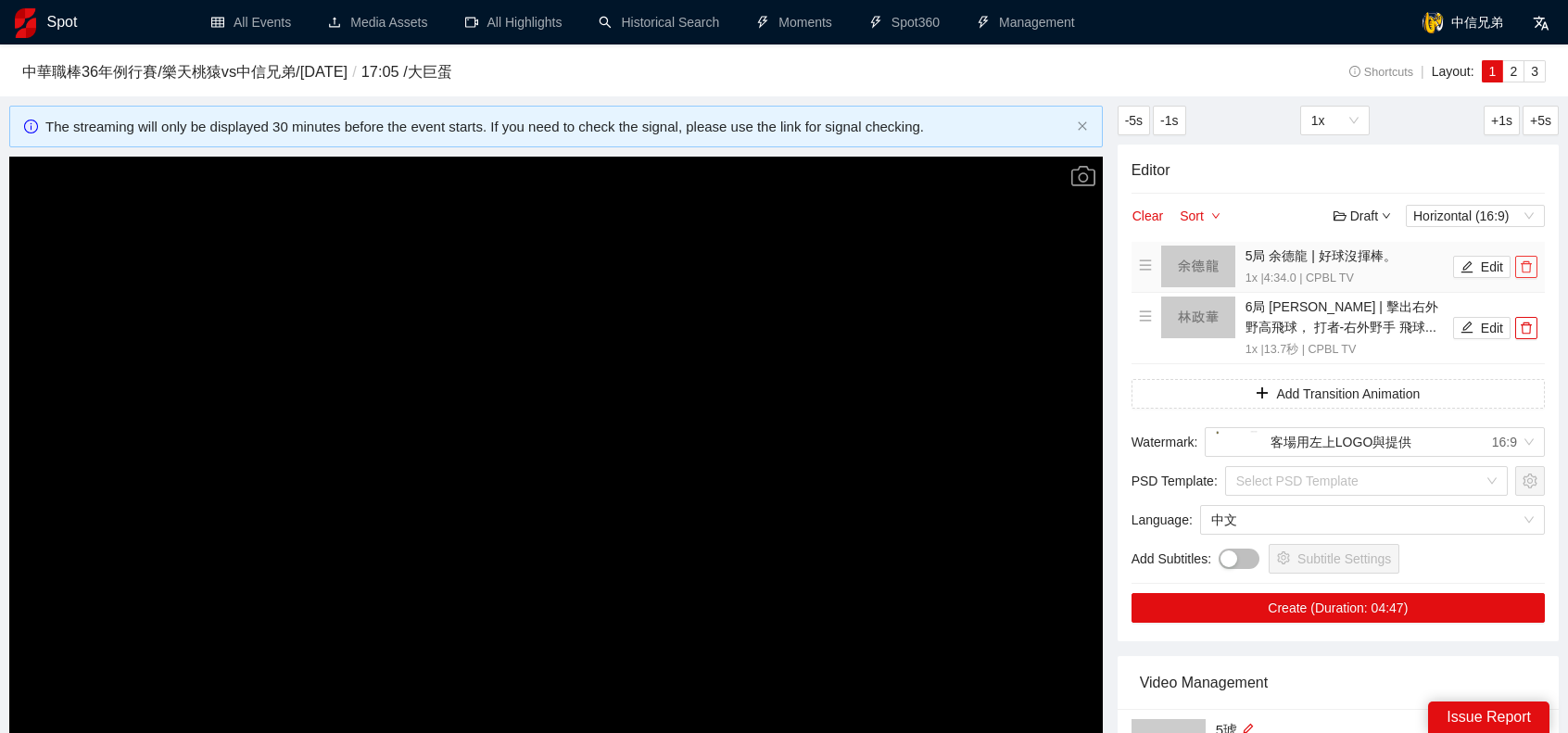
click at [1531, 266] on icon "delete" at bounding box center [1527, 267] width 13 height 13
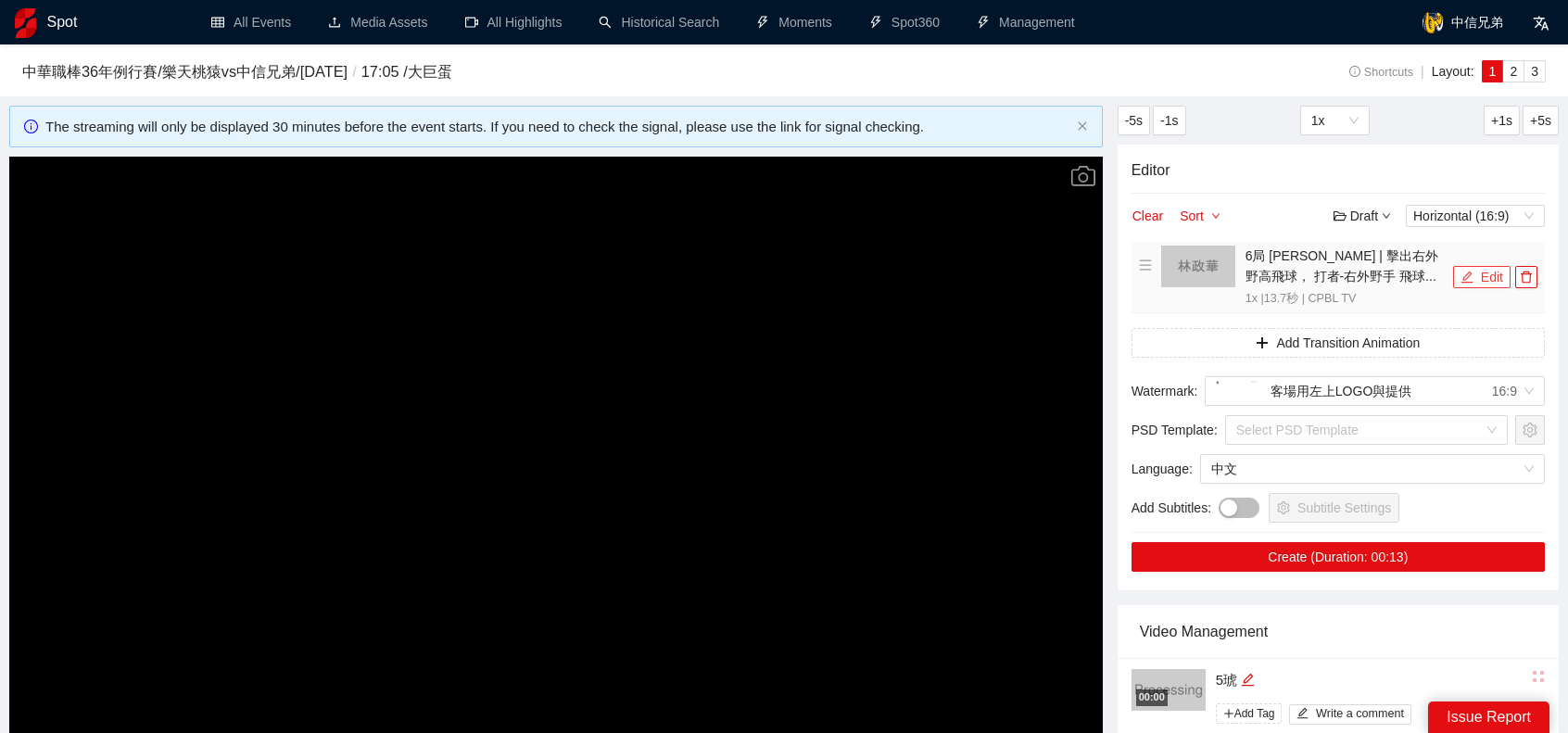
click at [1484, 277] on button "Edit" at bounding box center [1482, 276] width 58 height 22
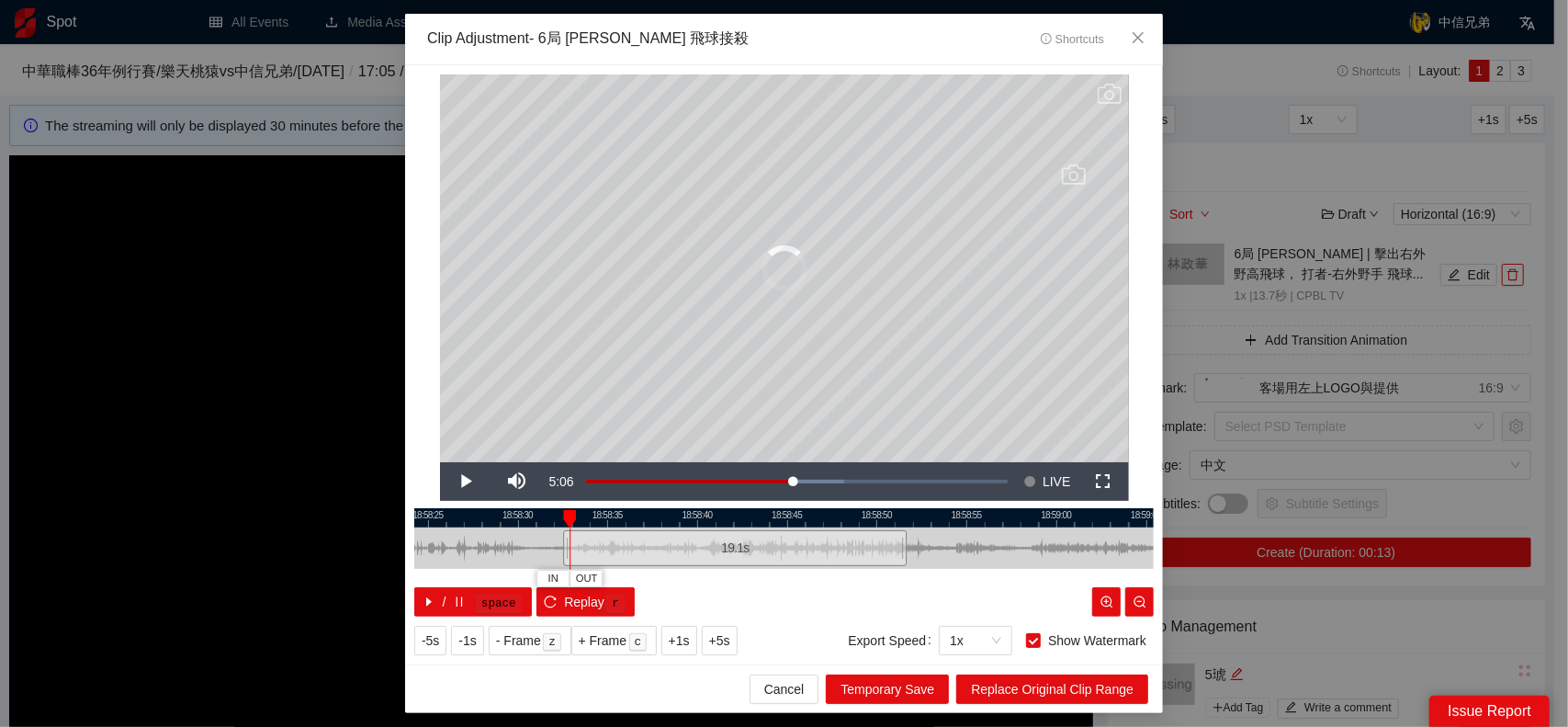
drag, startPoint x: 663, startPoint y: 548, endPoint x: 586, endPoint y: 550, distance: 77.0
click at [566, 550] on div at bounding box center [566, 548] width 11 height 42
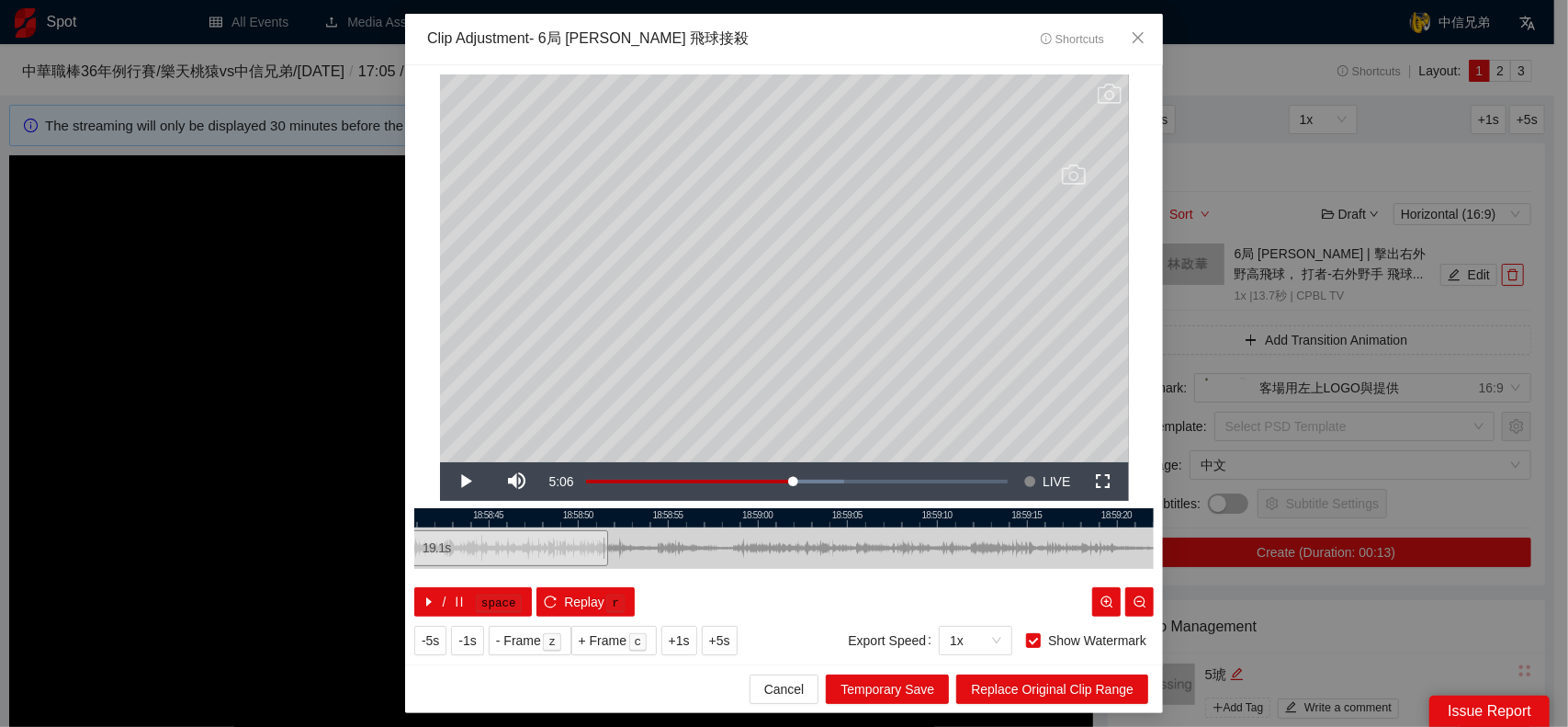
drag, startPoint x: 948, startPoint y: 544, endPoint x: 732, endPoint y: 544, distance: 216.0
click at [738, 545] on div at bounding box center [486, 548] width 739 height 42
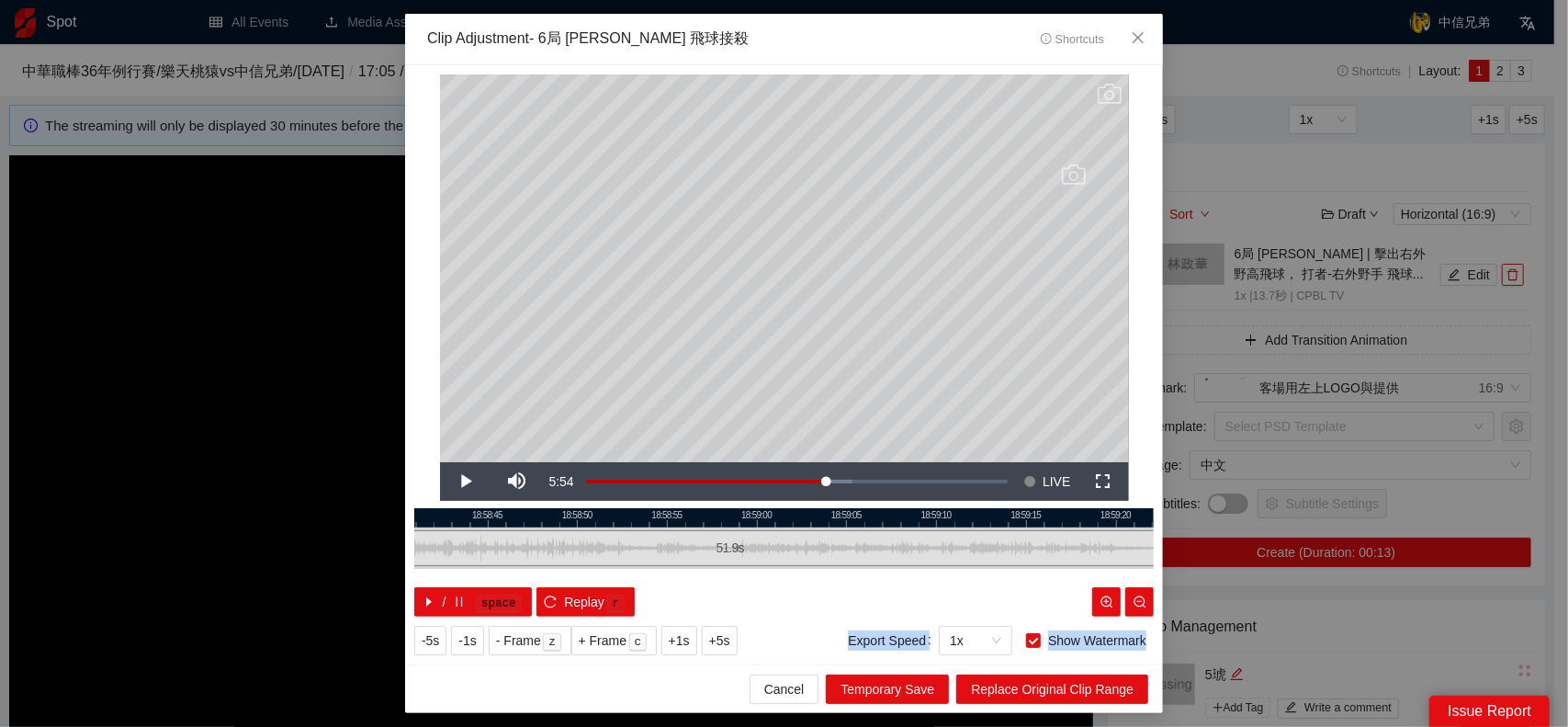
drag, startPoint x: 600, startPoint y: 544, endPoint x: 1190, endPoint y: 544, distance: 590.0
click at [1190, 544] on div "**********" at bounding box center [784, 363] width 1568 height 727
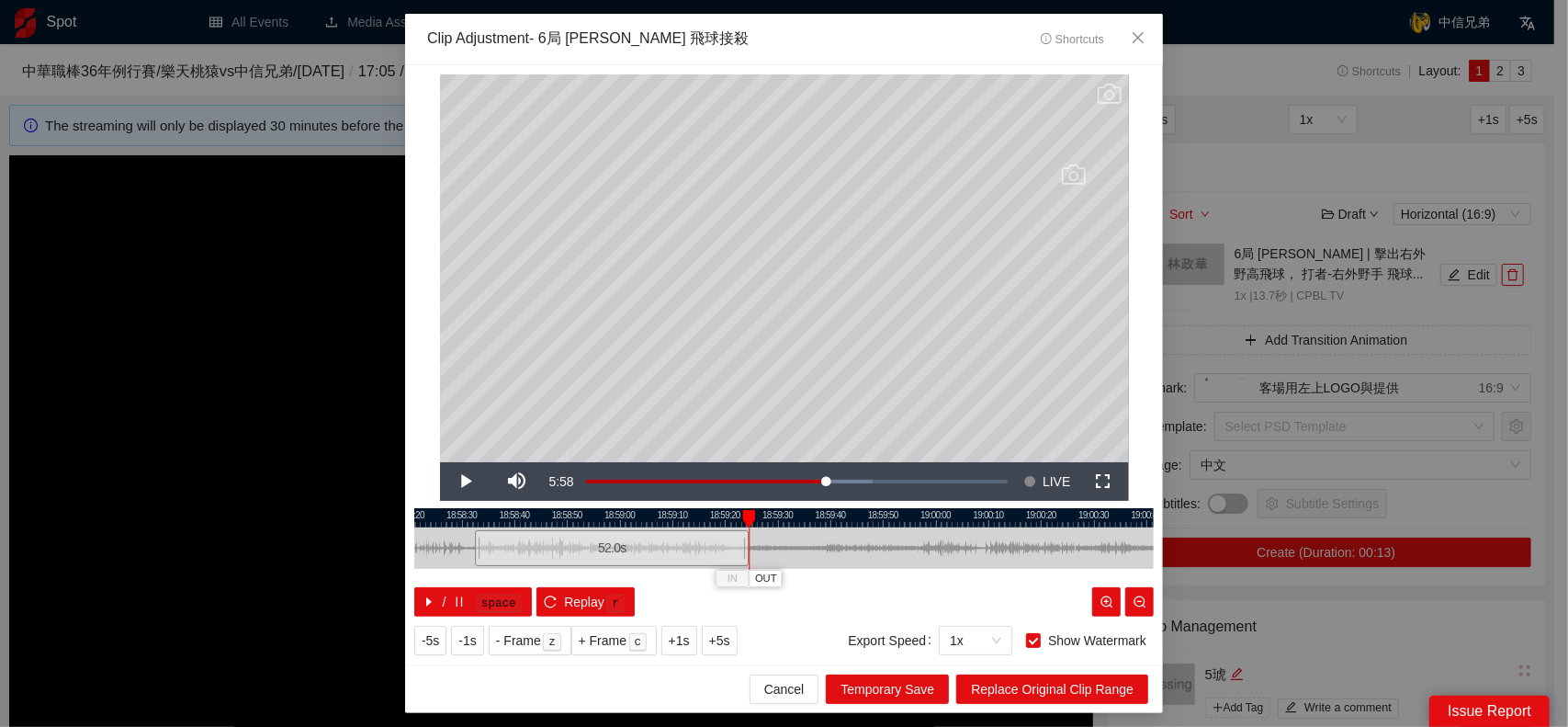
drag, startPoint x: 855, startPoint y: 553, endPoint x: 755, endPoint y: 553, distance: 100.0
click at [755, 553] on div at bounding box center [629, 548] width 739 height 42
drag, startPoint x: 646, startPoint y: 542, endPoint x: 1000, endPoint y: 538, distance: 354.0
click at [911, 540] on div at bounding box center [907, 548] width 11 height 42
drag, startPoint x: 998, startPoint y: 541, endPoint x: 665, endPoint y: 546, distance: 333.0
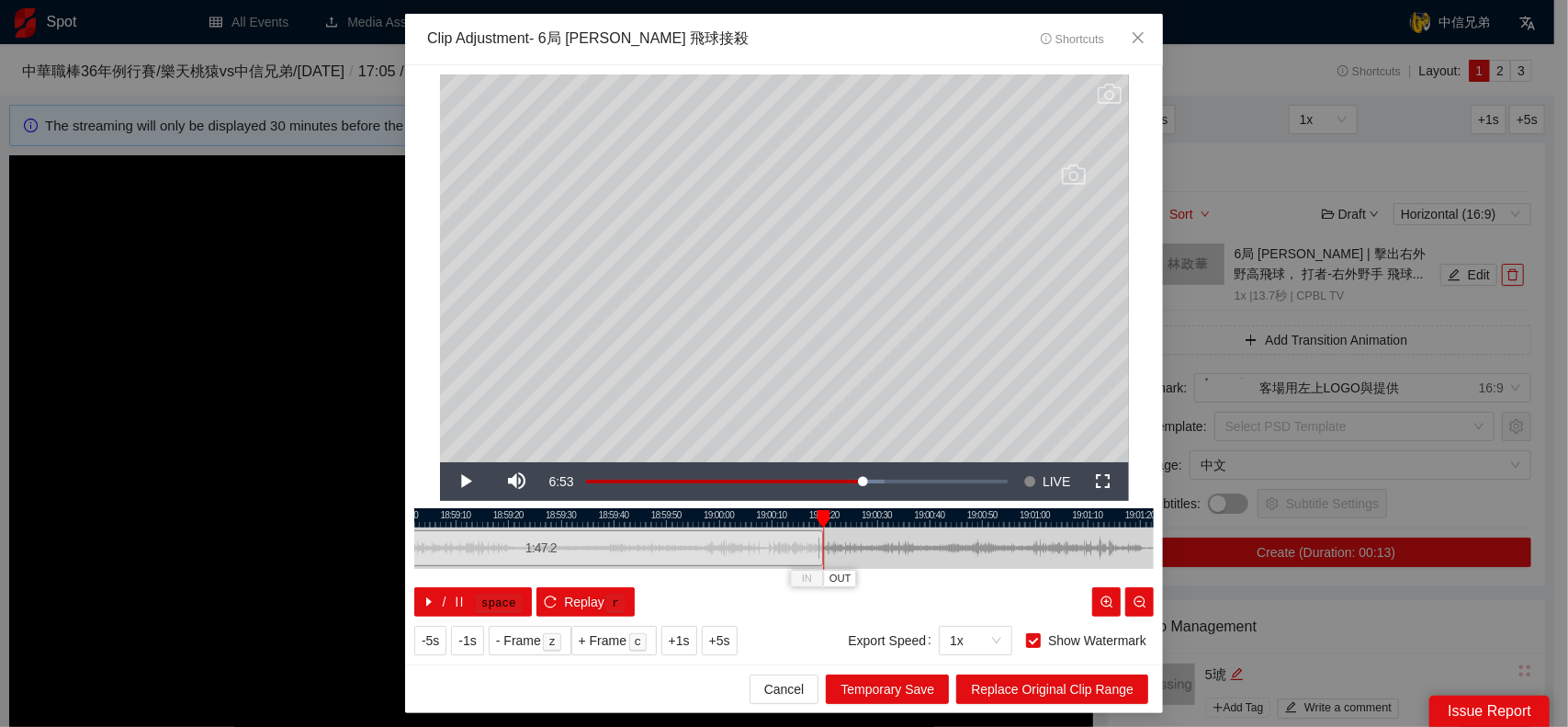
click at [661, 547] on div at bounding box center [667, 548] width 739 height 42
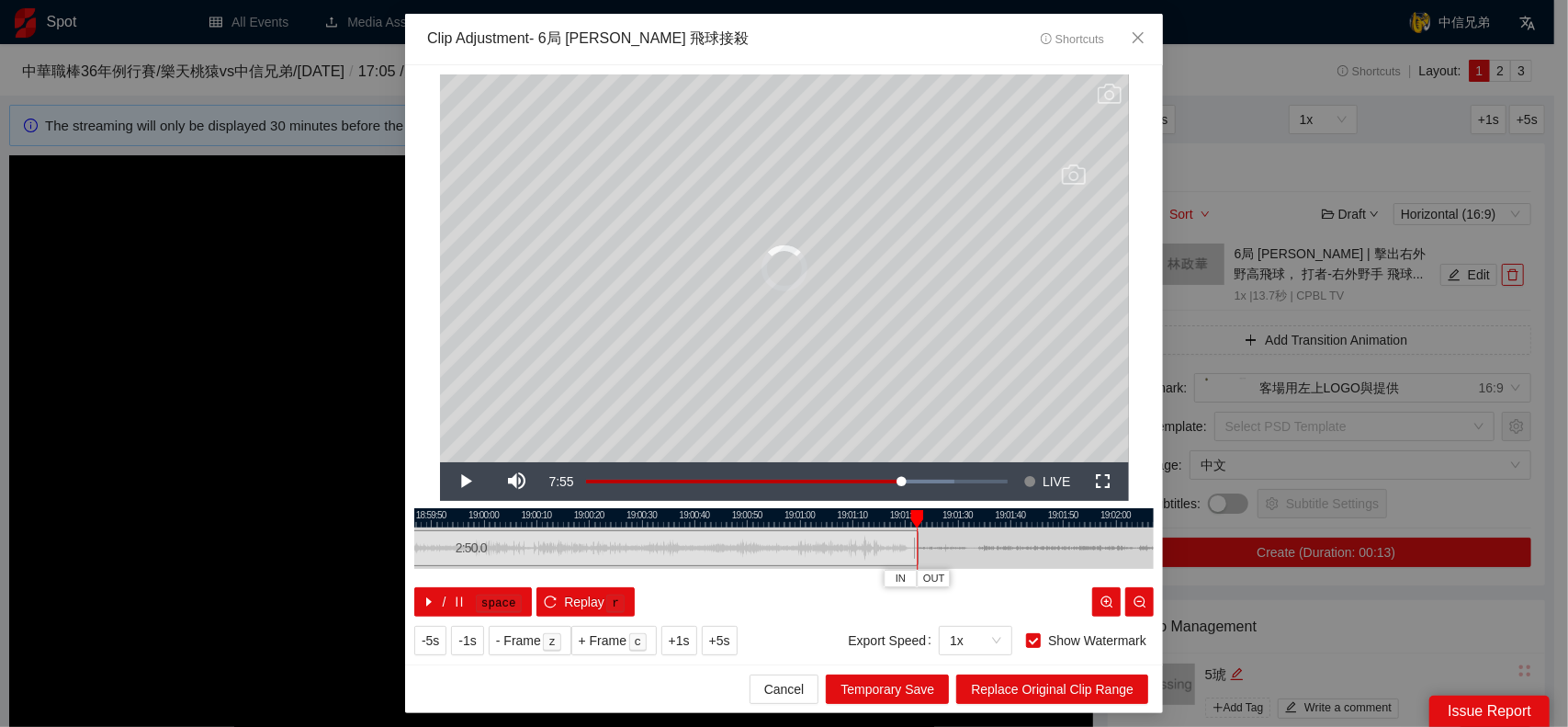
drag, startPoint x: 583, startPoint y: 545, endPoint x: 913, endPoint y: 548, distance: 330.0
click at [913, 548] on div at bounding box center [916, 548] width 11 height 42
click at [1023, 692] on span "Replace Original Clip Range" at bounding box center [1052, 689] width 163 height 20
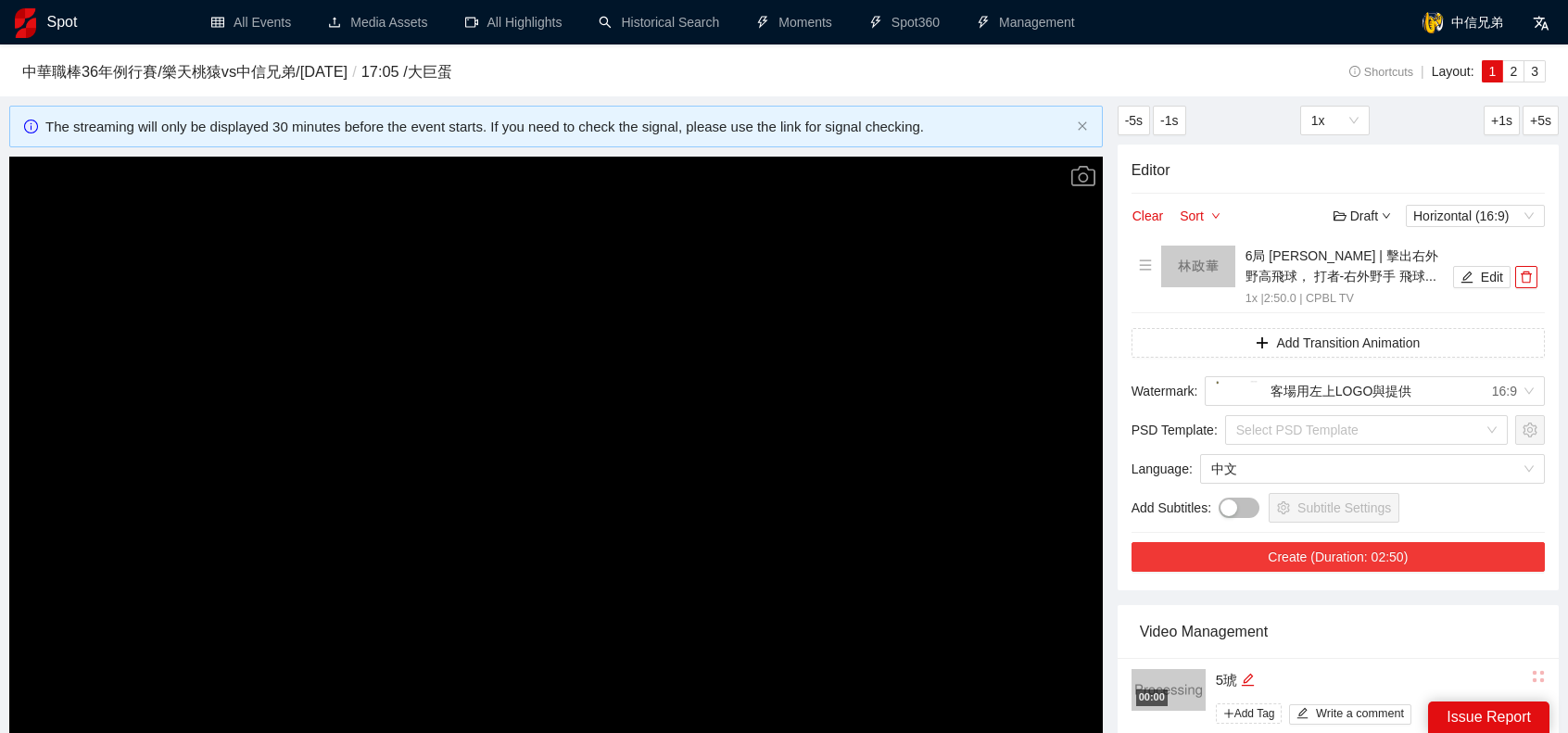
click at [1387, 554] on button "Create (Duration: 02:50)" at bounding box center [1338, 557] width 413 height 30
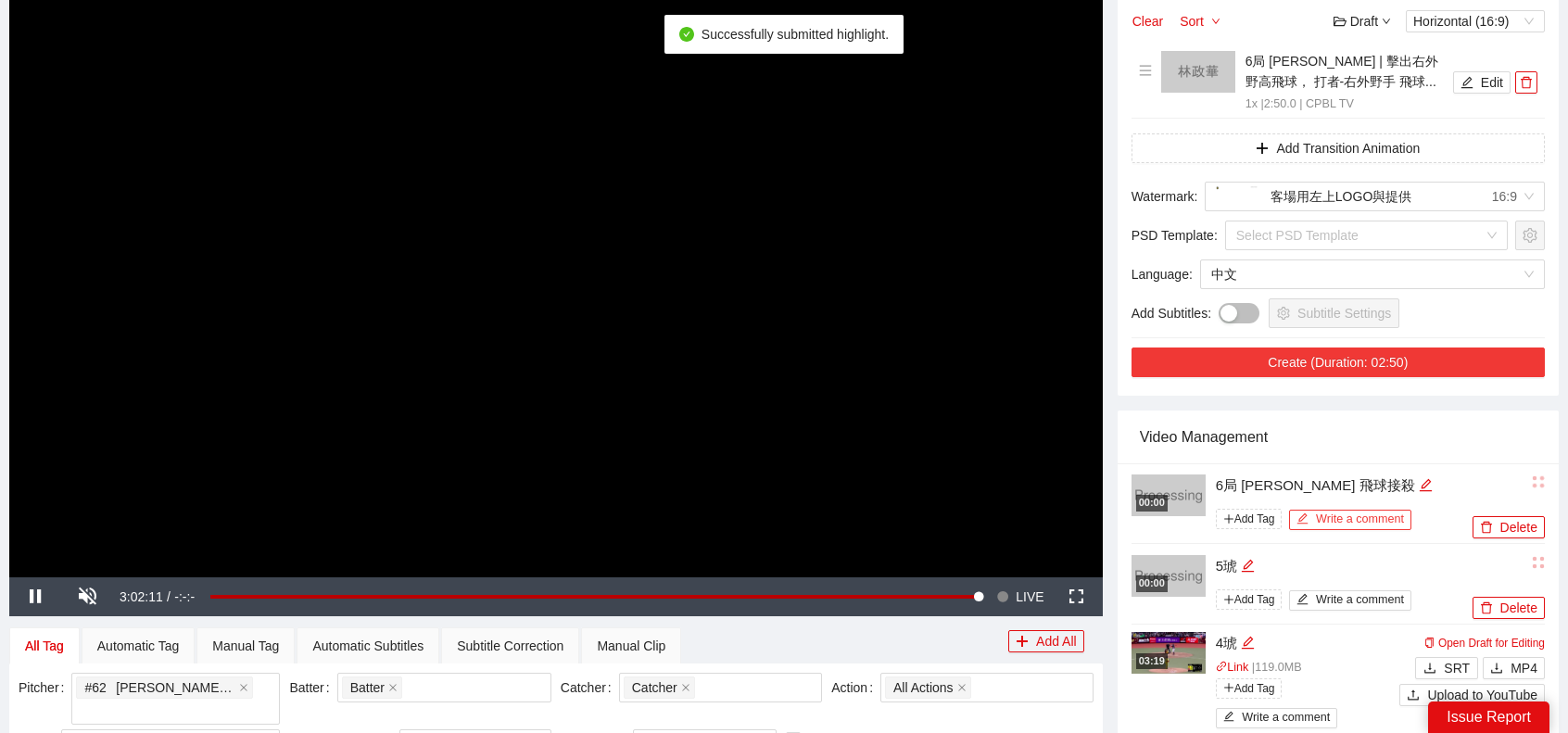
scroll to position [278, 0]
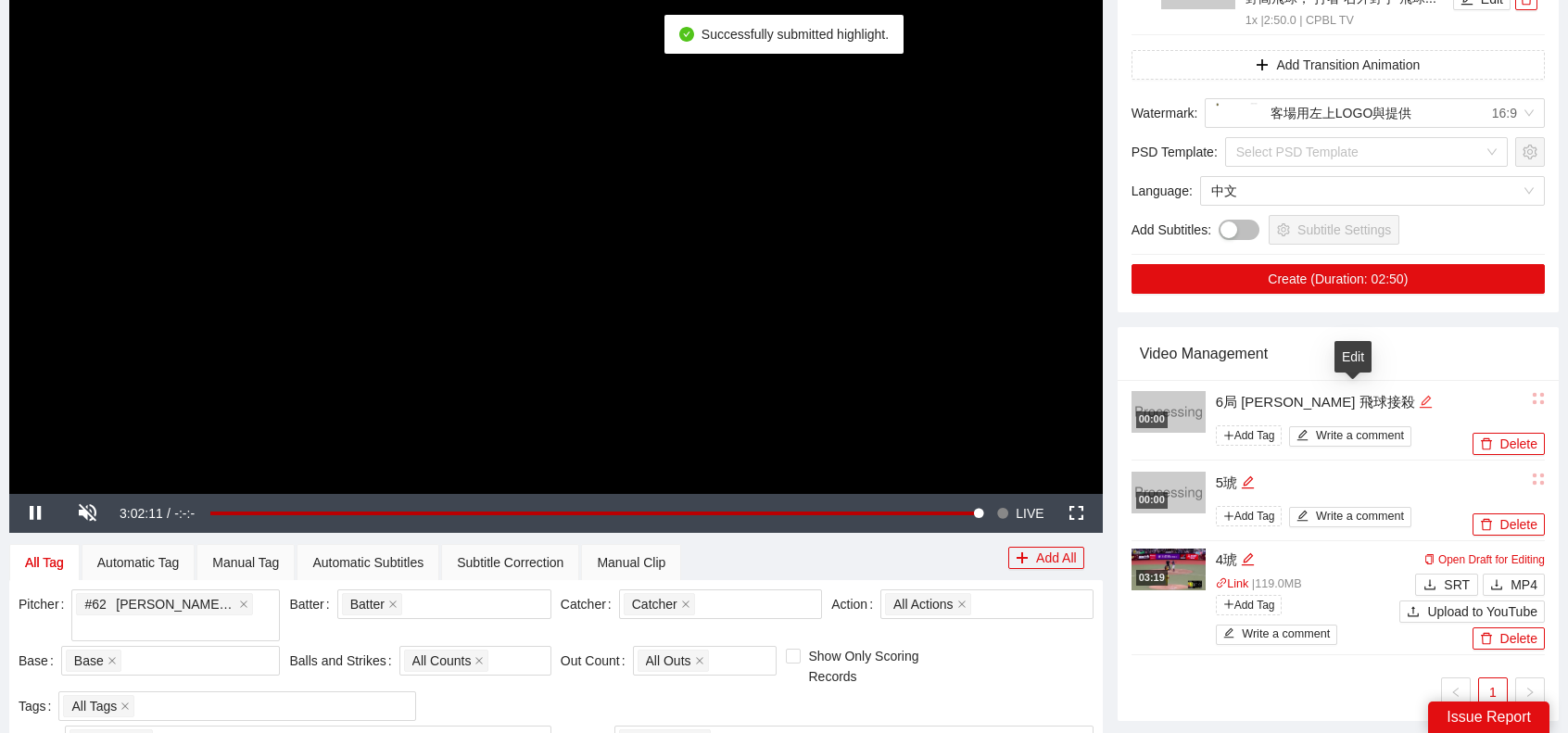
click at [1418, 395] on icon "edit" at bounding box center [1425, 401] width 14 height 14
type textarea "*"
type textarea "**"
type textarea "***"
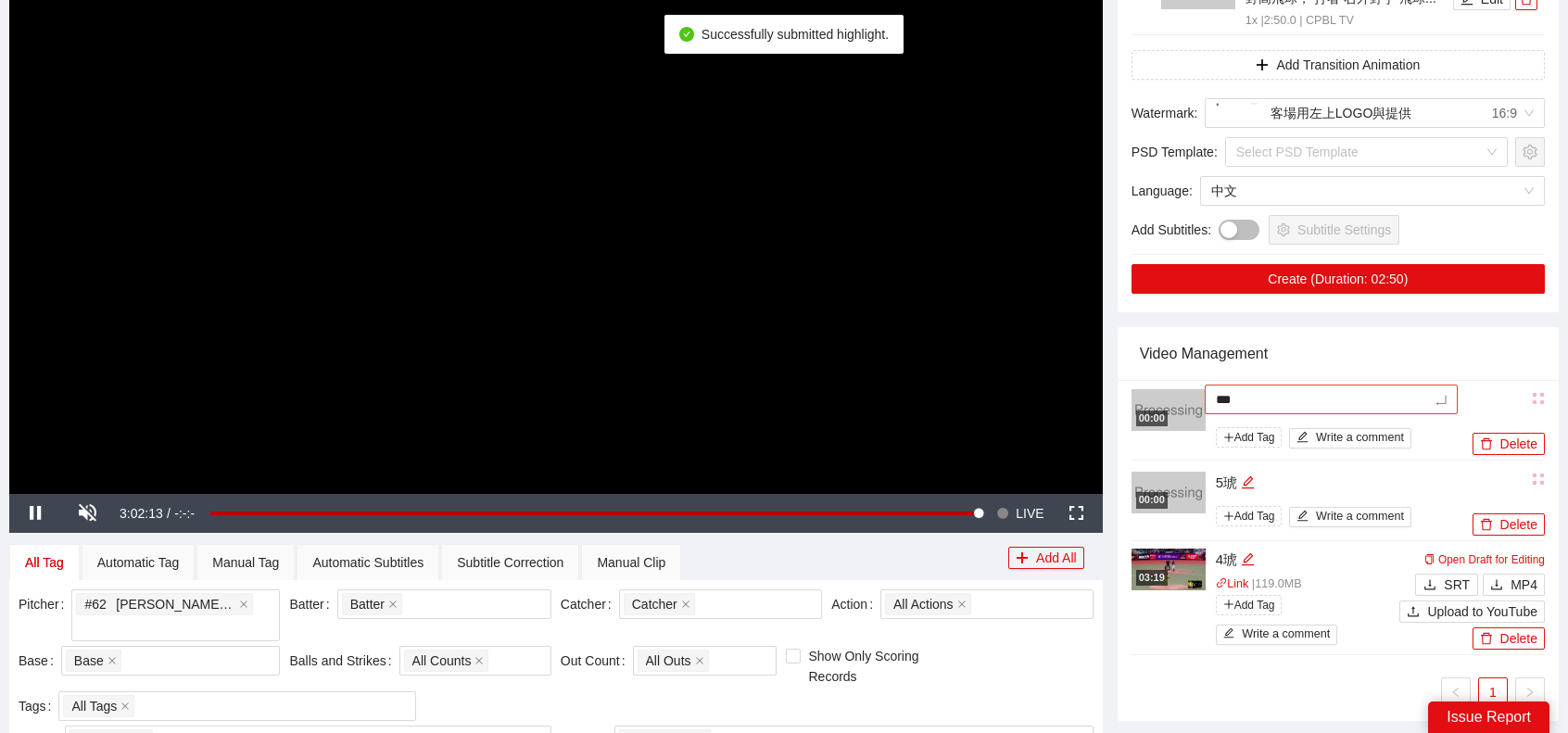
type textarea "**"
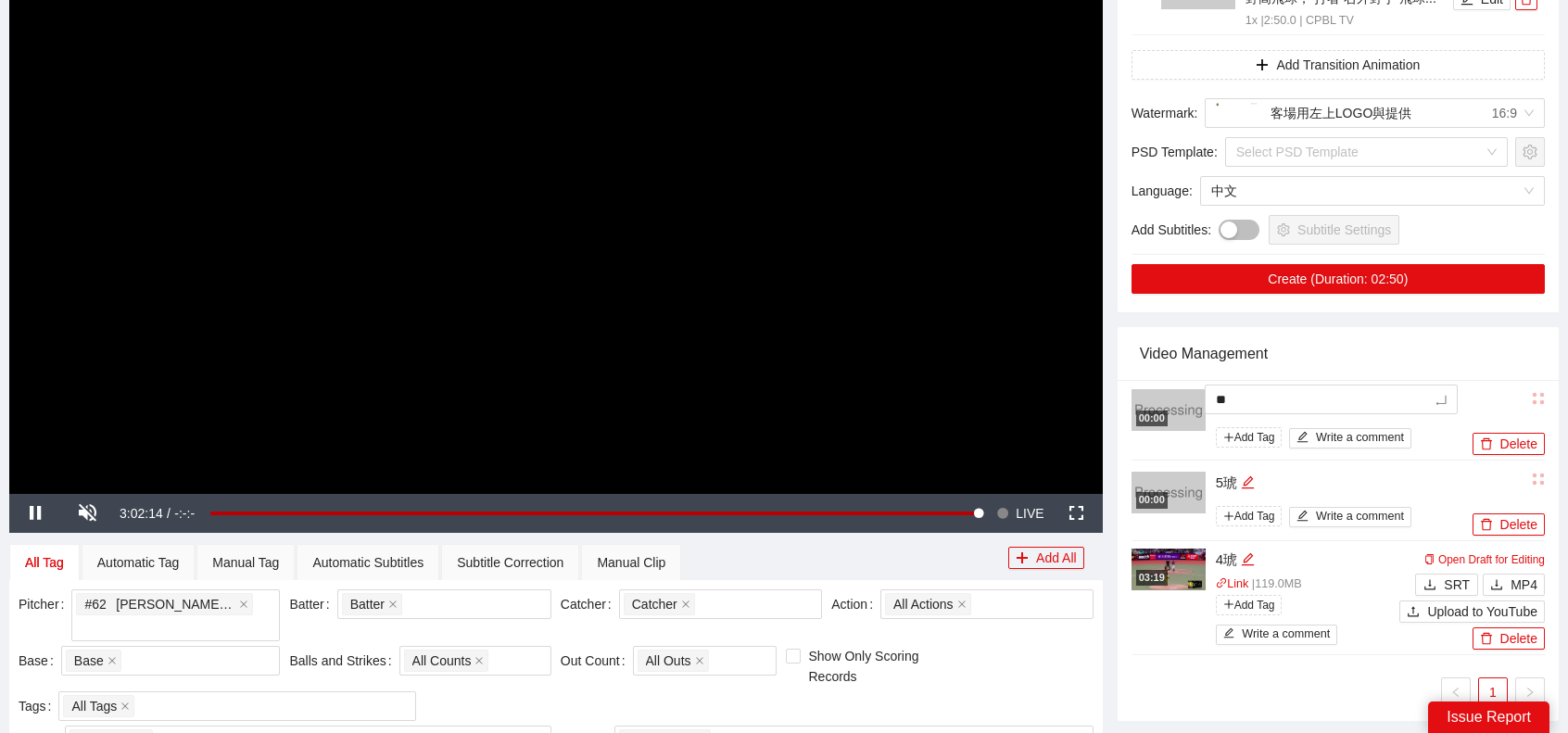
click at [1492, 332] on div "Video Management" at bounding box center [1338, 353] width 397 height 53
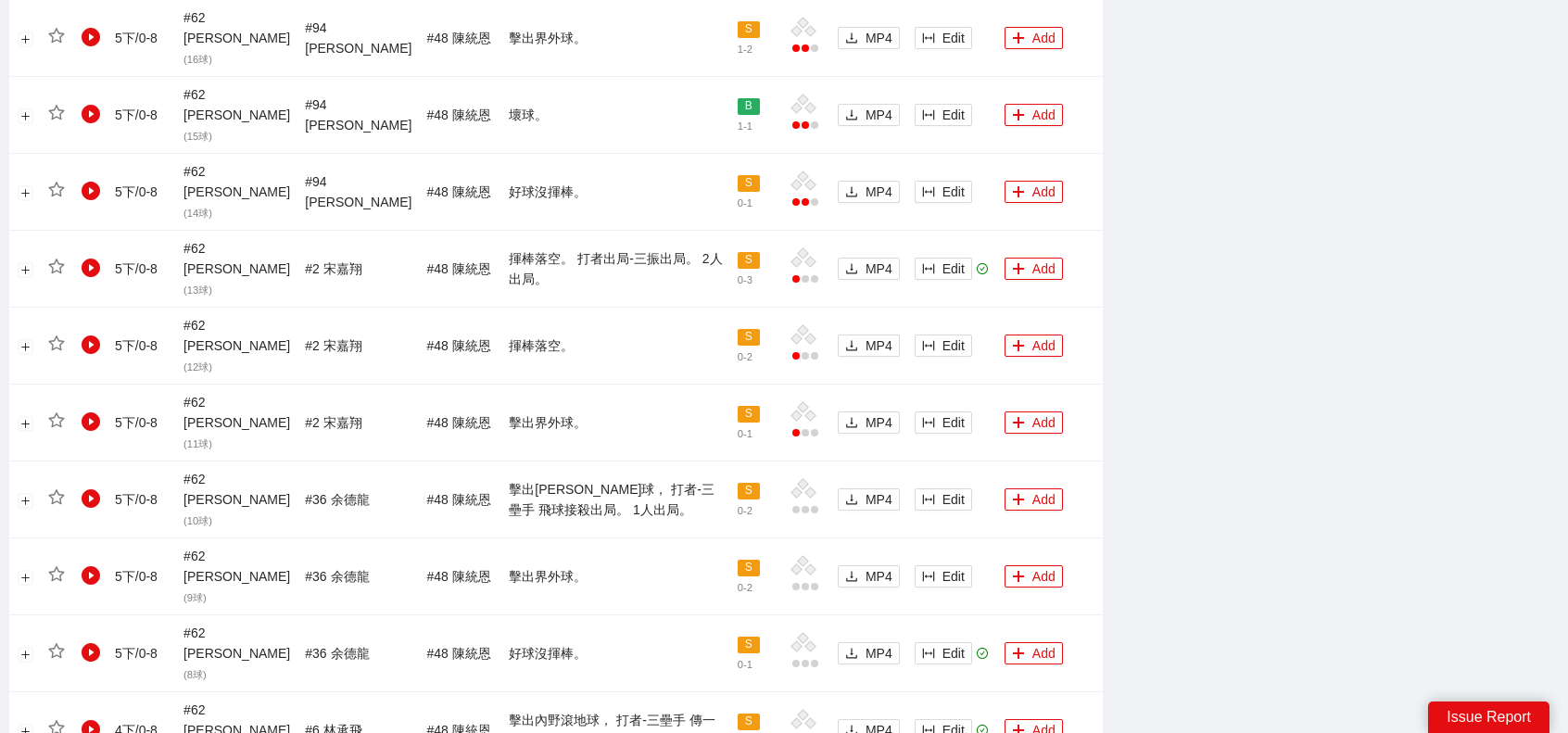
scroll to position [1737, 0]
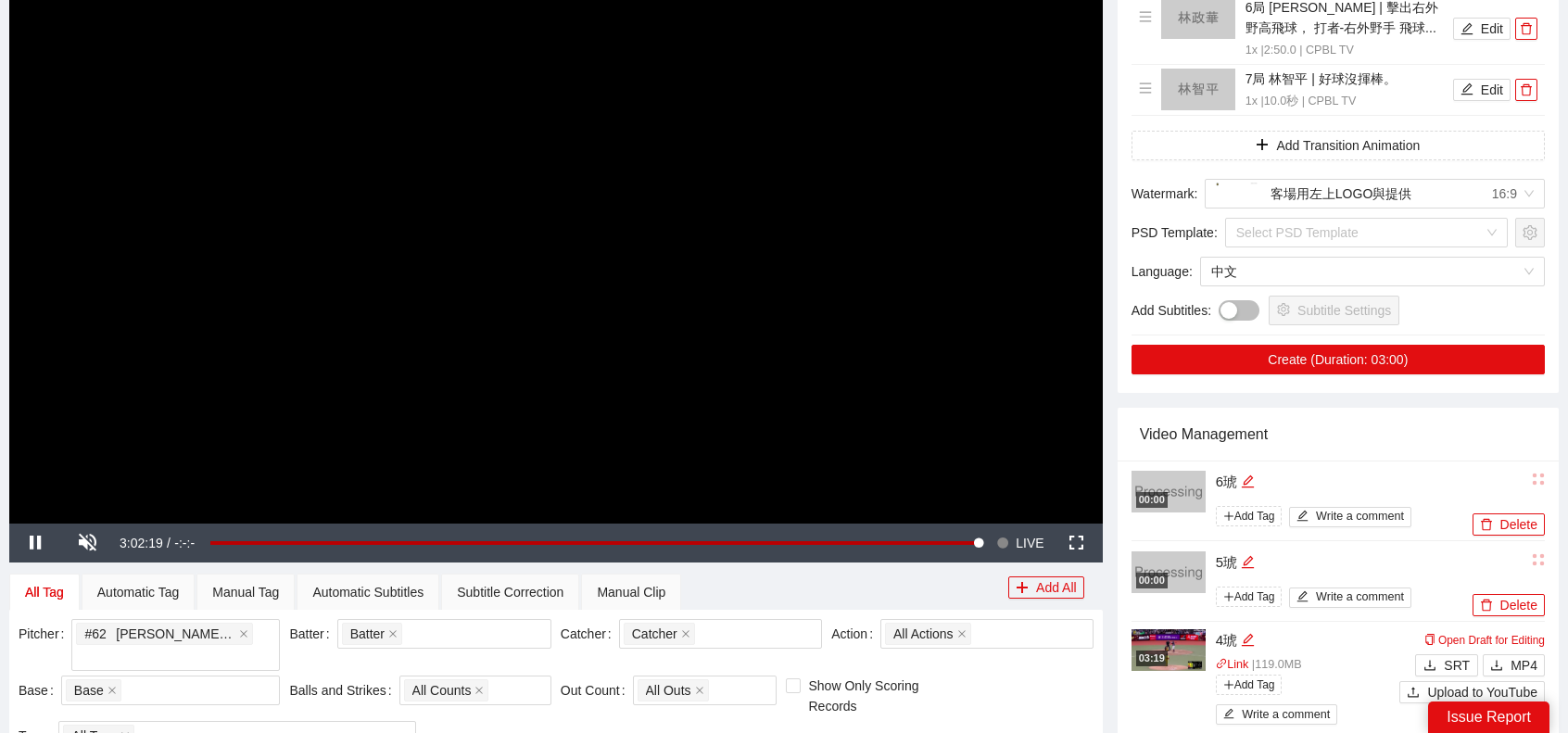
scroll to position [162, 0]
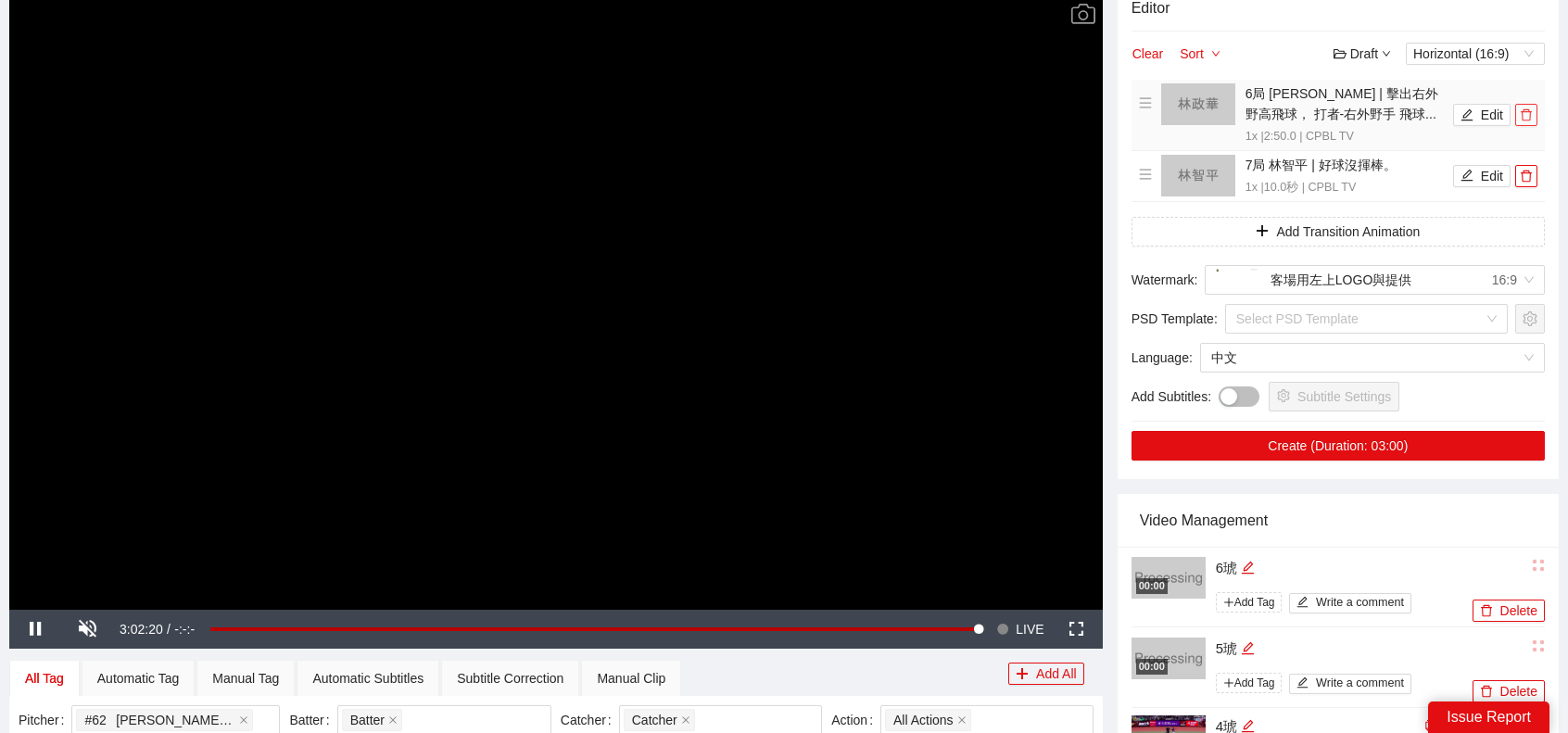
click at [1524, 113] on icon "delete" at bounding box center [1527, 115] width 13 height 13
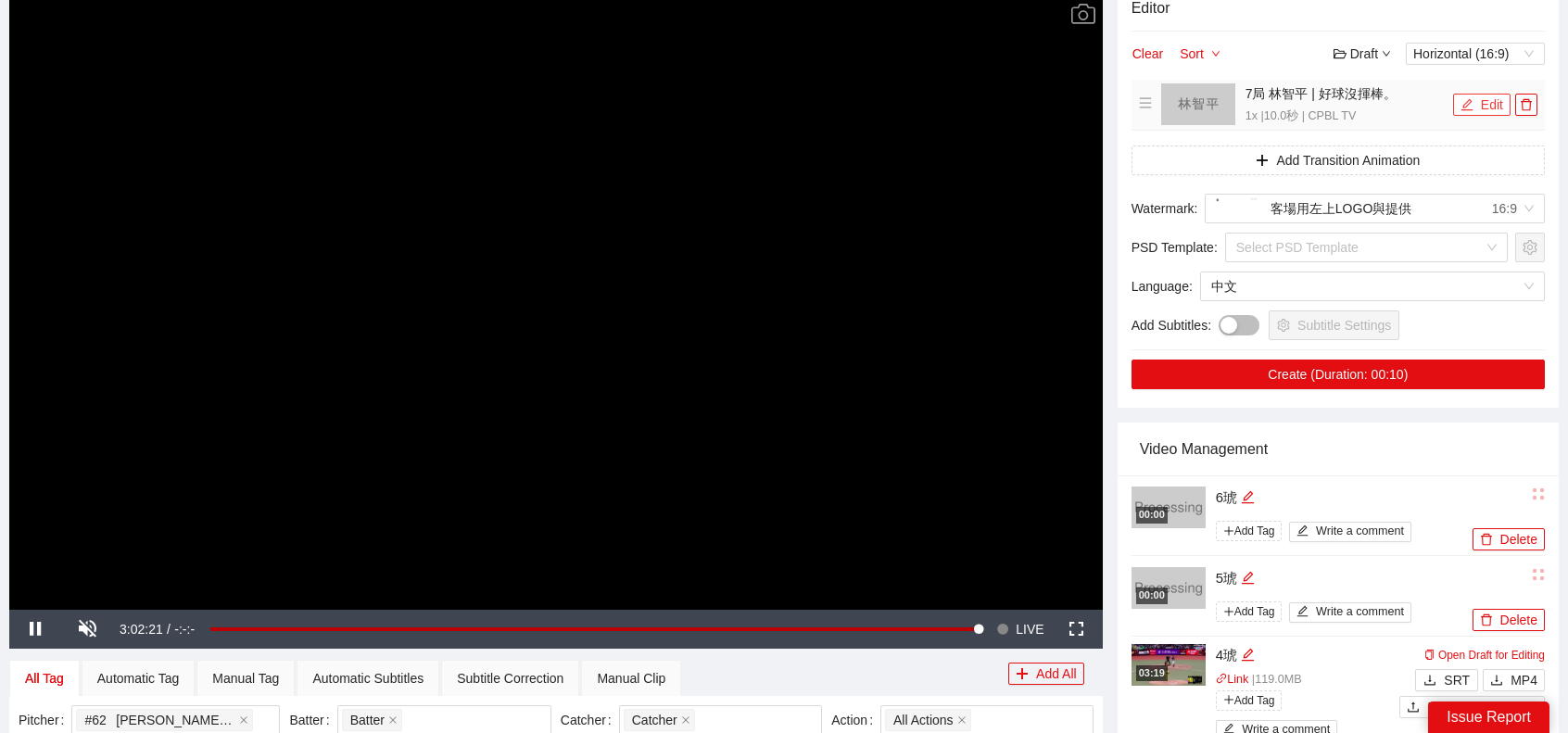
click at [1476, 112] on button "Edit" at bounding box center [1482, 104] width 58 height 22
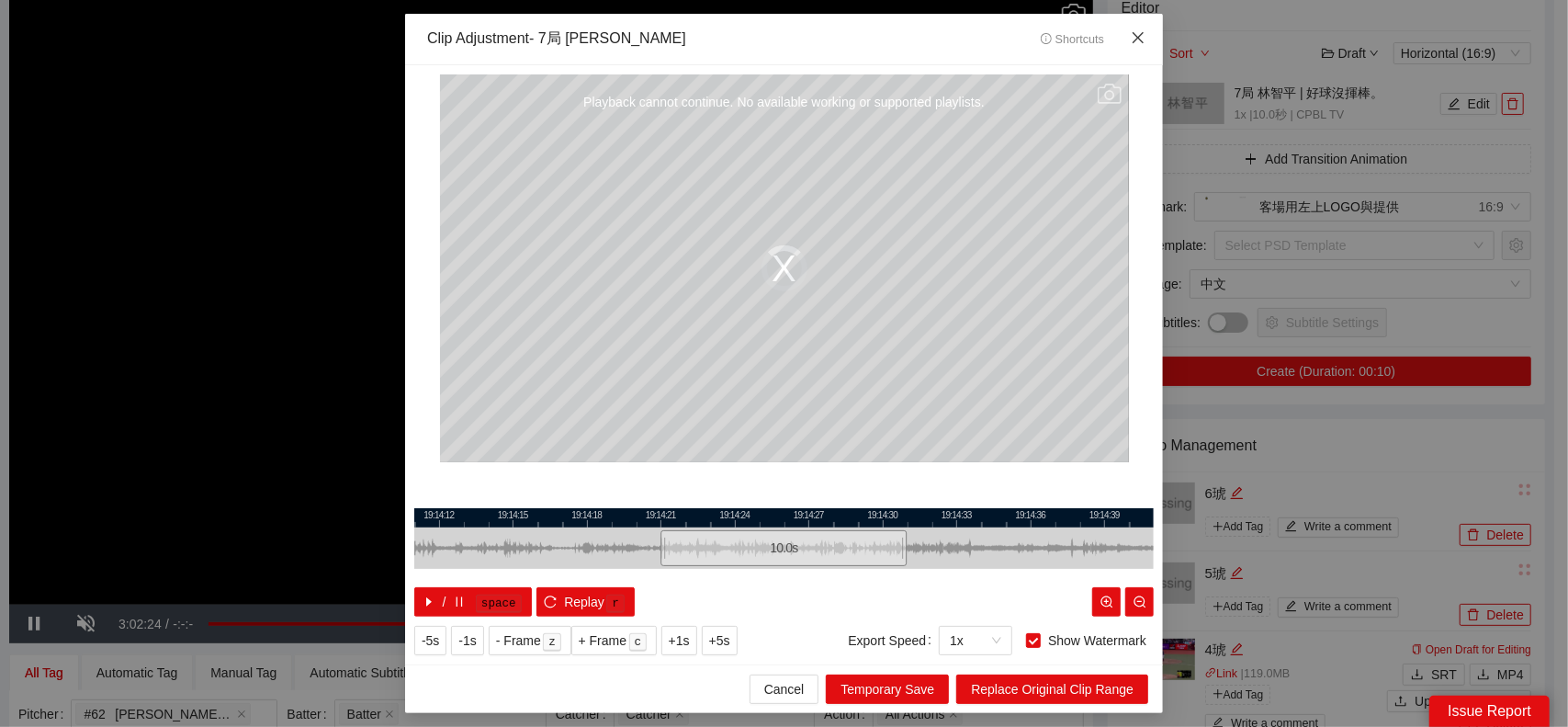
click at [1147, 28] on span "Close" at bounding box center [1138, 39] width 49 height 49
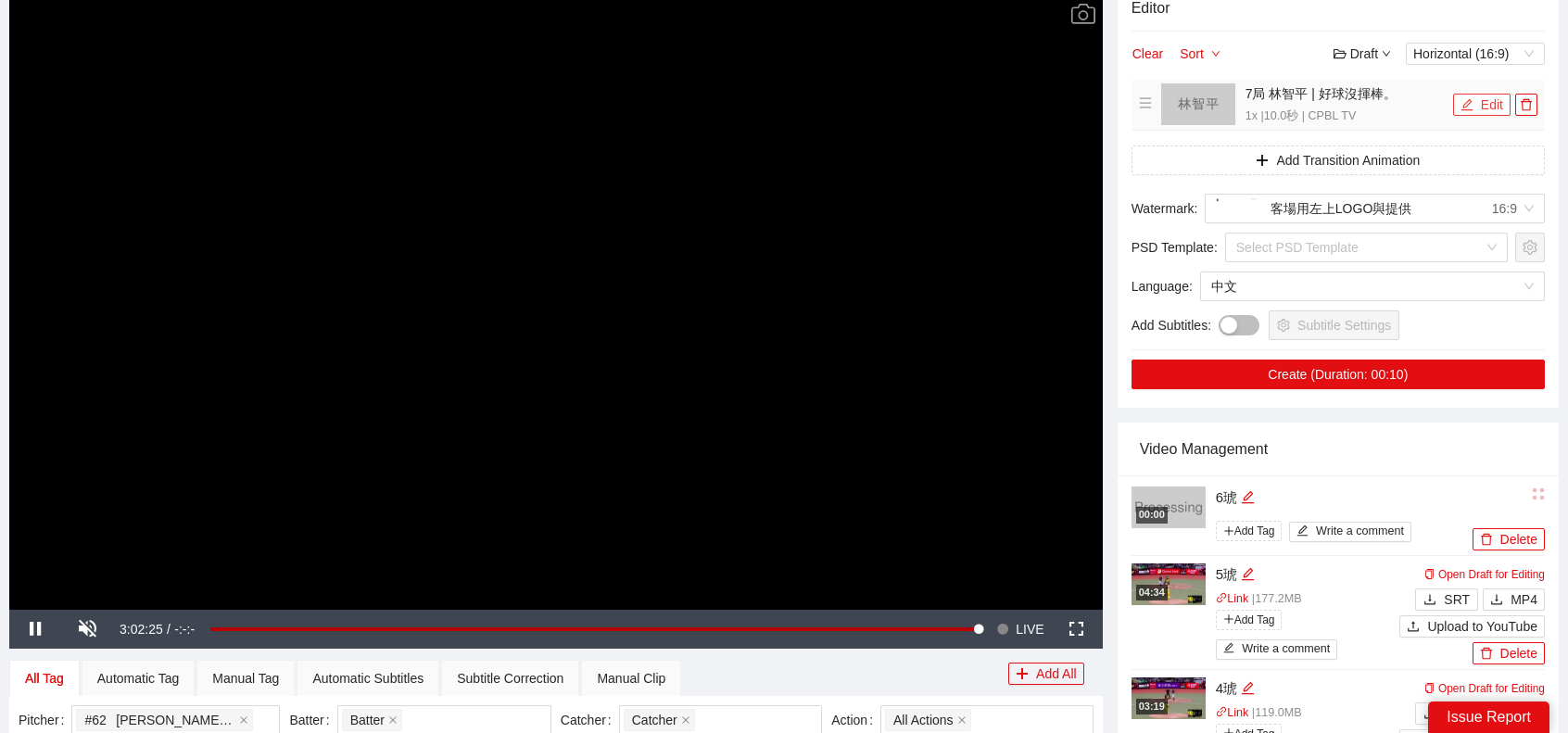
click at [1474, 99] on button "Edit" at bounding box center [1482, 104] width 58 height 22
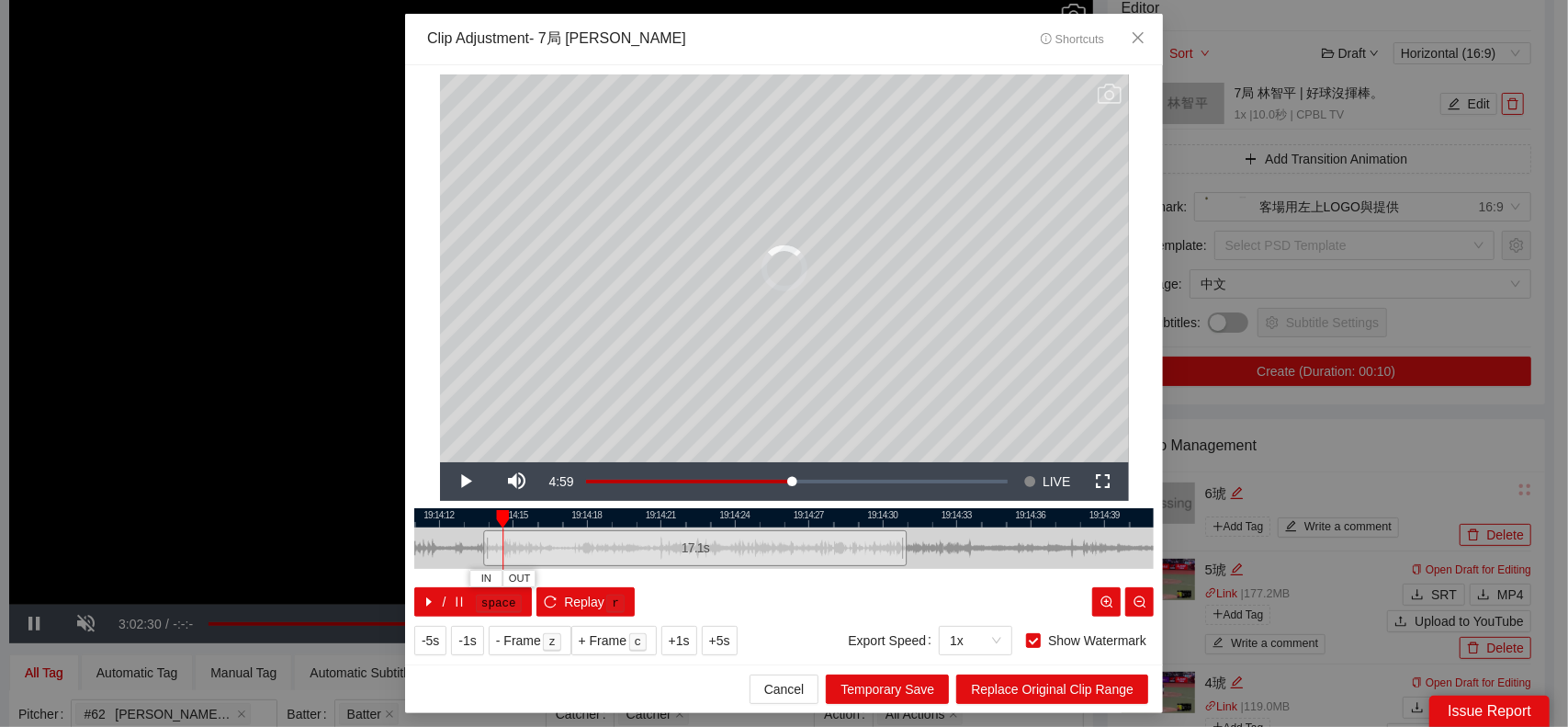
drag, startPoint x: 661, startPoint y: 550, endPoint x: 485, endPoint y: 543, distance: 176.1
click at [485, 543] on div at bounding box center [487, 548] width 11 height 42
drag, startPoint x: 915, startPoint y: 562, endPoint x: 661, endPoint y: 567, distance: 254.0
click at [671, 569] on div "19:14:21 19:14:24 19:14:27 19:14:30 19:14:33 19:14:36 19:14:39 19:14:42 19:14:4…" at bounding box center [784, 563] width 739 height 108
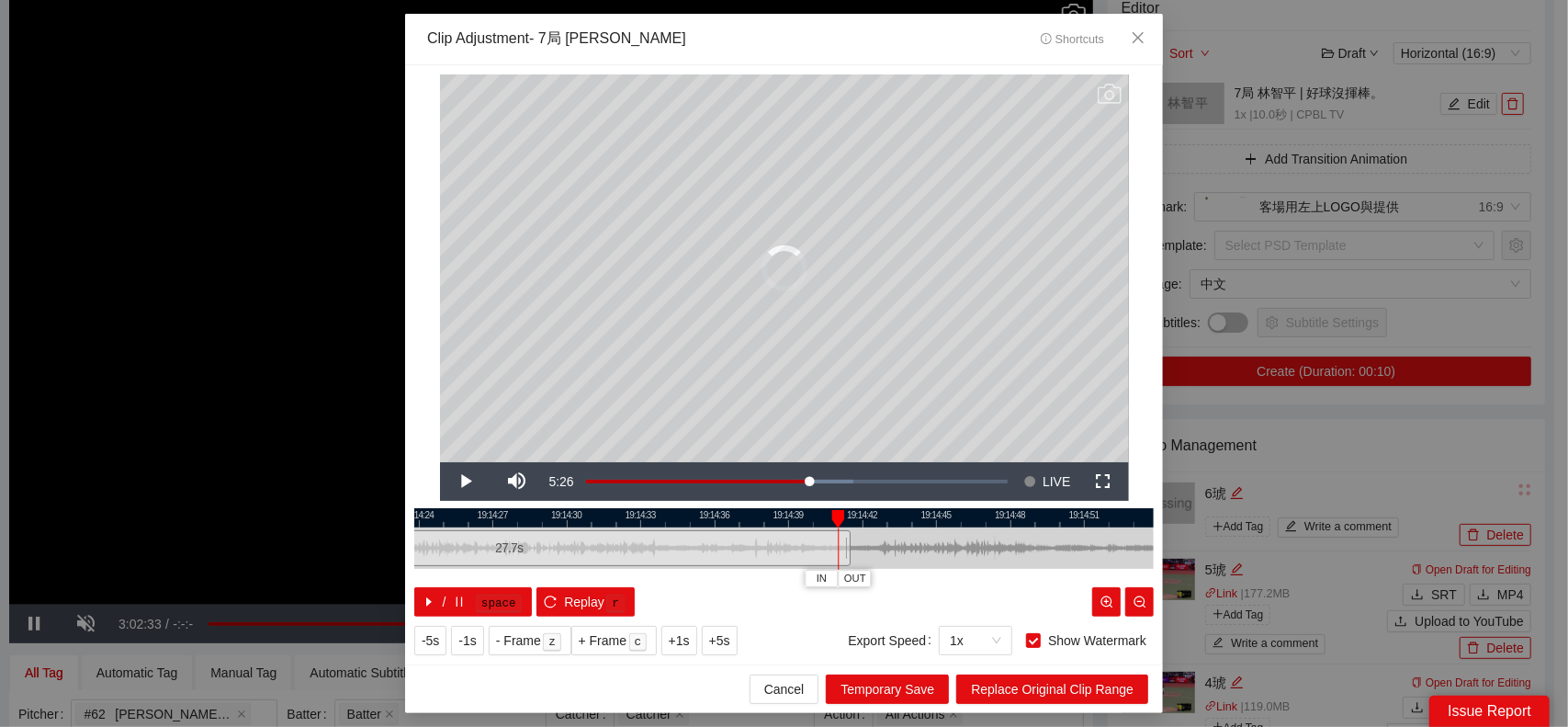
drag, startPoint x: 591, startPoint y: 546, endPoint x: 874, endPoint y: 530, distance: 283.5
click at [874, 530] on div "19:14:21 19:14:24 19:14:27 19:14:30 19:14:33 19:14:36 19:14:39 19:14:42 19:14:4…" at bounding box center [784, 563] width 739 height 108
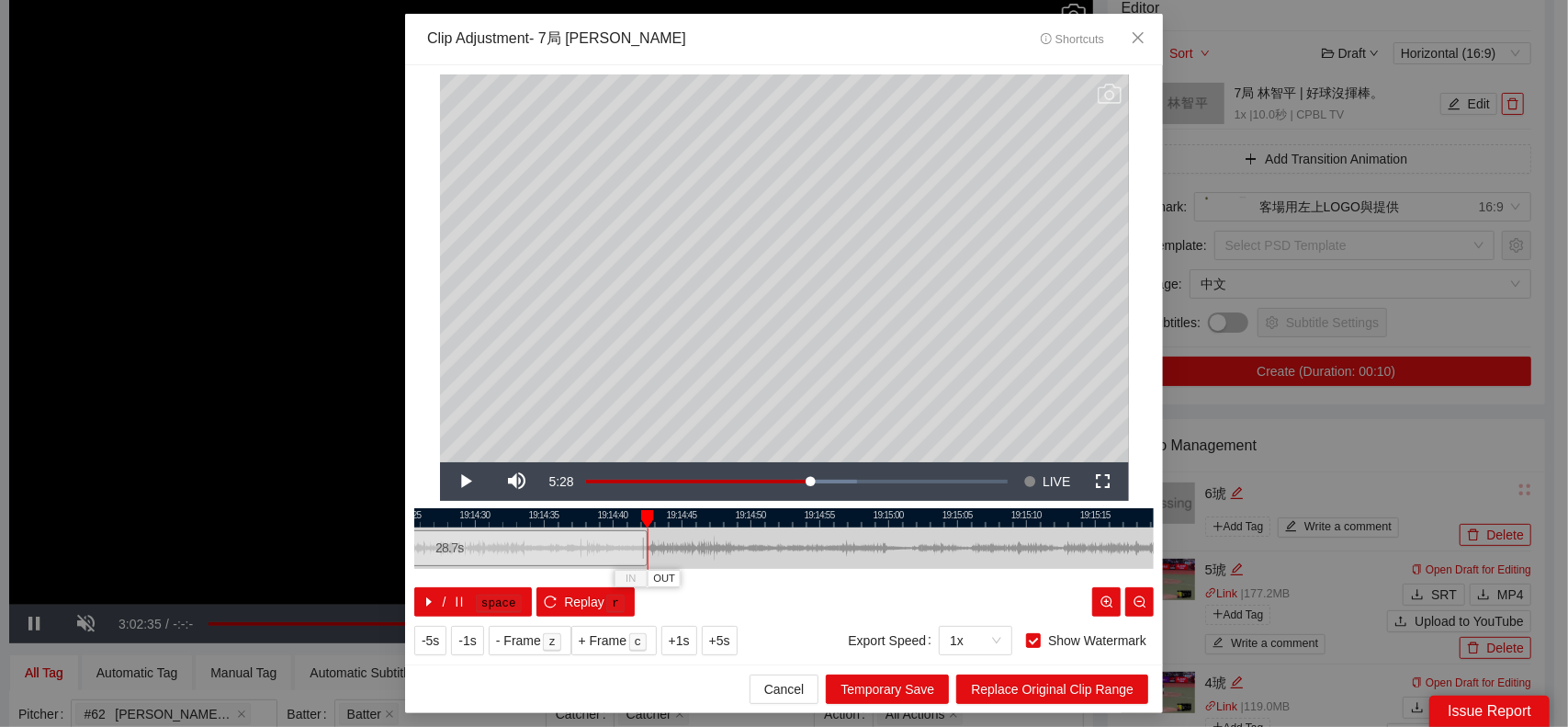
drag, startPoint x: 913, startPoint y: 544, endPoint x: 805, endPoint y: 548, distance: 108.1
click at [808, 548] on div at bounding box center [499, 548] width 739 height 42
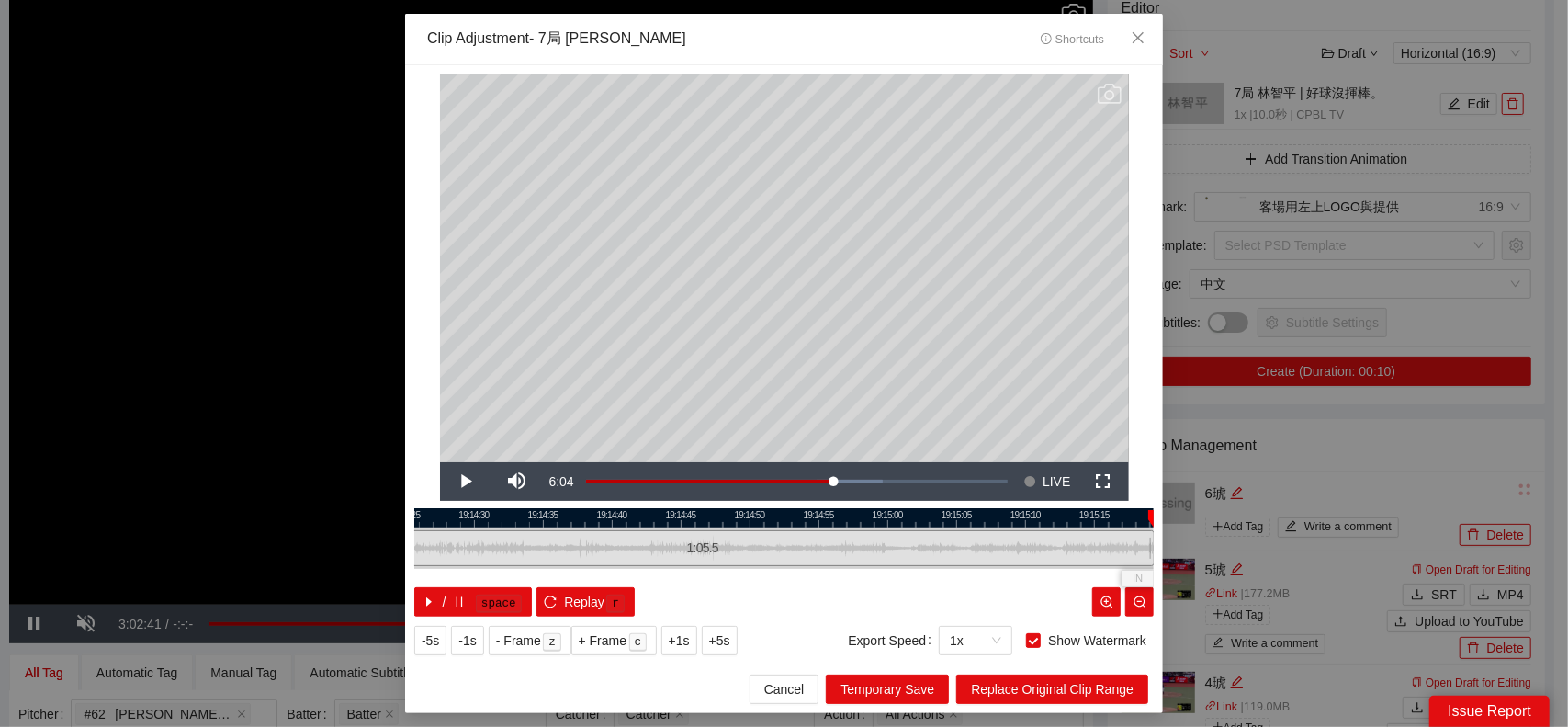
drag, startPoint x: 643, startPoint y: 548, endPoint x: 1152, endPoint y: 510, distance: 510.4
click at [1152, 510] on div "19:14:25 19:14:30 19:14:35 19:14:40 19:14:45 19:14:50 19:14:55 19:15:00 19:15:0…" at bounding box center [784, 563] width 739 height 108
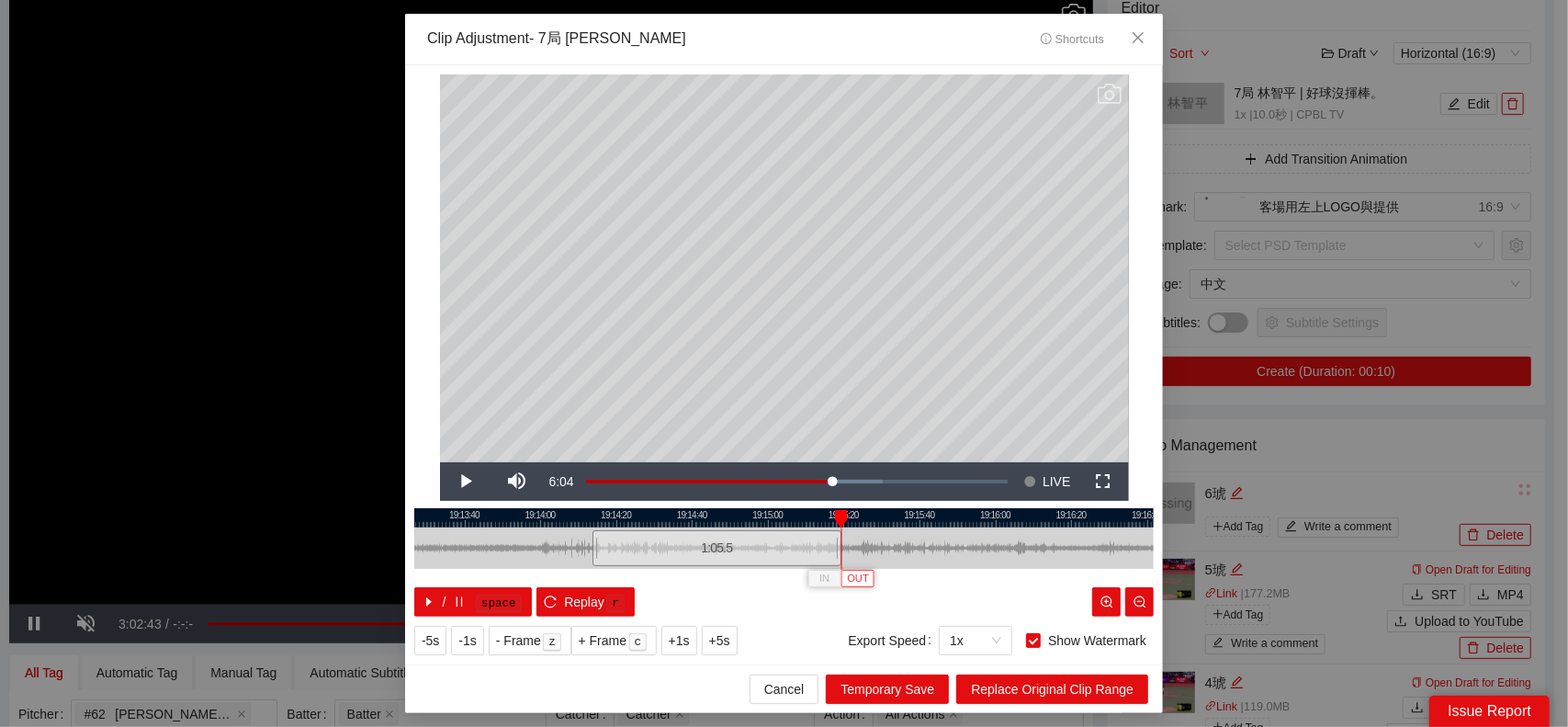
drag, startPoint x: 1061, startPoint y: 563, endPoint x: 860, endPoint y: 570, distance: 201.1
click at [861, 572] on div "19:13:20 19:13:40 19:14:00 19:14:20 19:14:40 19:15:00 19:15:20 19:15:40 19:16:0…" at bounding box center [784, 563] width 739 height 108
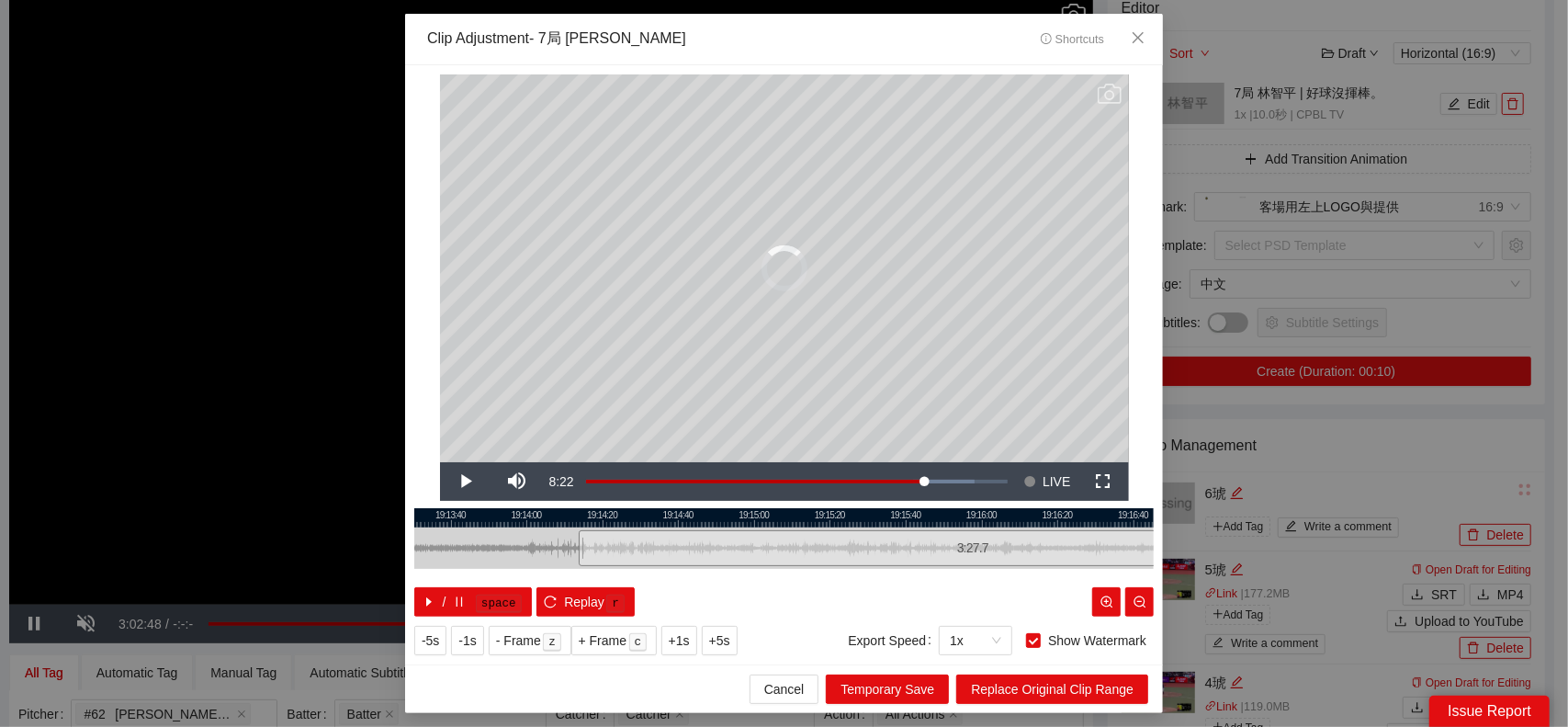
drag, startPoint x: 829, startPoint y: 542, endPoint x: 1374, endPoint y: 500, distance: 546.6
click at [1374, 500] on div "**********" at bounding box center [784, 363] width 1568 height 727
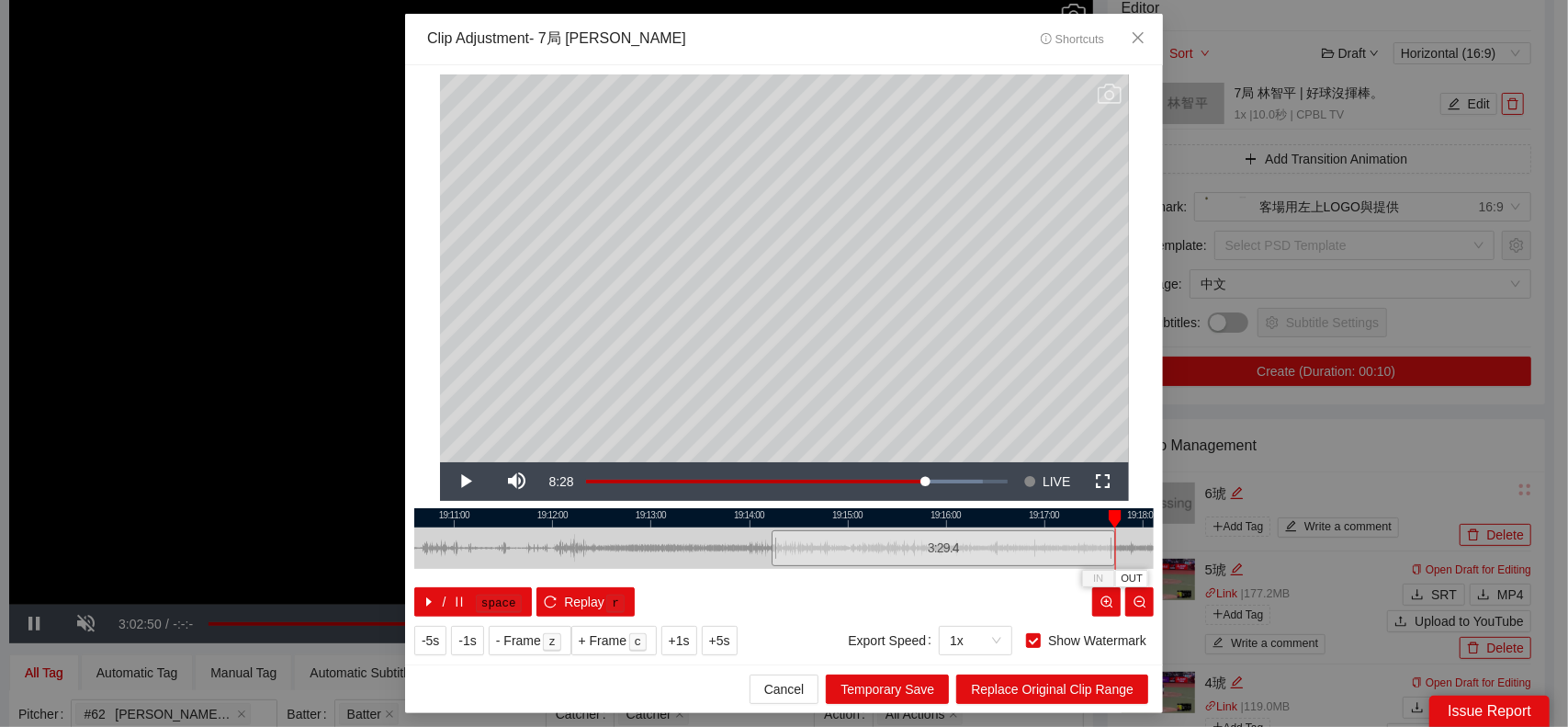
drag, startPoint x: 643, startPoint y: 554, endPoint x: 495, endPoint y: 538, distance: 148.9
click at [435, 555] on div at bounding box center [784, 548] width 739 height 42
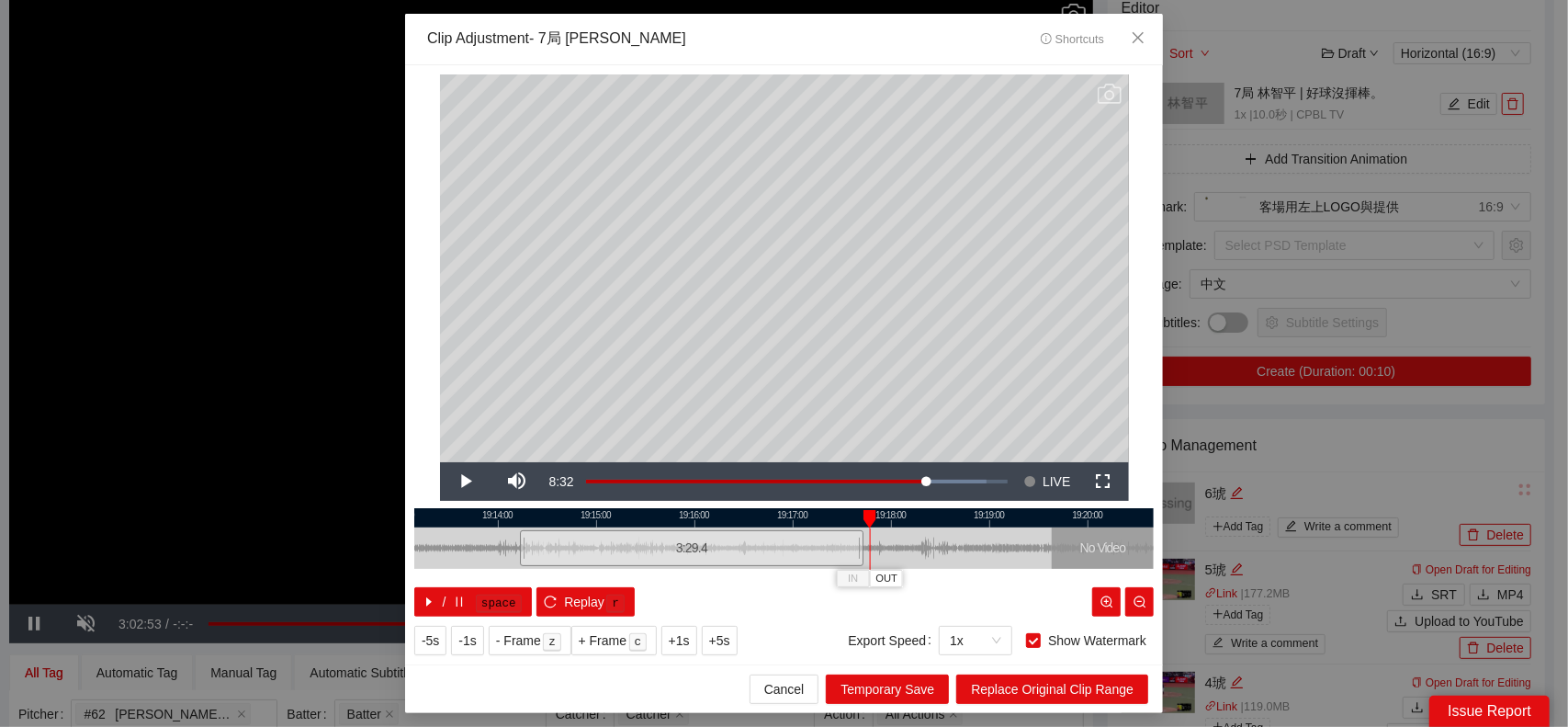
click at [870, 543] on div at bounding box center [870, 549] width 1 height 42
drag, startPoint x: 864, startPoint y: 544, endPoint x: 959, endPoint y: 539, distance: 95.1
click at [959, 539] on div at bounding box center [957, 548] width 11 height 42
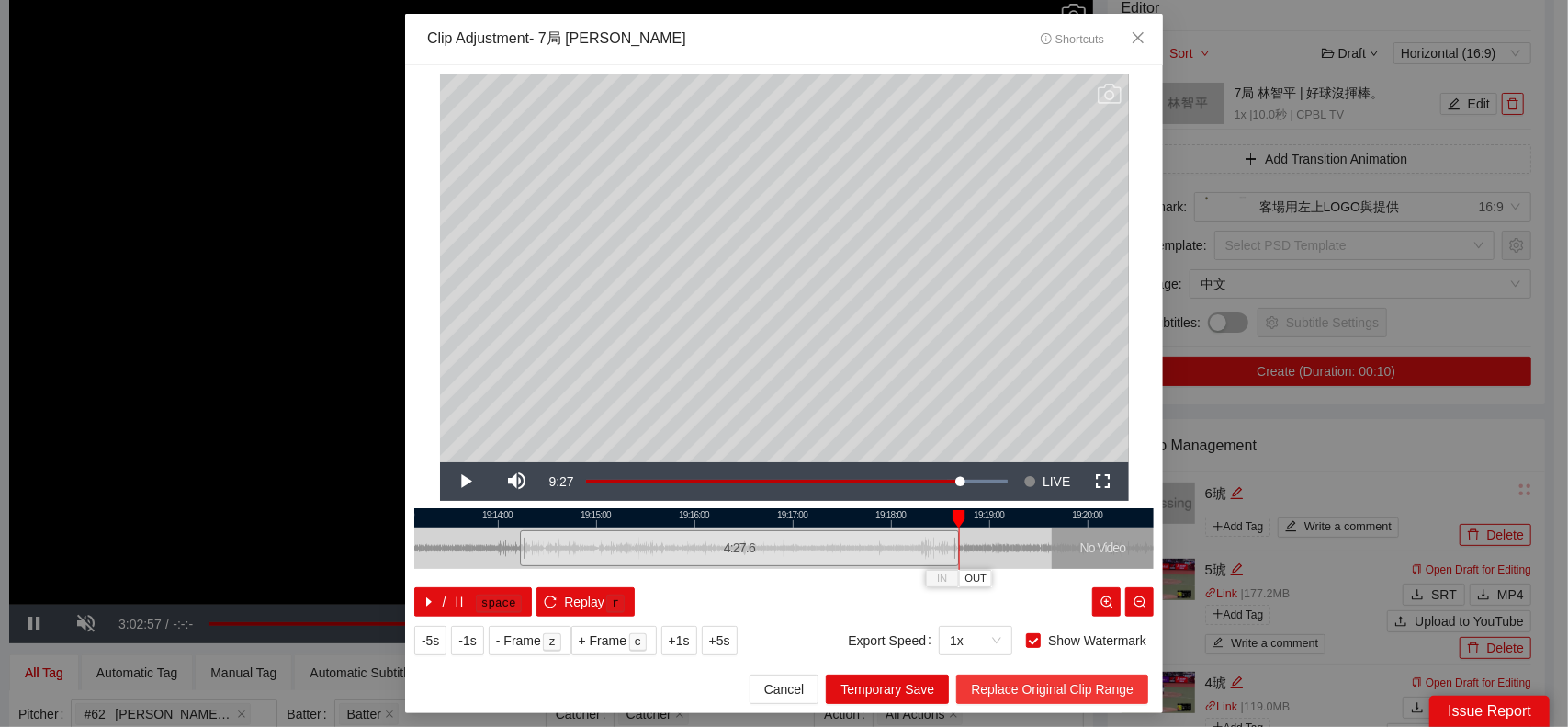
click at [1049, 684] on span "Replace Original Clip Range" at bounding box center [1052, 689] width 163 height 20
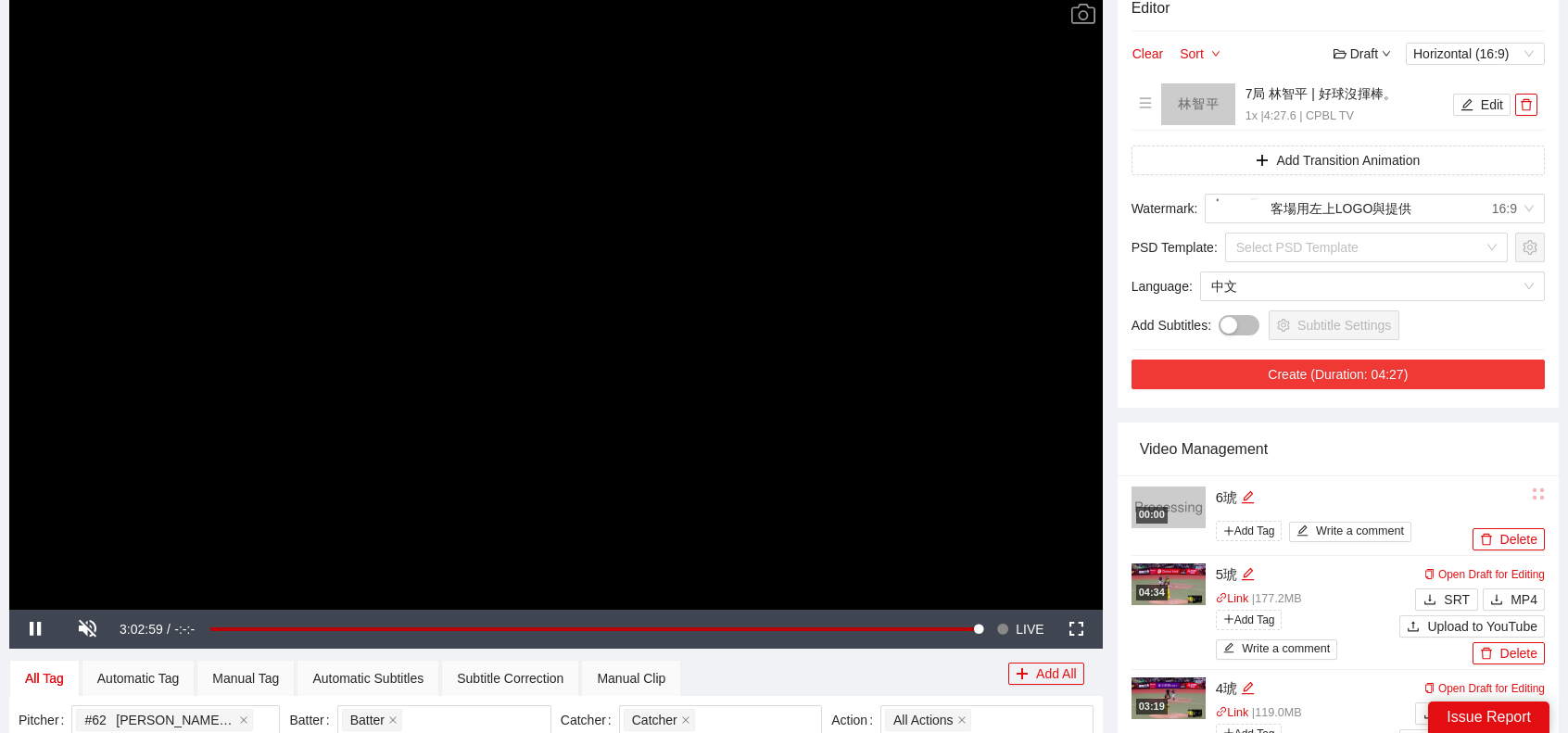
click at [1394, 378] on button "Create (Duration: 04:27)" at bounding box center [1338, 374] width 413 height 30
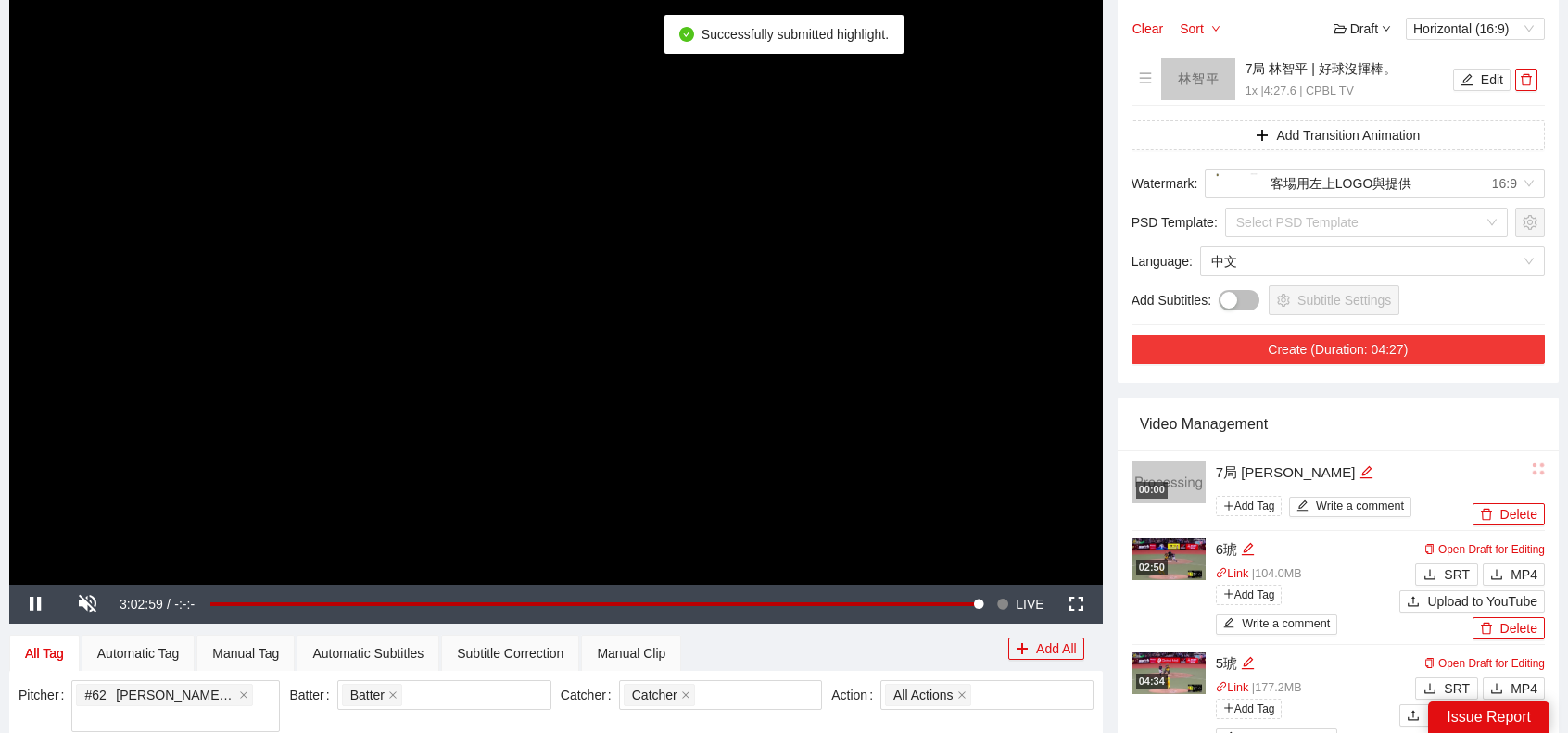
scroll to position [255, 0]
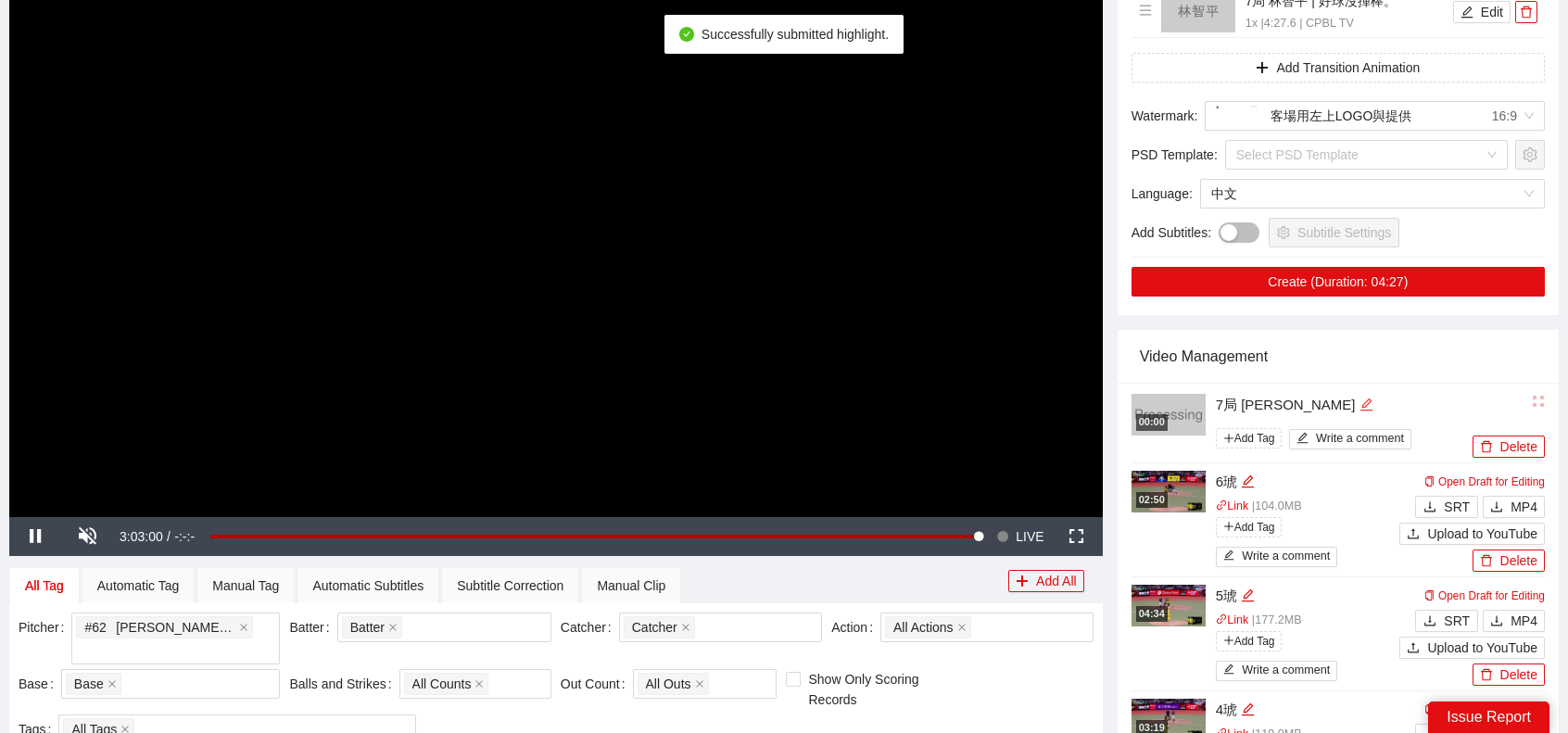
click at [1359, 405] on icon "edit" at bounding box center [1365, 403] width 12 height 12
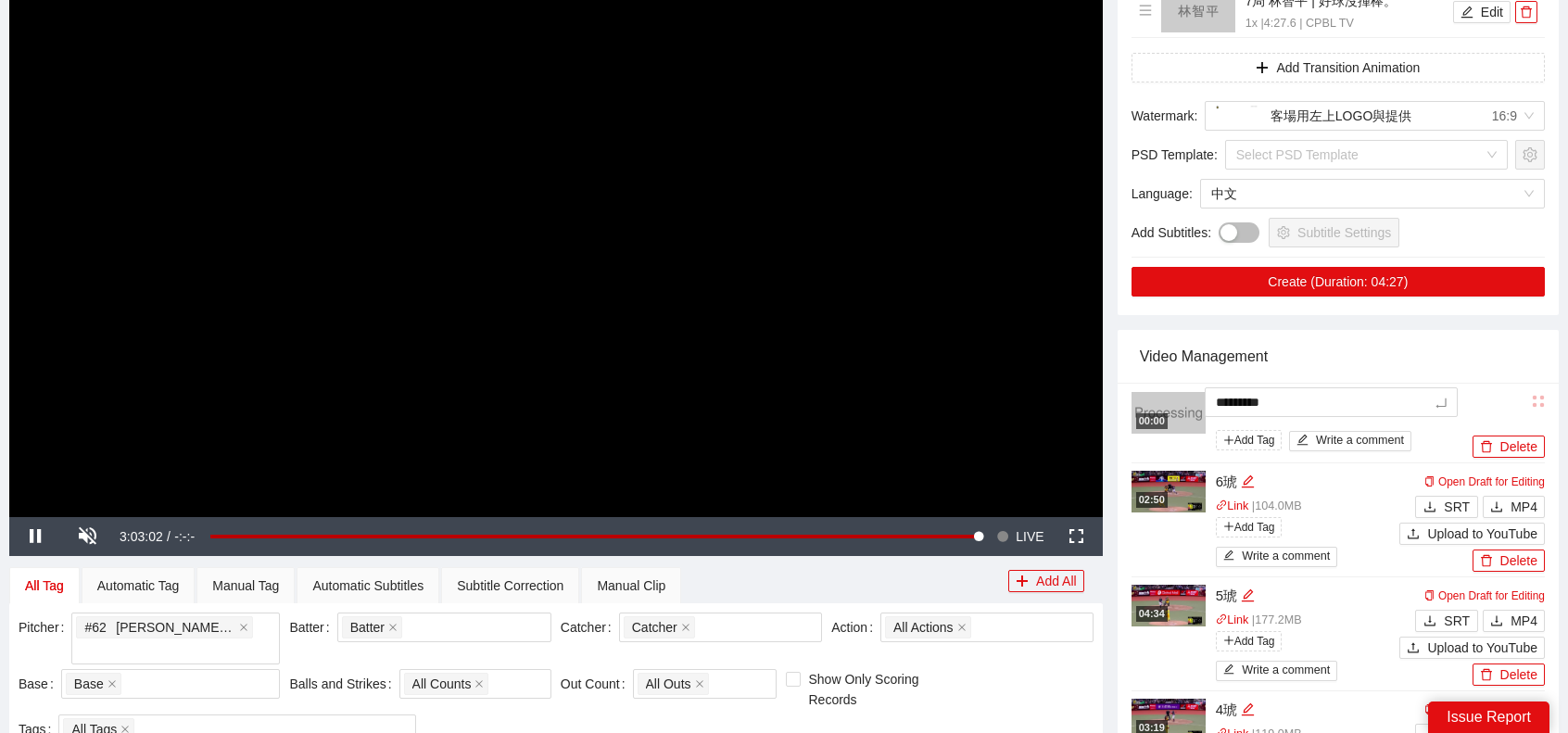
type textarea "*"
type textarea "**"
type textarea "*"
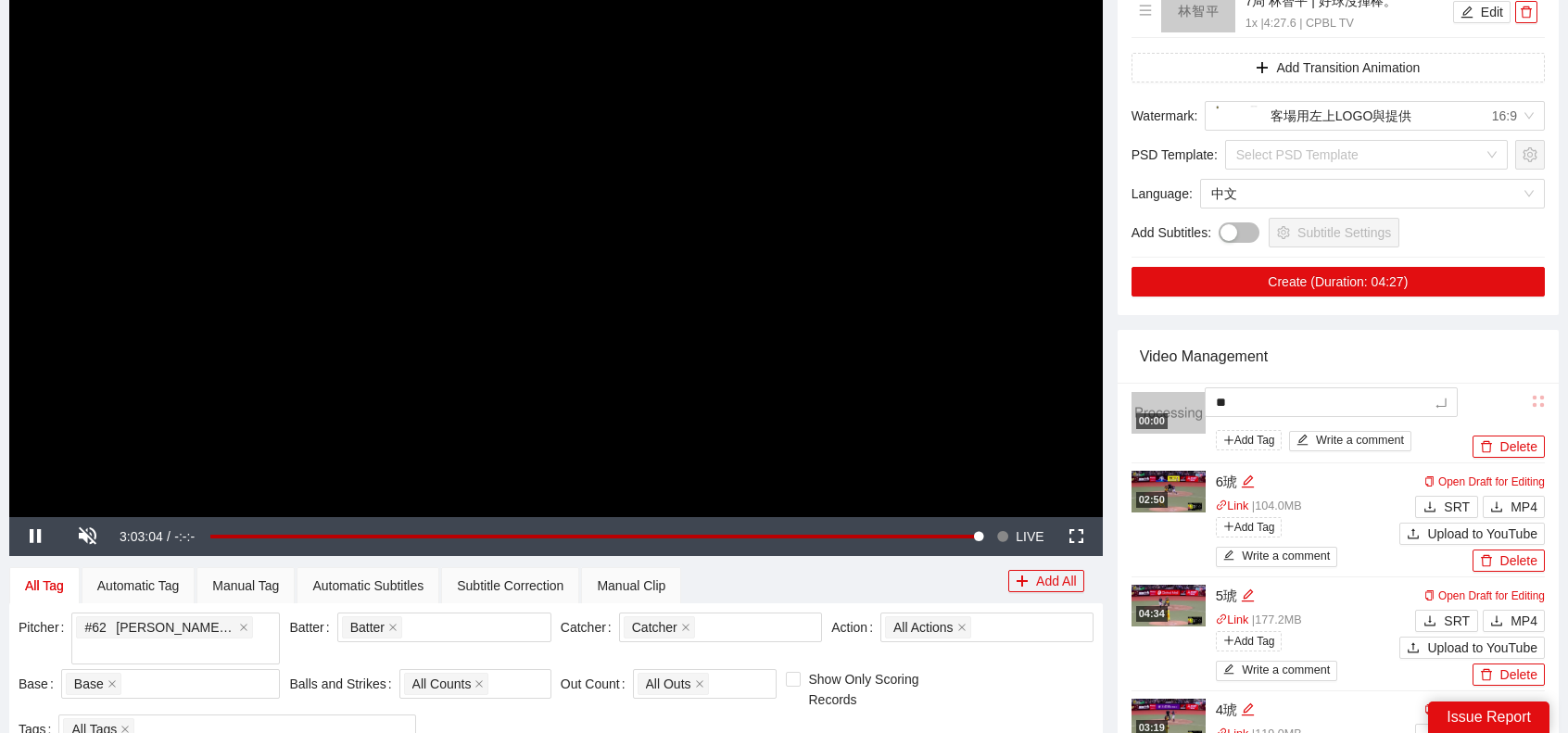
type textarea "*"
type textarea "**"
type textarea "***"
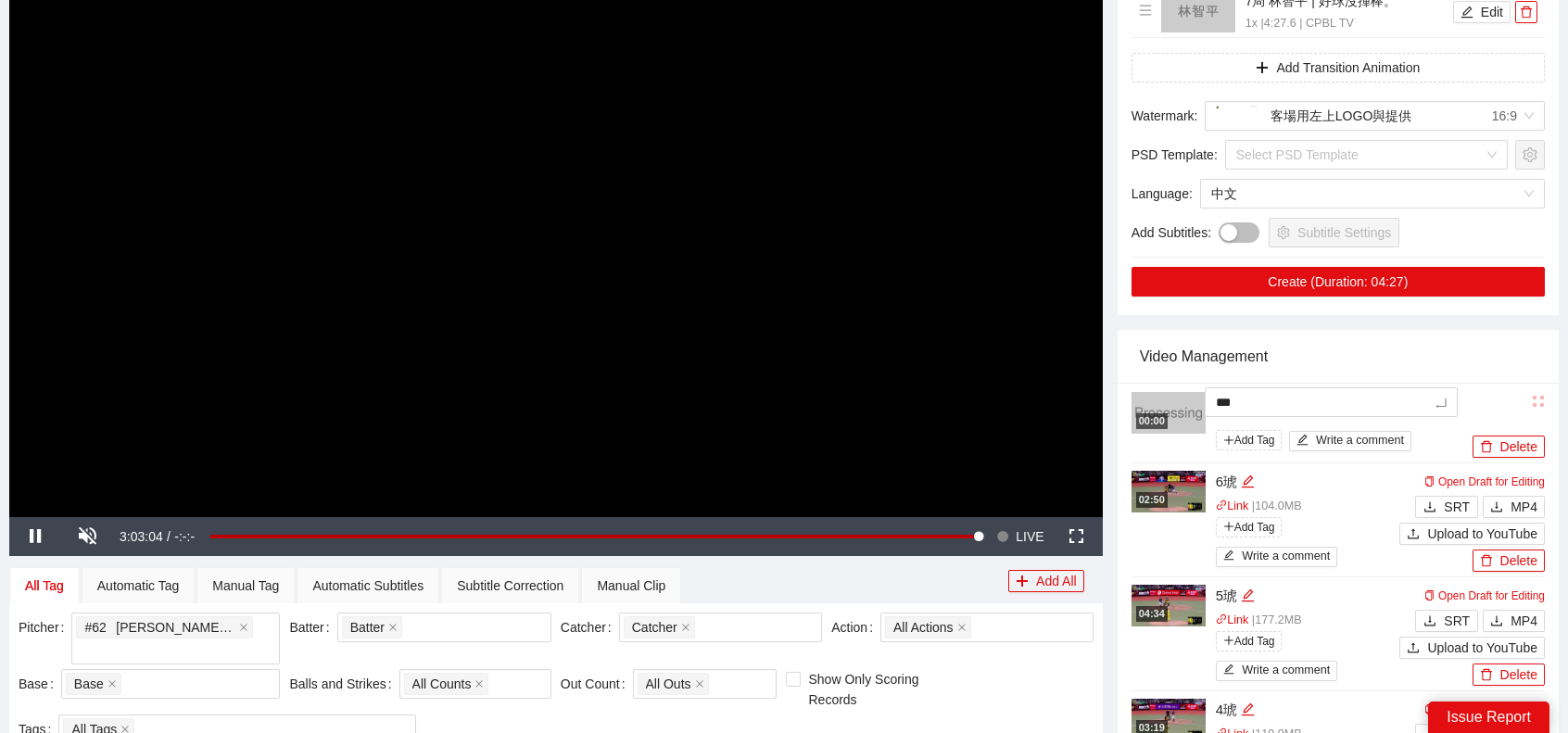
type textarea "**"
click at [1365, 339] on div "Video Management" at bounding box center [1338, 355] width 397 height 53
click at [1527, 505] on span "MP4" at bounding box center [1524, 506] width 27 height 20
click at [1118, 79] on div "Editor Clear Sort Draft Horizontal (16:9) 7局 林智平 | 好球沒揮棒。 1x | 4:27.6 | CPBL TV…" at bounding box center [1338, 103] width 441 height 425
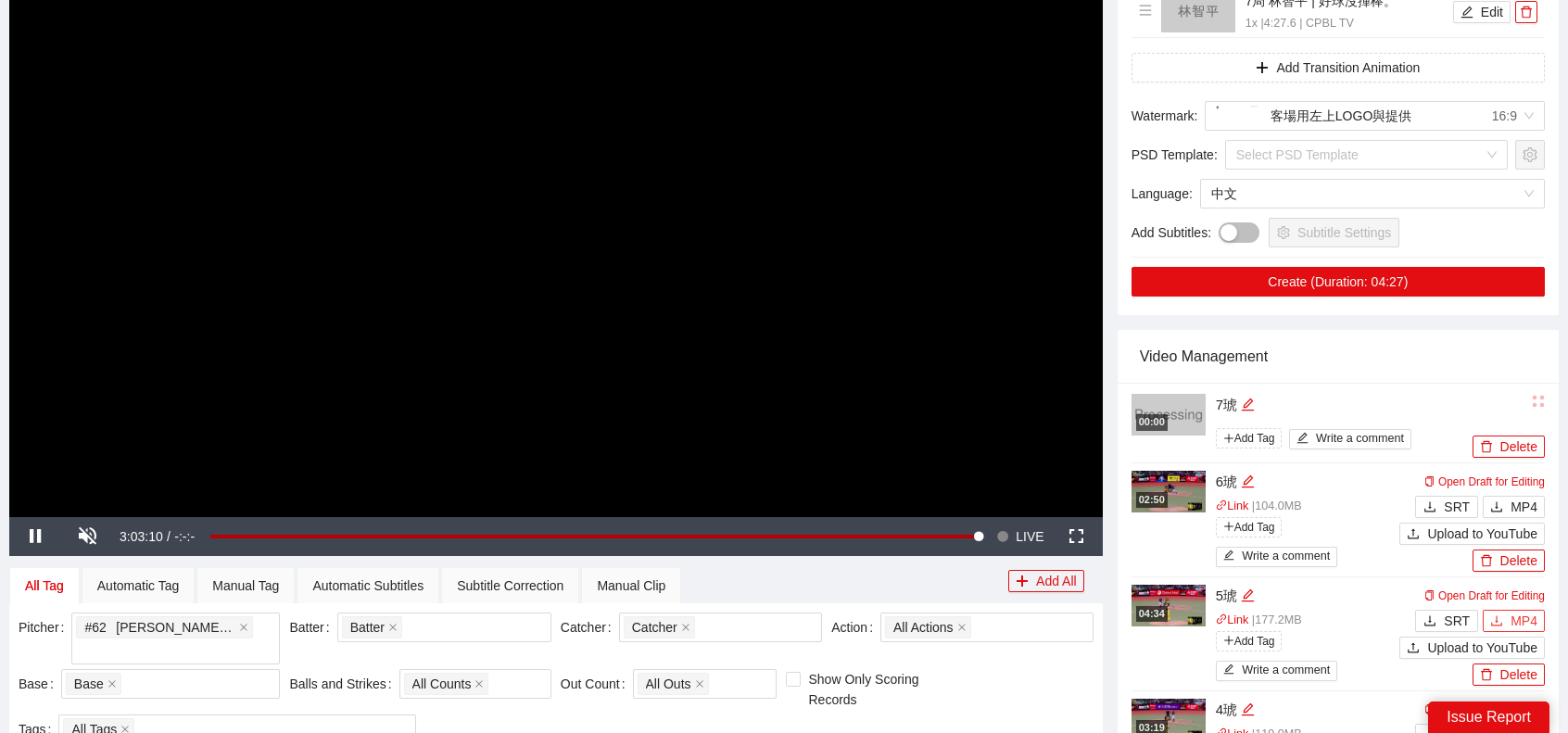
click at [1515, 620] on span "MP4" at bounding box center [1524, 620] width 27 height 20
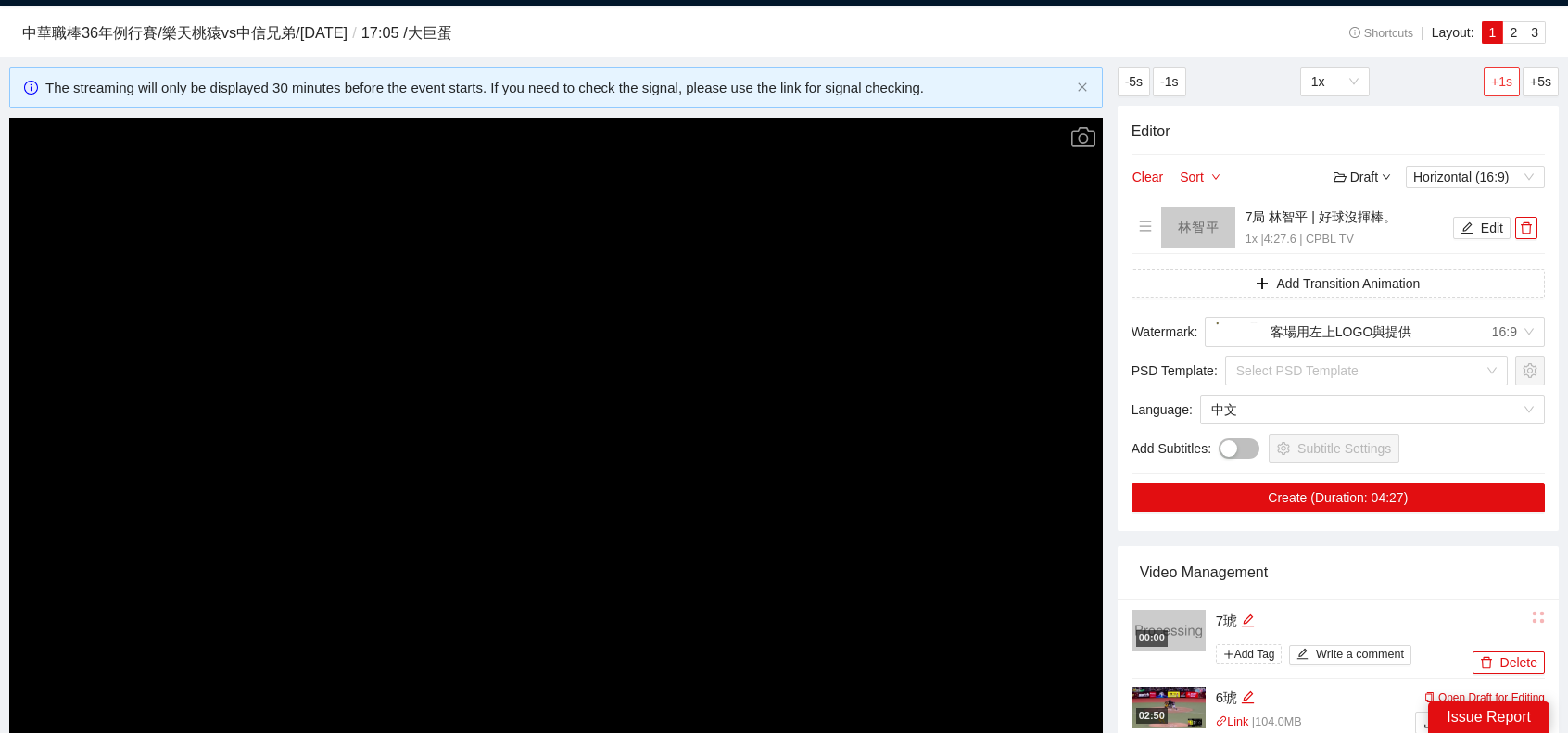
scroll to position [0, 0]
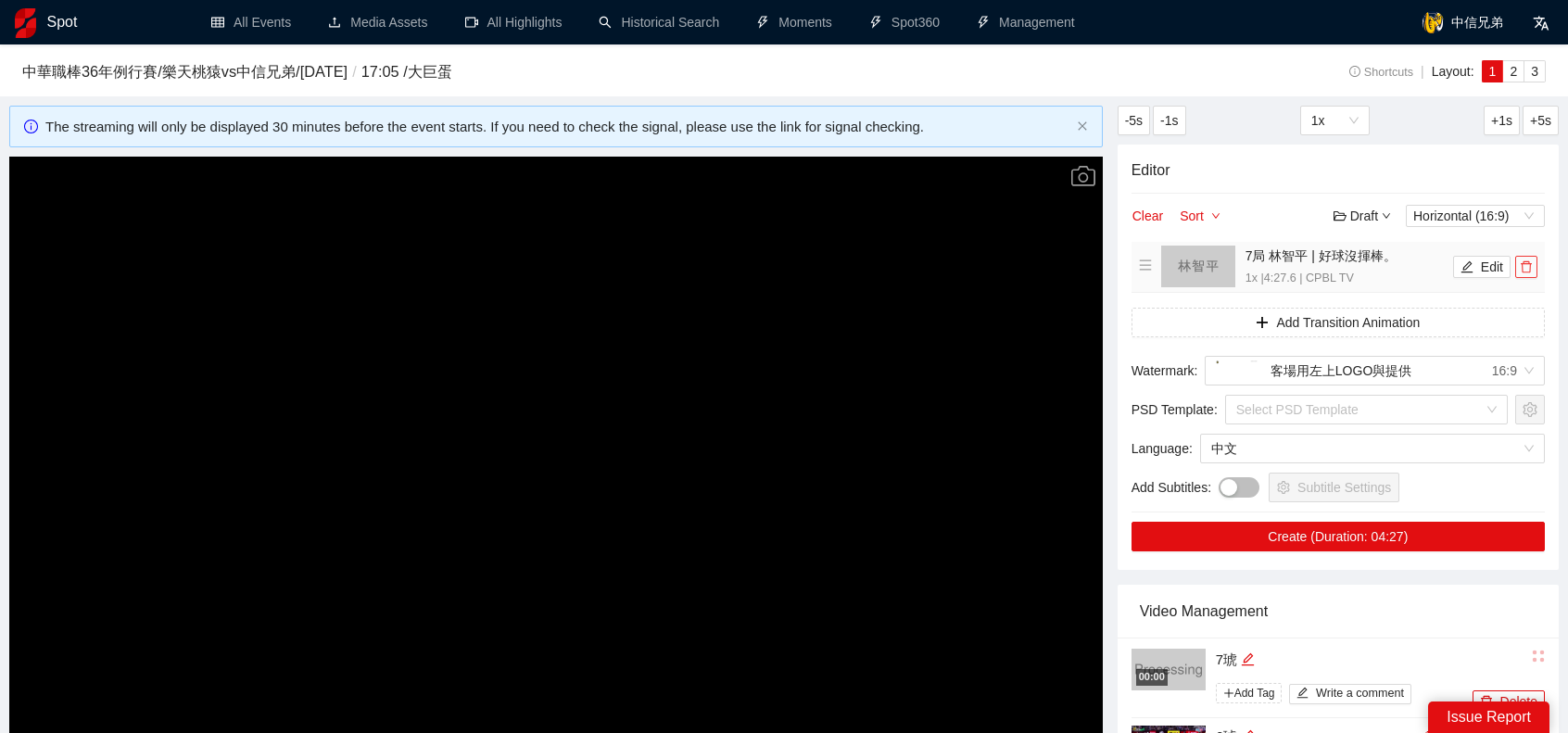
click at [1524, 263] on icon "delete" at bounding box center [1527, 267] width 12 height 12
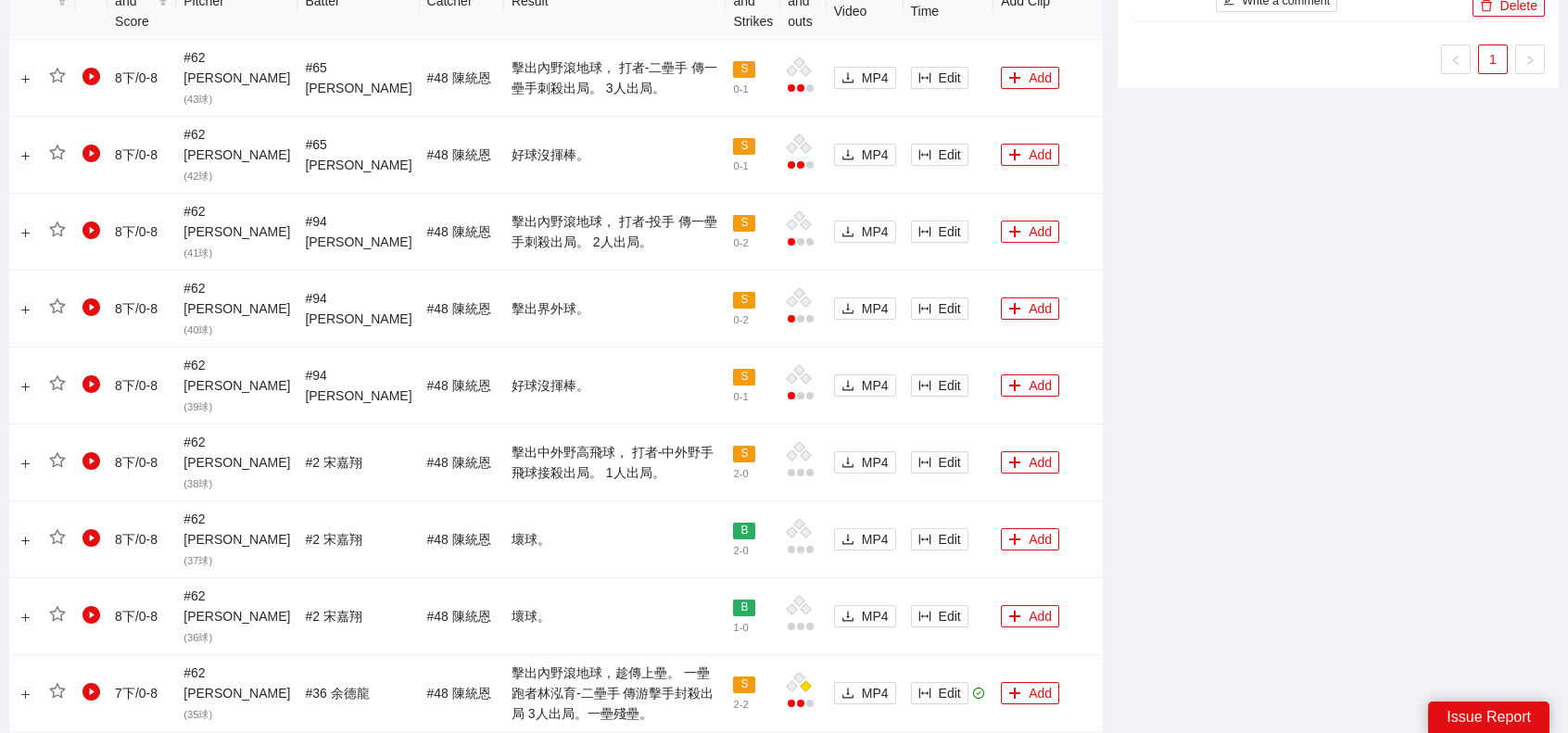
scroll to position [1389, 0]
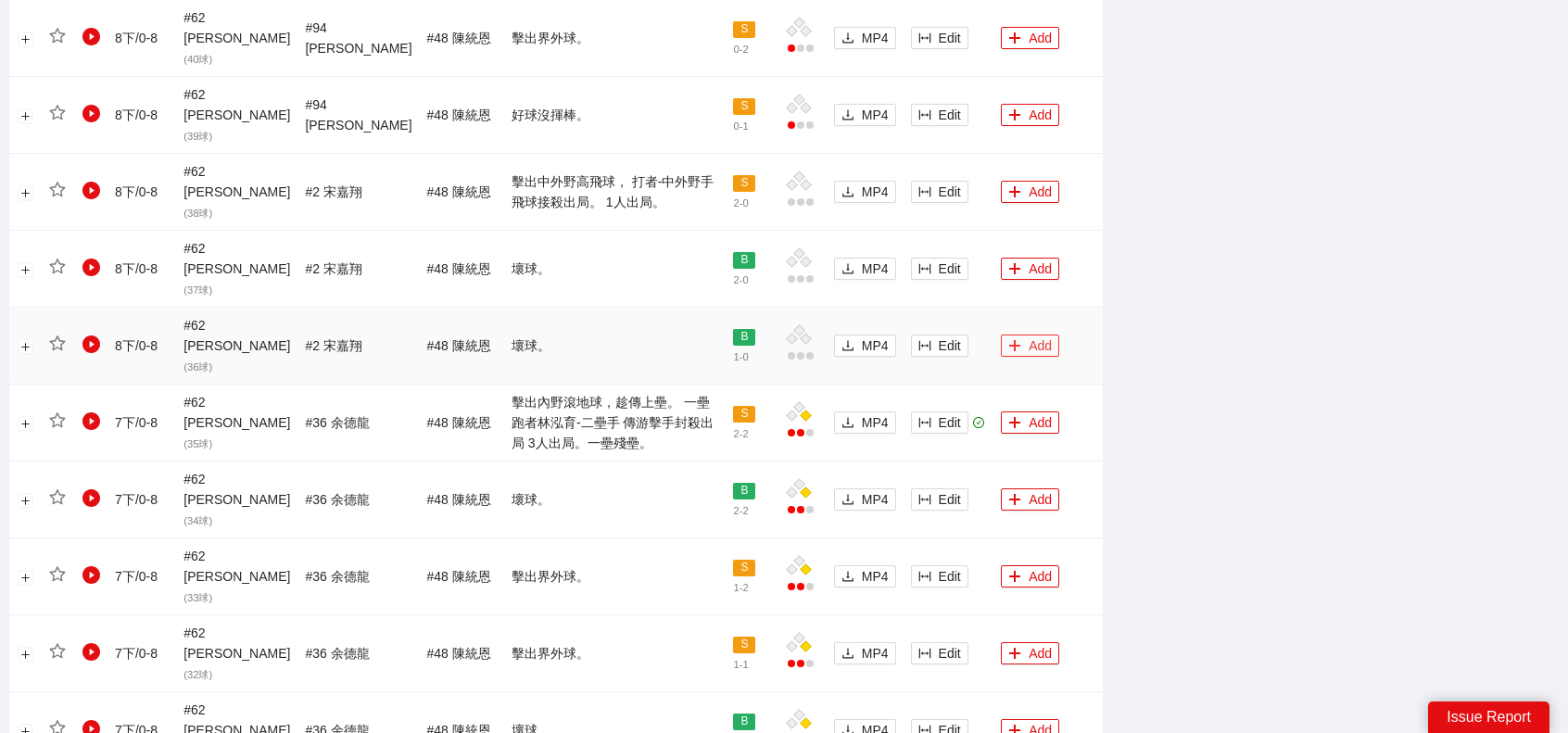
click at [1026, 334] on button "Add" at bounding box center [1029, 345] width 58 height 22
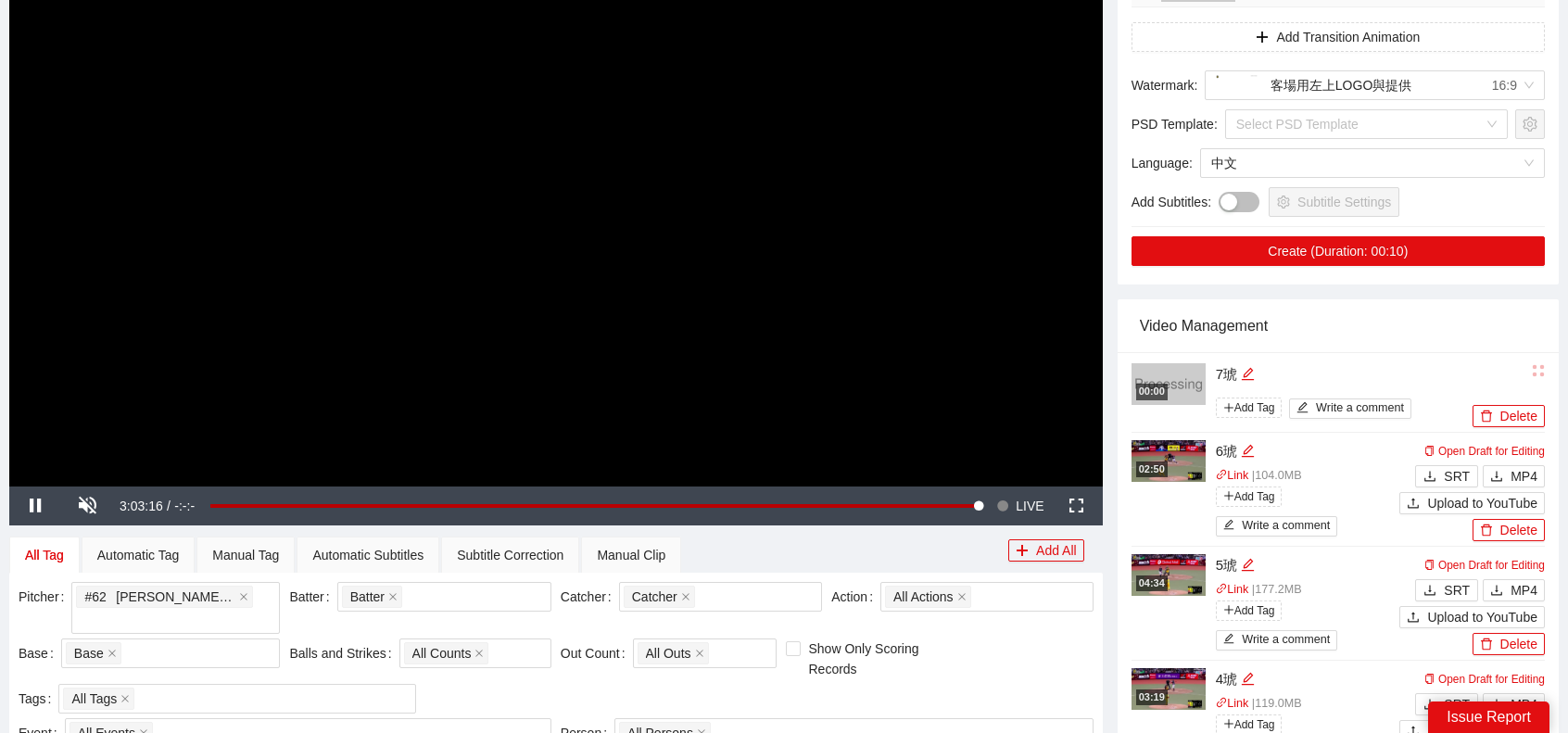
scroll to position [93, 0]
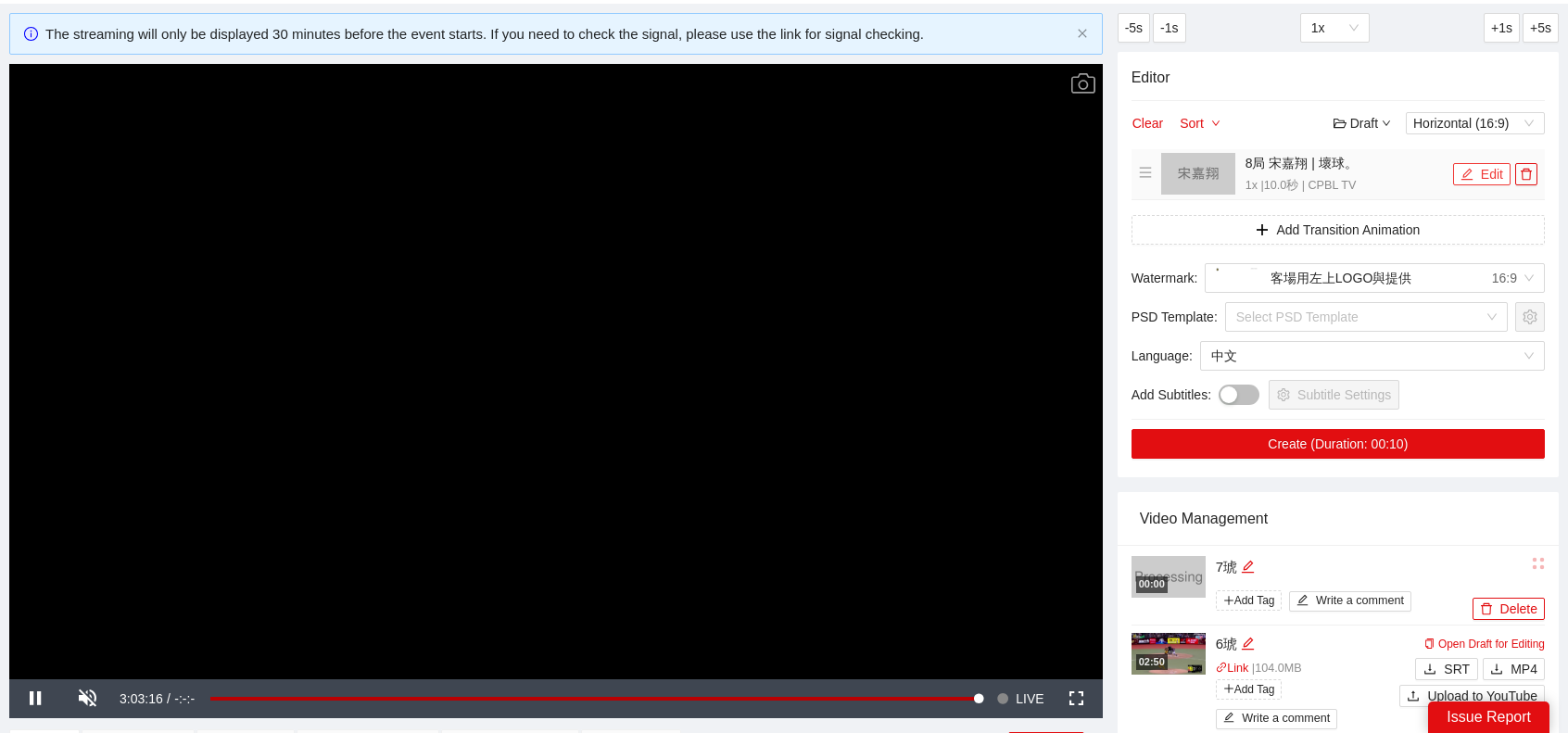
click at [1485, 170] on button "Edit" at bounding box center [1482, 173] width 58 height 22
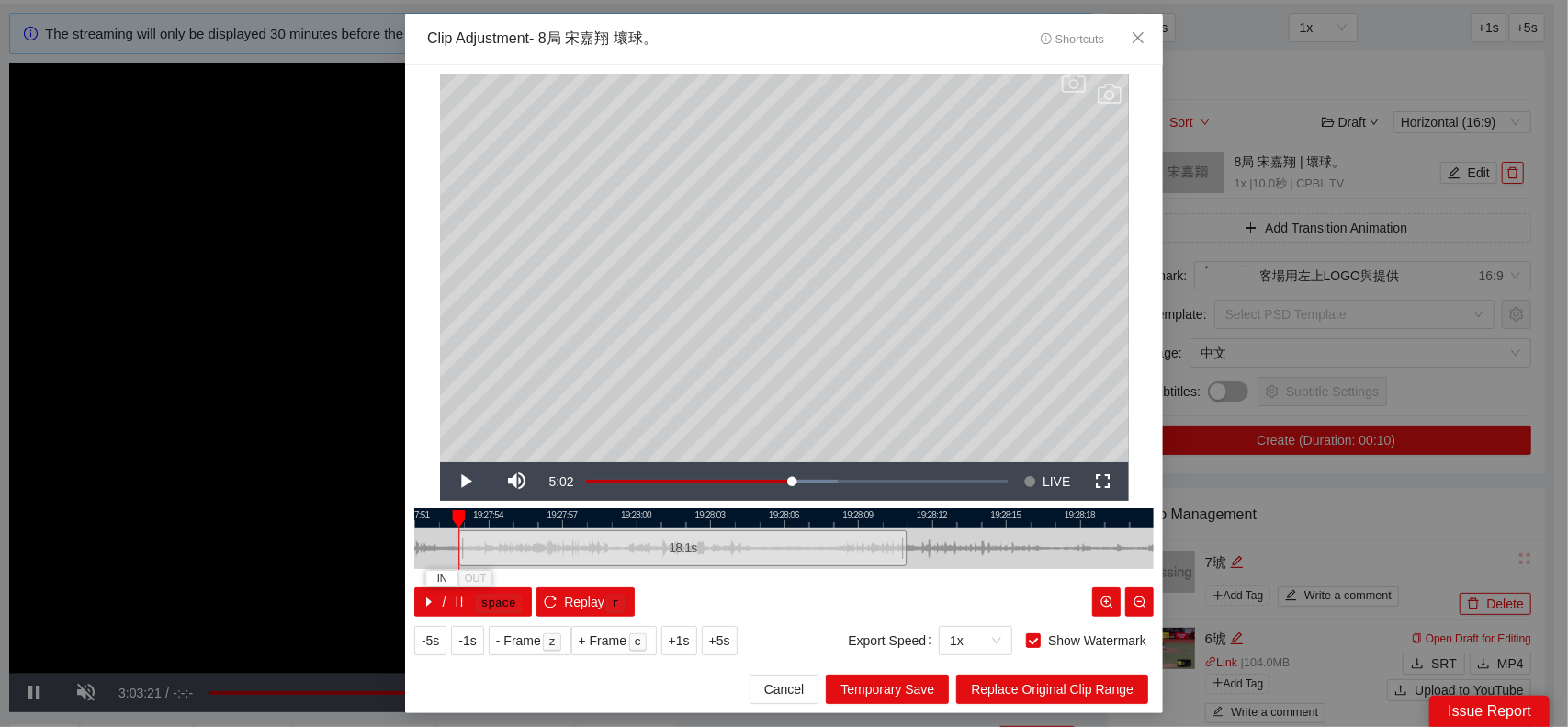
drag, startPoint x: 663, startPoint y: 553, endPoint x: 461, endPoint y: 558, distance: 202.1
click at [461, 558] on div at bounding box center [462, 548] width 11 height 42
drag, startPoint x: 507, startPoint y: 560, endPoint x: 566, endPoint y: 556, distance: 59.1
click at [507, 560] on div "18.1 s" at bounding box center [718, 548] width 449 height 36
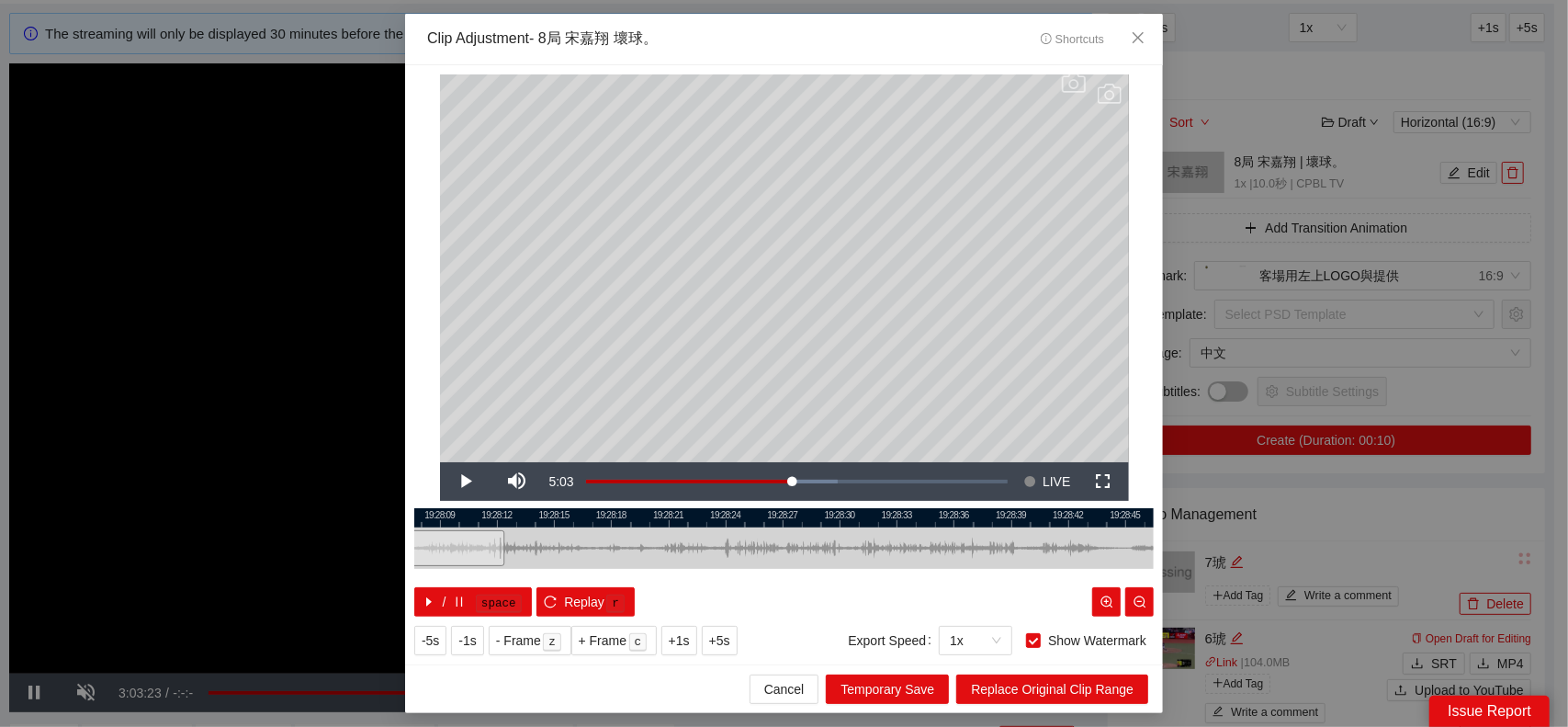
drag, startPoint x: 1043, startPoint y: 545, endPoint x: 611, endPoint y: 569, distance: 432.7
click at [611, 569] on div "19:28:06 19:28:09 19:28:12 19:28:15 19:28:18 19:28:21 19:28:24 19:28:27 19:28:3…" at bounding box center [784, 563] width 739 height 108
drag, startPoint x: 503, startPoint y: 545, endPoint x: 928, endPoint y: 547, distance: 425.0
click at [816, 550] on div "19:28:06 19:28:09 19:28:12 19:28:15 19:28:18 19:28:21 19:28:24 19:28:27 19:28:3…" at bounding box center [784, 563] width 739 height 108
drag, startPoint x: 937, startPoint y: 546, endPoint x: 658, endPoint y: 564, distance: 279.6
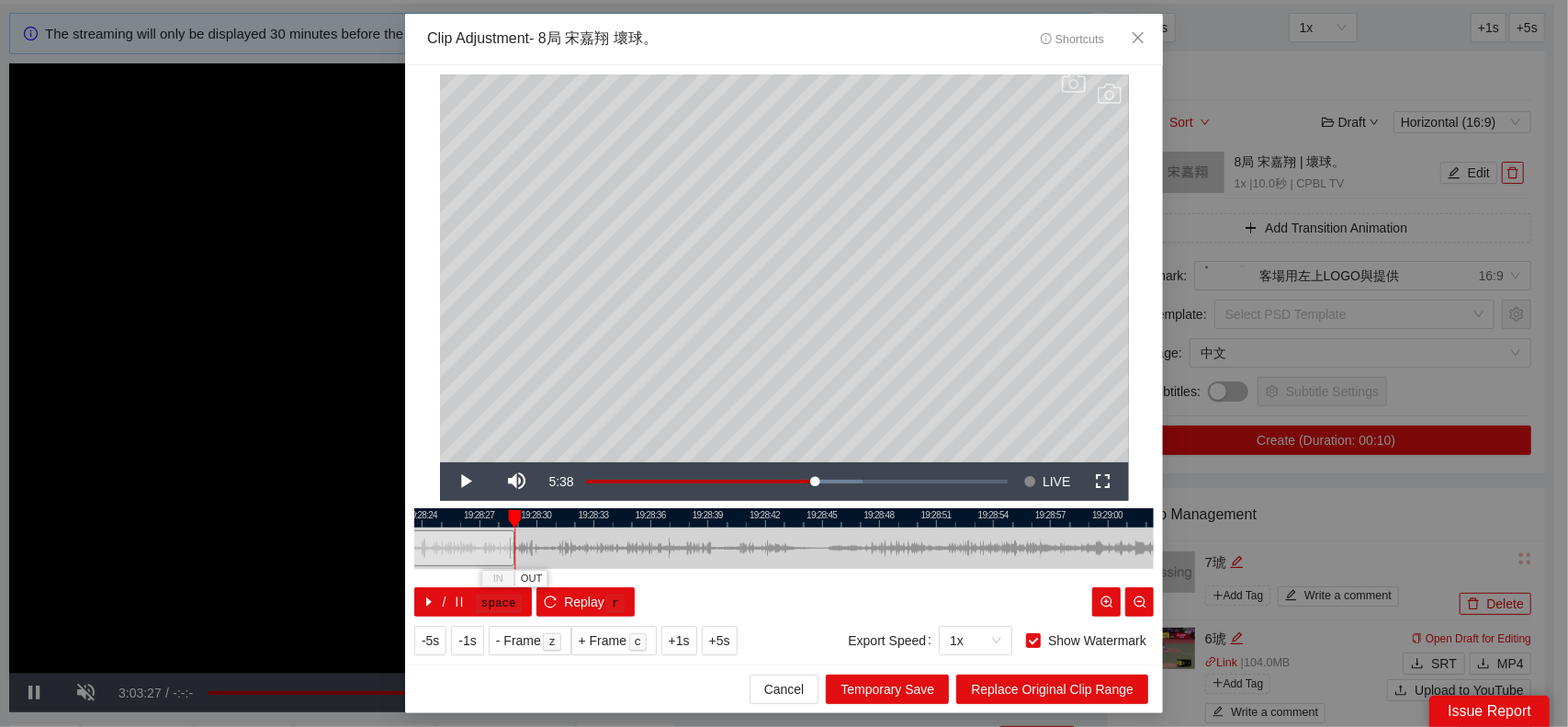
click at [658, 564] on div at bounding box center [481, 548] width 739 height 42
click at [514, 543] on div at bounding box center [514, 549] width 1 height 42
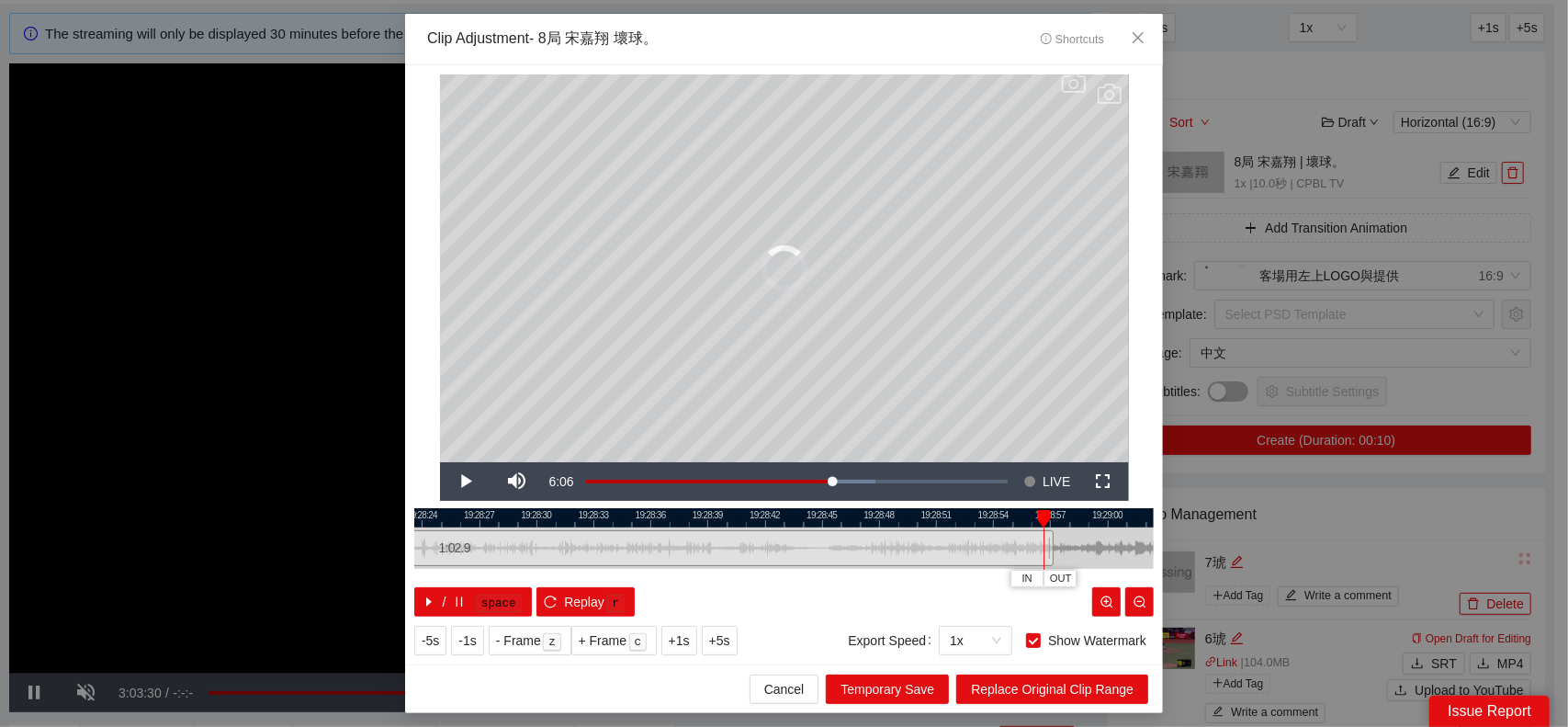
drag, startPoint x: 511, startPoint y: 543, endPoint x: 1069, endPoint y: 543, distance: 558.0
click at [1057, 545] on div at bounding box center [1051, 548] width 11 height 42
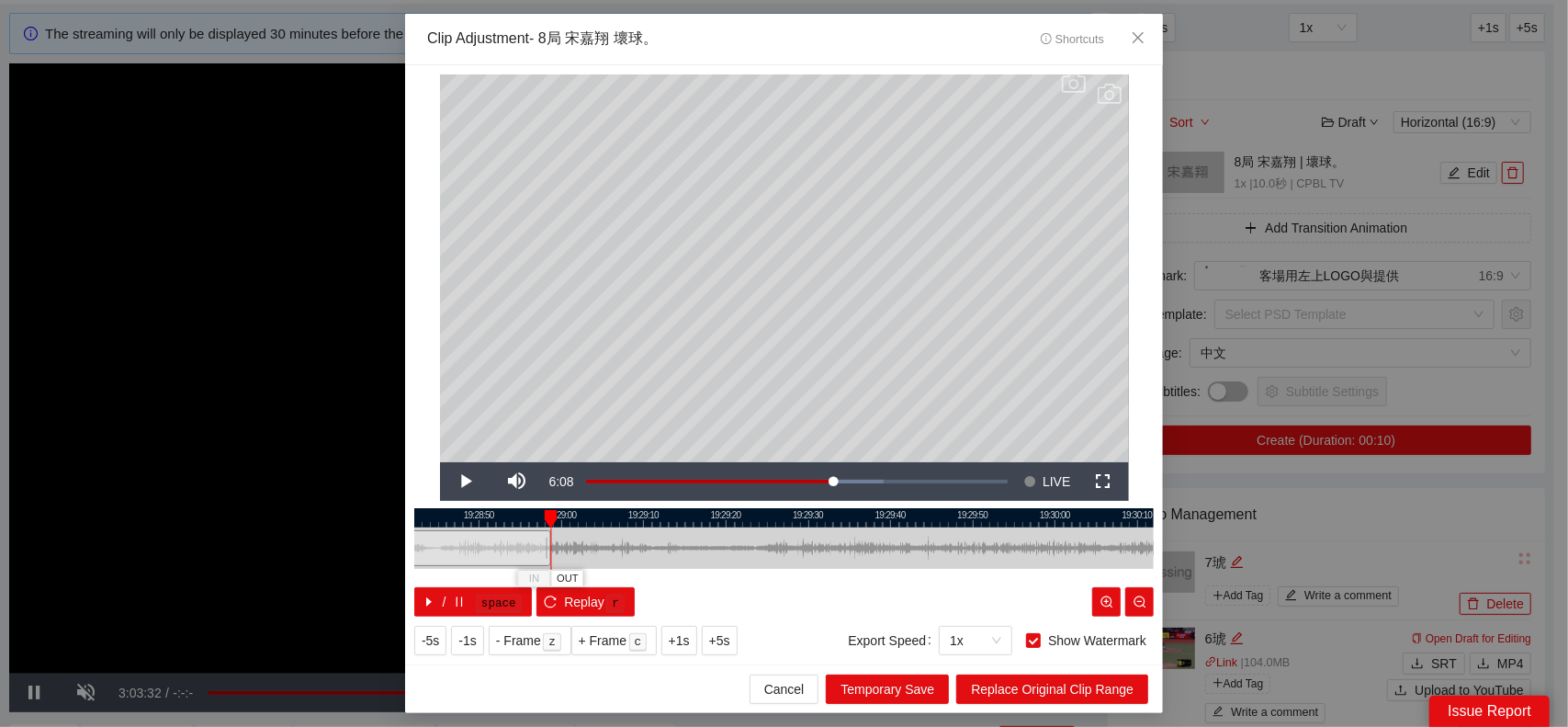
drag, startPoint x: 1042, startPoint y: 552, endPoint x: 634, endPoint y: 565, distance: 408.2
click at [634, 565] on div at bounding box center [339, 548] width 739 height 42
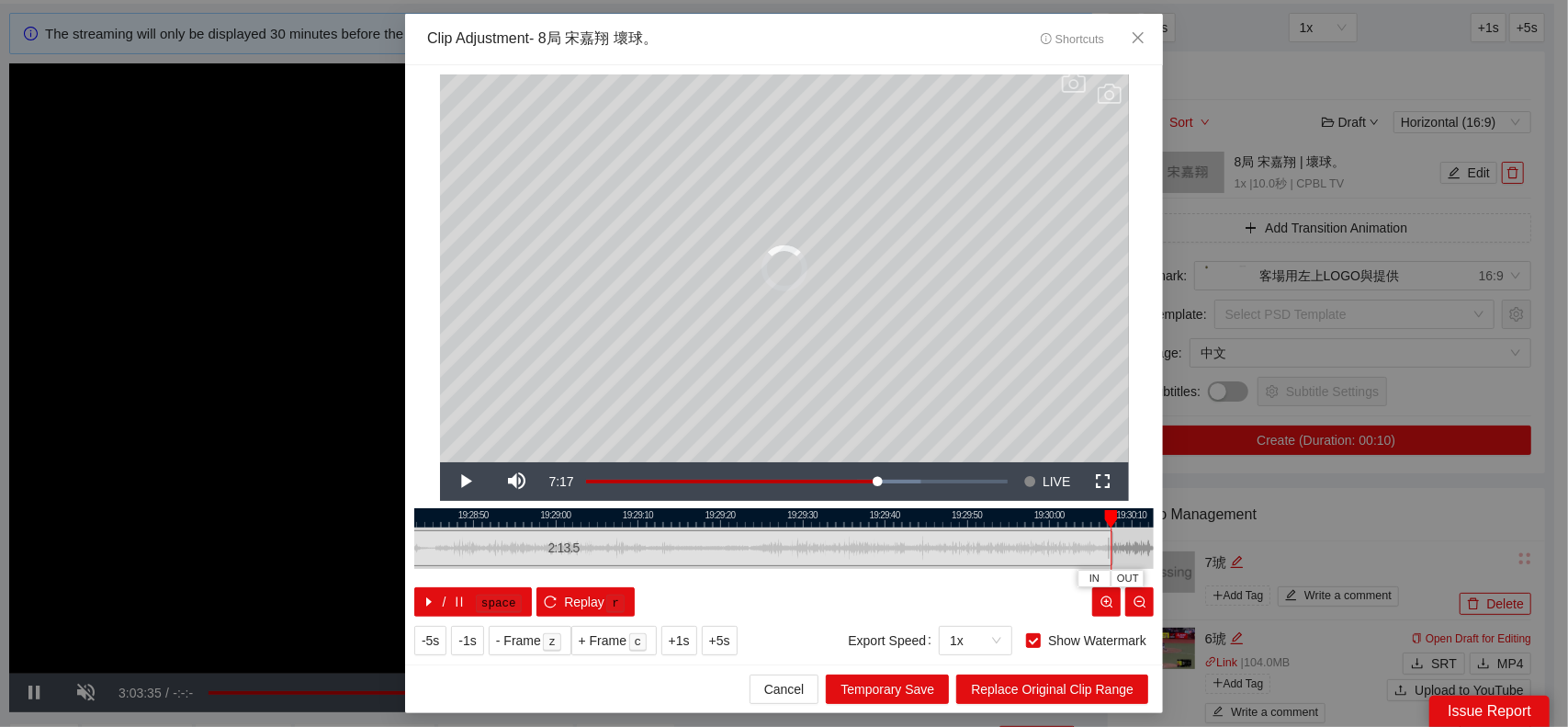
drag, startPoint x: 545, startPoint y: 546, endPoint x: 1109, endPoint y: 545, distance: 564.0
click at [1112, 545] on div at bounding box center [1111, 548] width 11 height 42
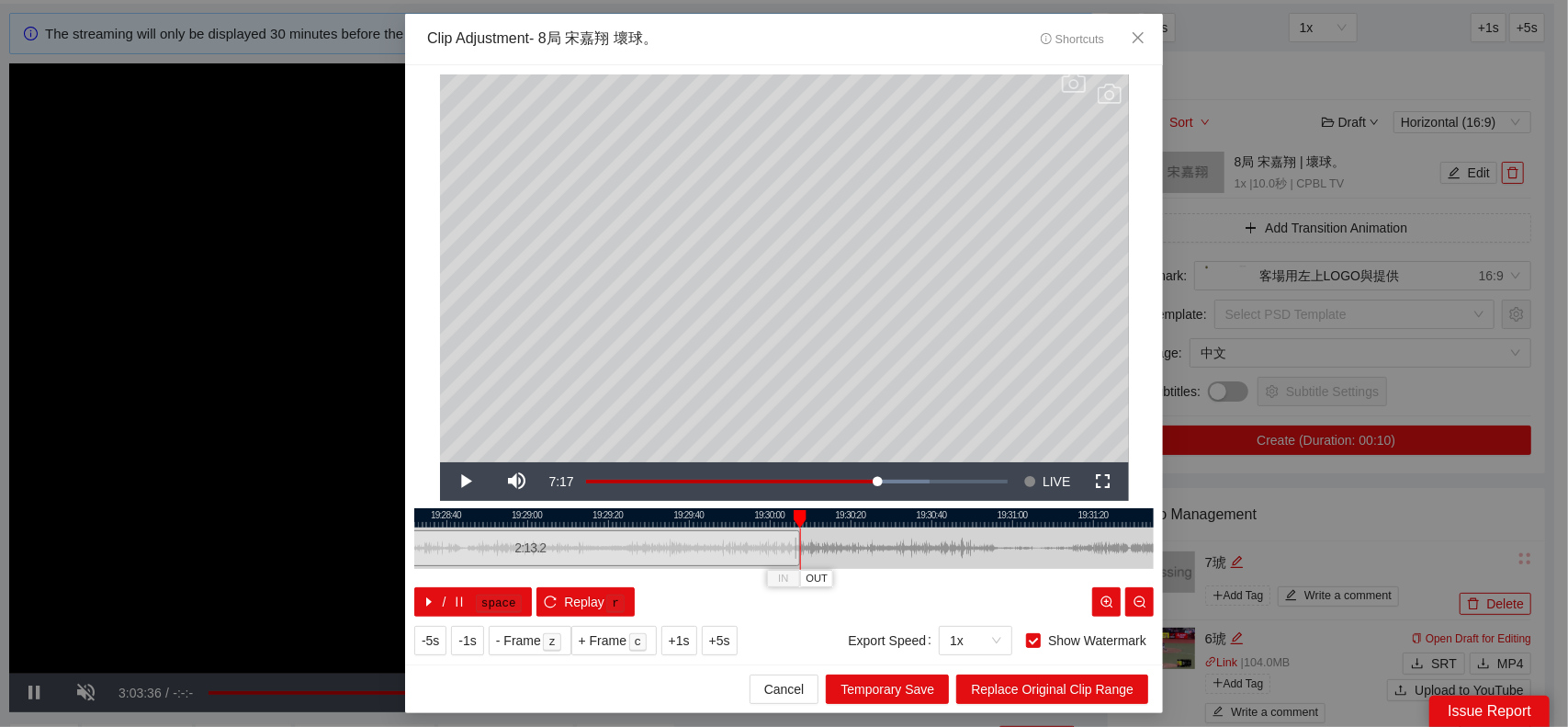
drag, startPoint x: 862, startPoint y: 555, endPoint x: 819, endPoint y: 556, distance: 43.0
click at [820, 555] on div at bounding box center [573, 548] width 739 height 42
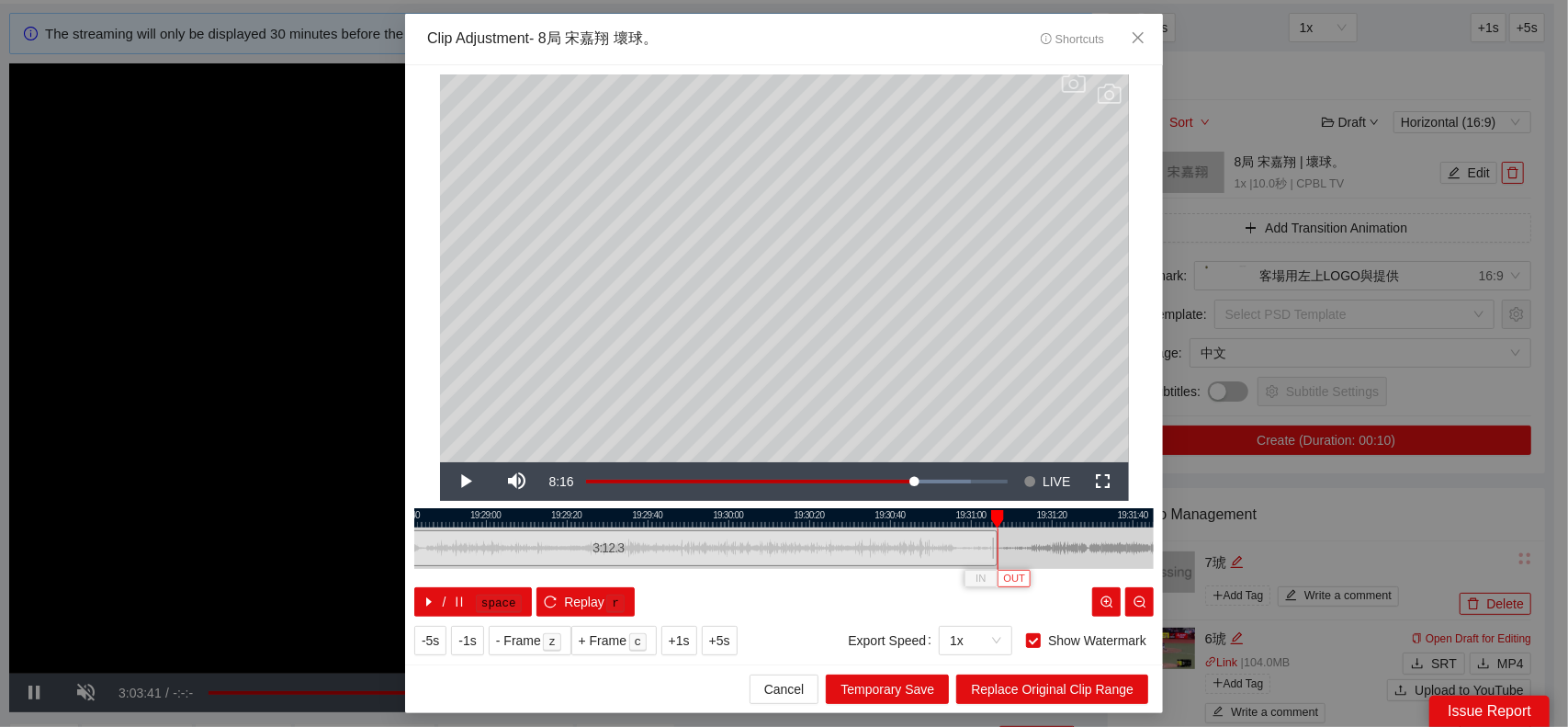
drag, startPoint x: 760, startPoint y: 548, endPoint x: 1011, endPoint y: 574, distance: 252.3
click at [991, 552] on div "19:28:40 19:29:00 19:29:20 19:29:40 19:30:00 19:30:20 19:30:40 19:31:00 19:31:2…" at bounding box center [784, 563] width 739 height 108
click at [1040, 692] on span "Replace Original Clip Range" at bounding box center [1052, 689] width 163 height 20
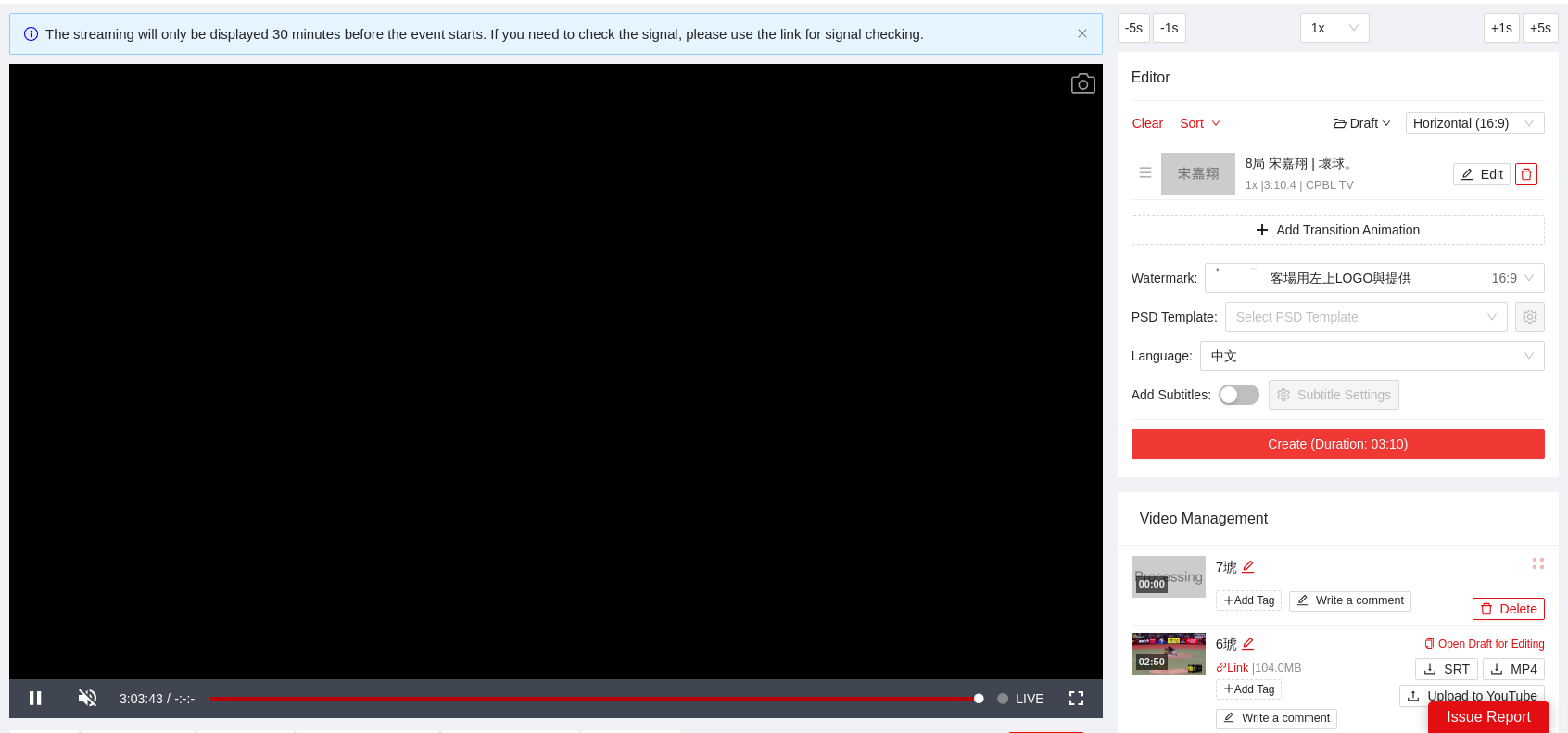
click at [1374, 451] on button "Create (Duration: 03:10)" at bounding box center [1338, 444] width 413 height 30
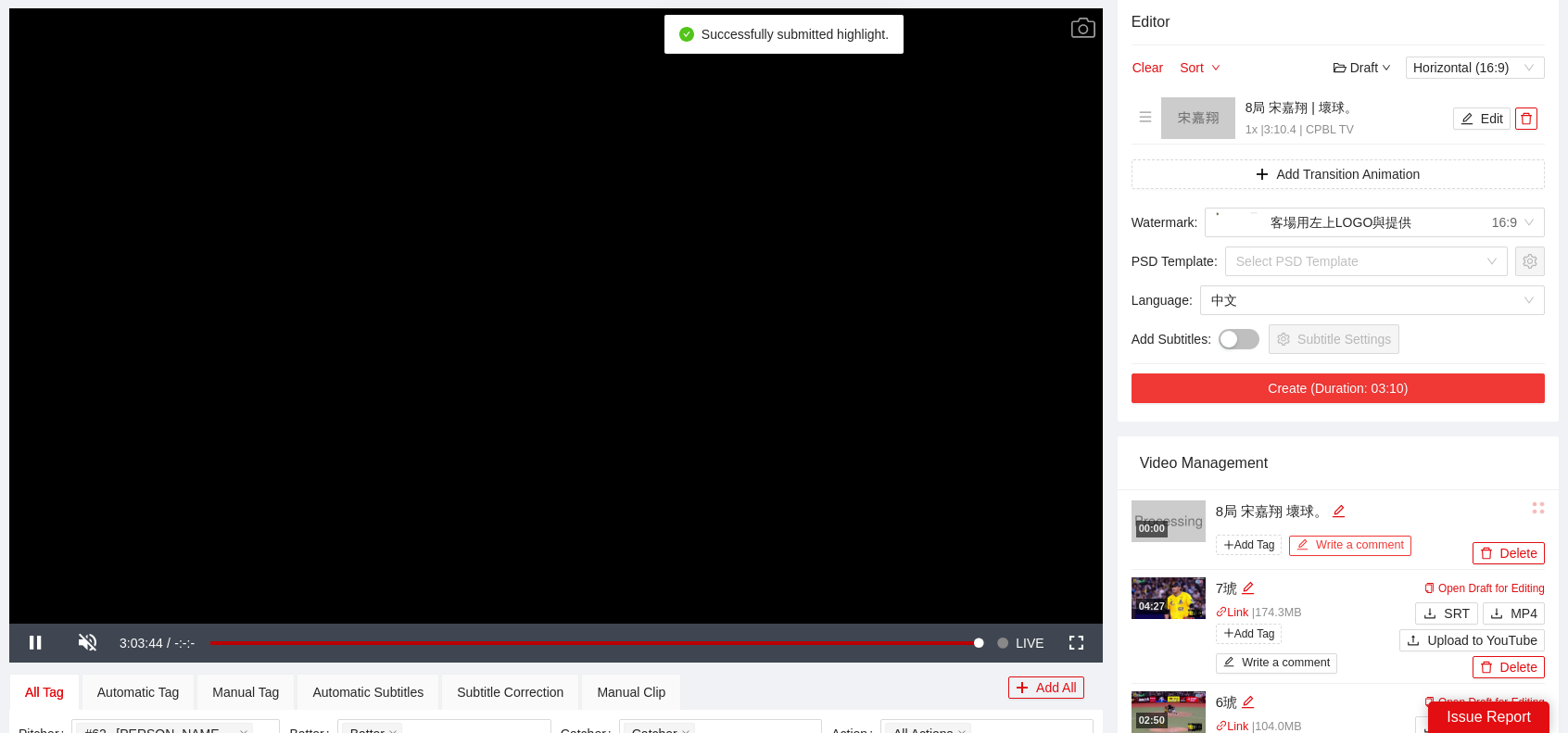
scroll to position [278, 0]
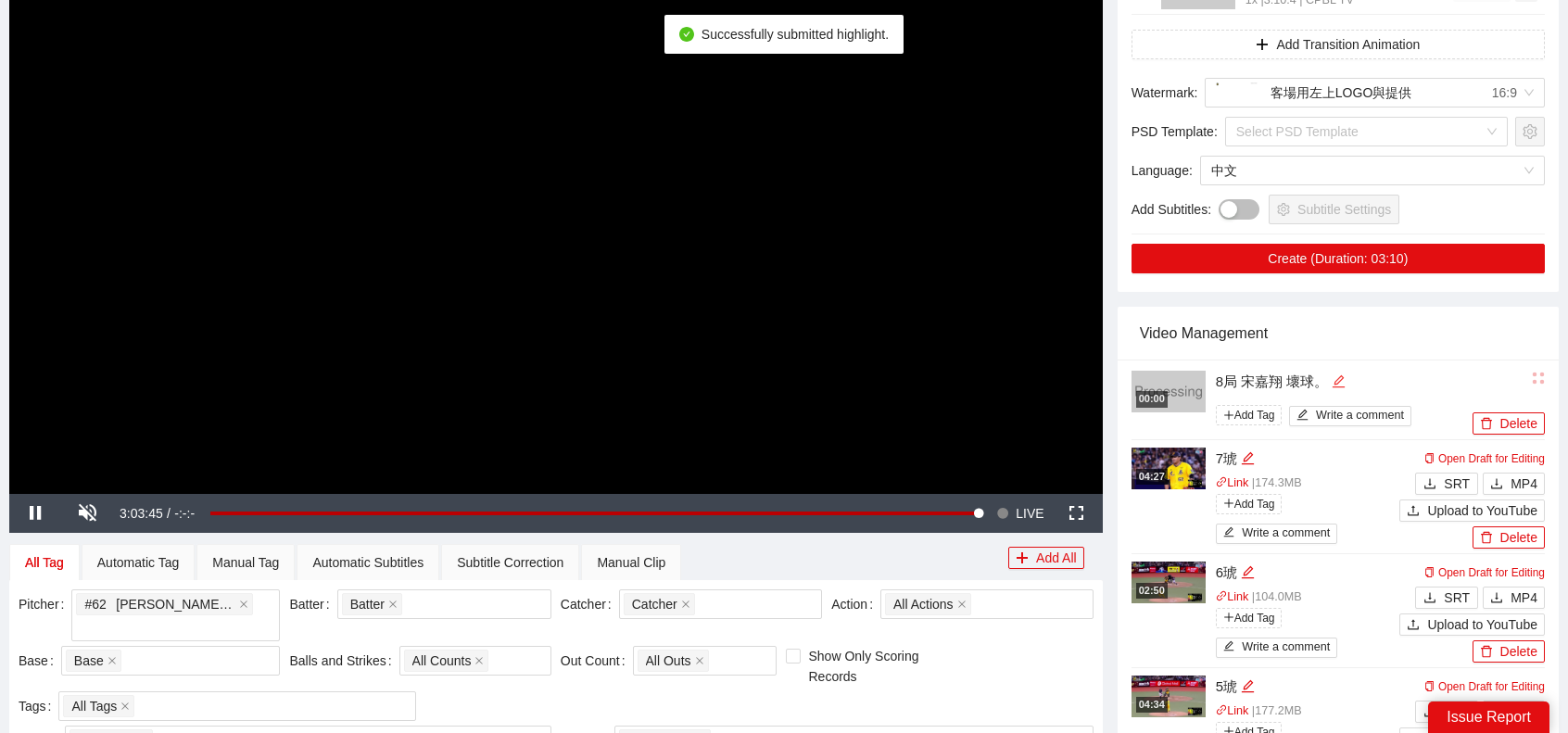
click at [1342, 375] on icon "edit" at bounding box center [1338, 380] width 12 height 12
type textarea "*"
type textarea "**"
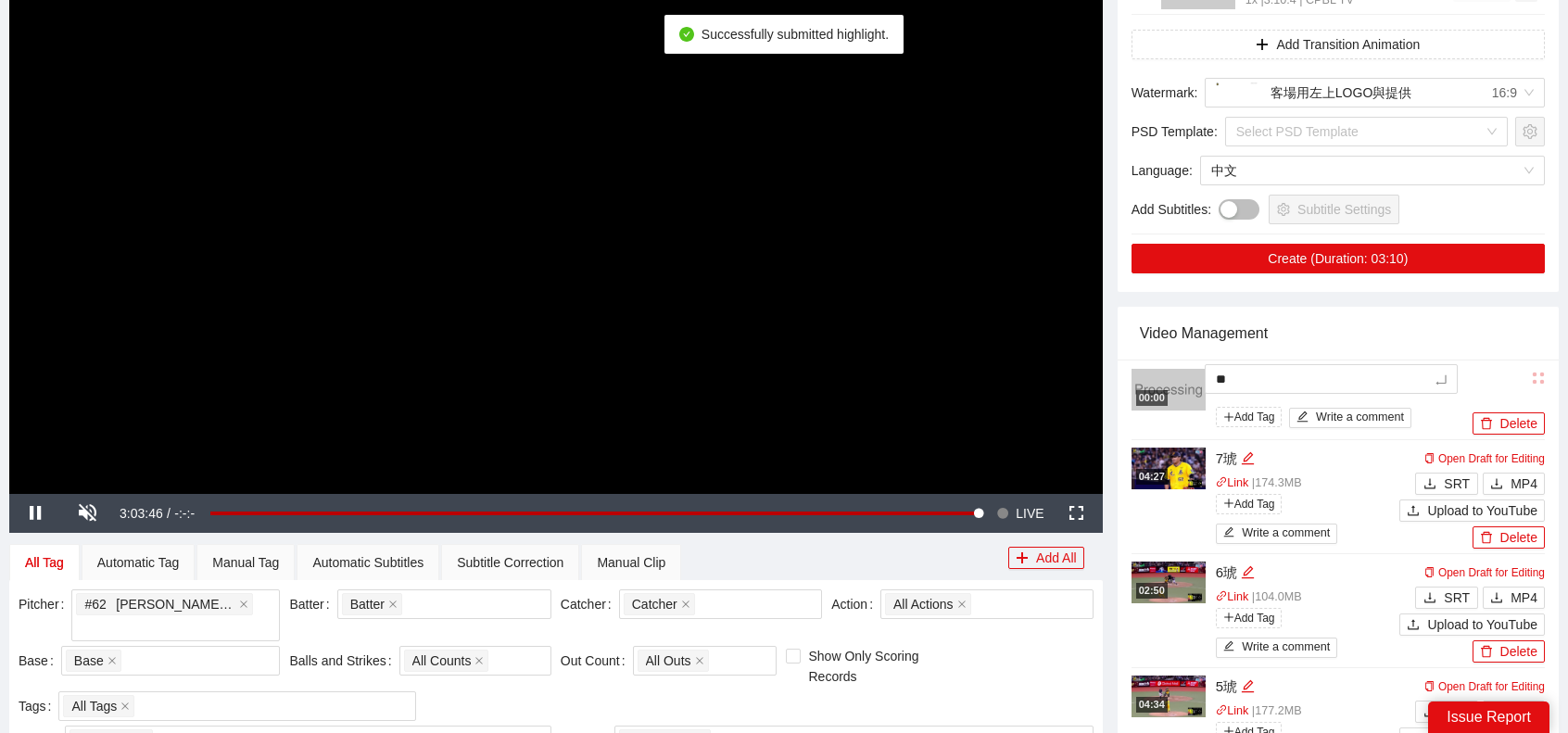
type textarea "***"
type textarea "**"
click at [1359, 322] on div "Video Management" at bounding box center [1338, 332] width 397 height 53
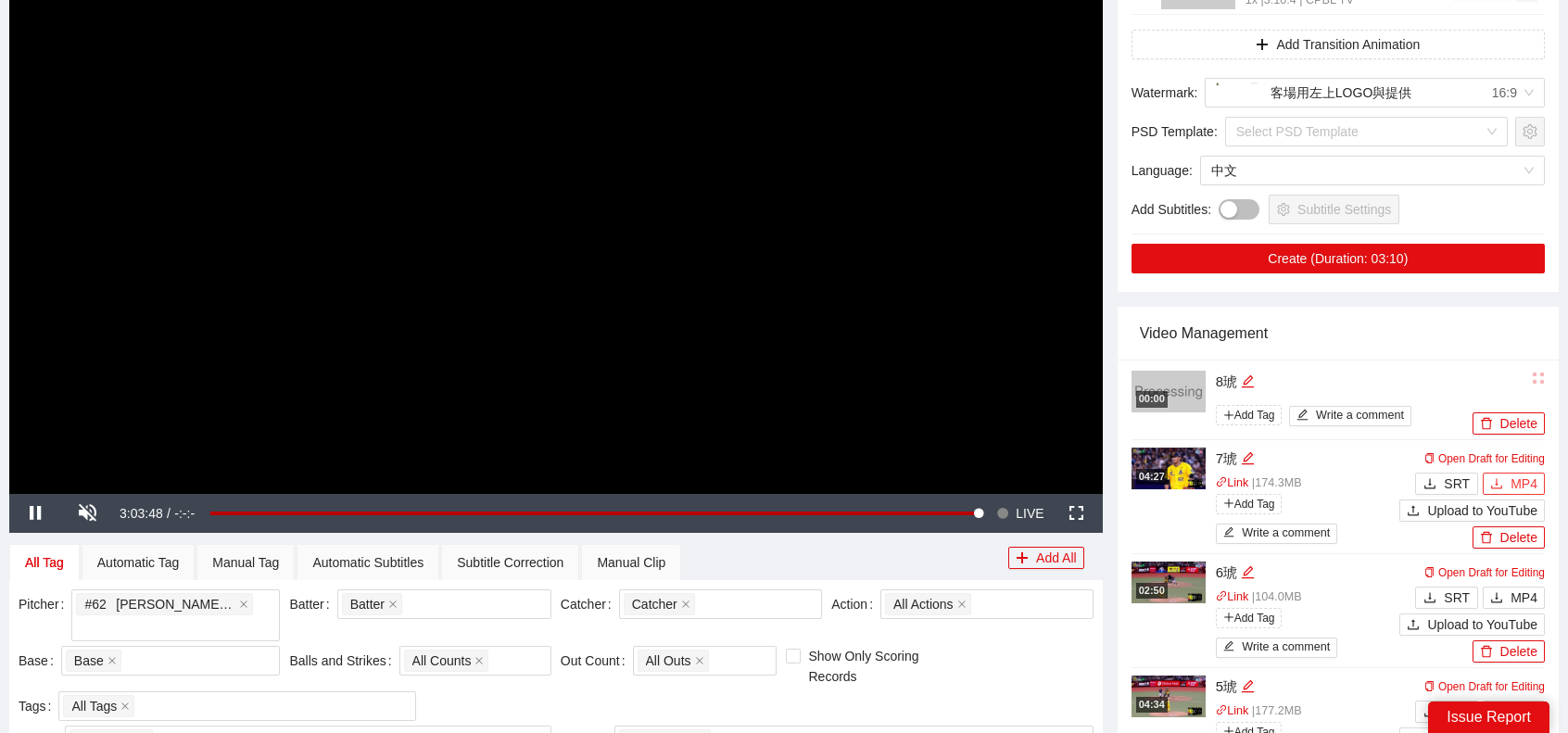
click at [1520, 487] on span "MP4" at bounding box center [1524, 483] width 27 height 20
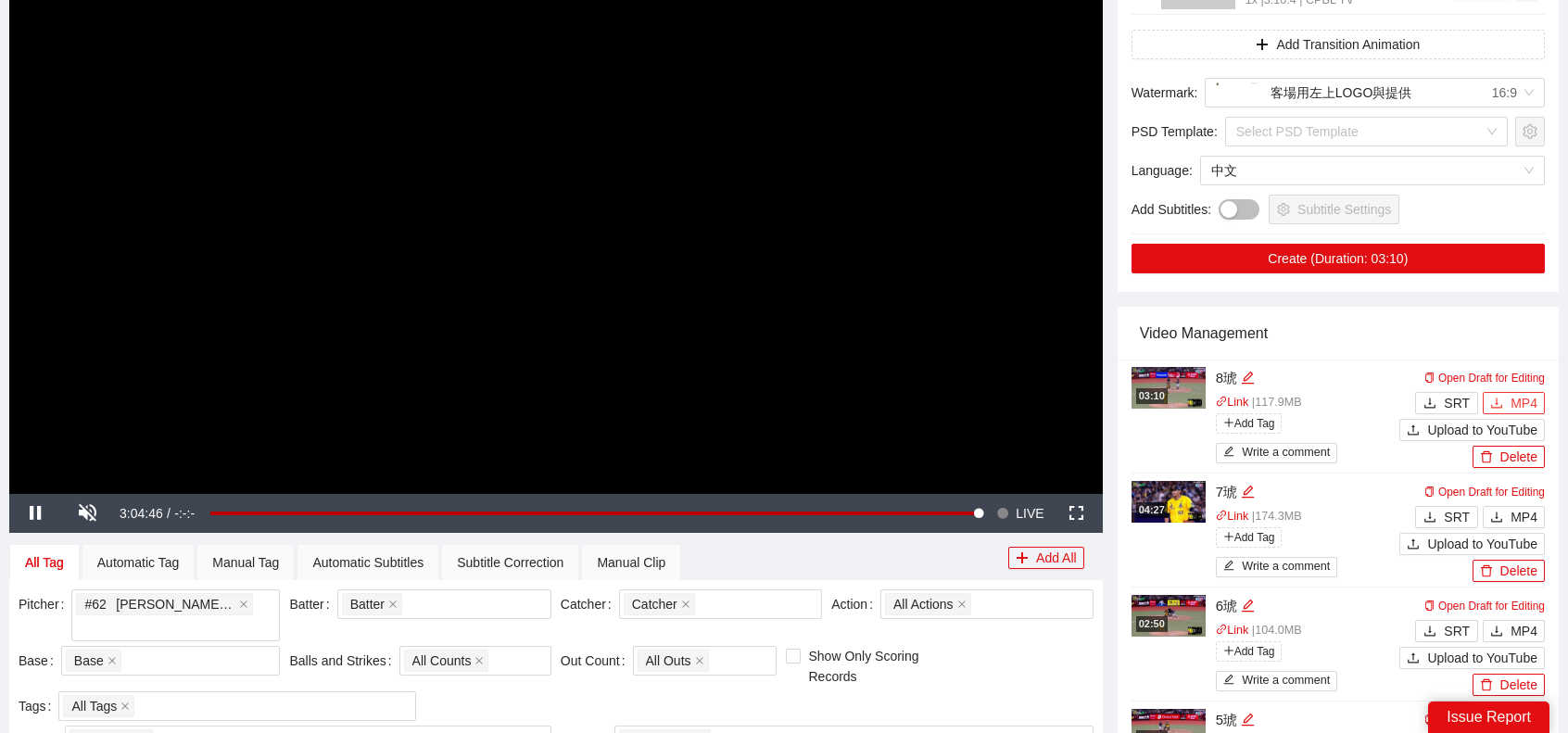
click at [1543, 408] on button "MP4" at bounding box center [1513, 402] width 62 height 22
